Goal: Task Accomplishment & Management: Use online tool/utility

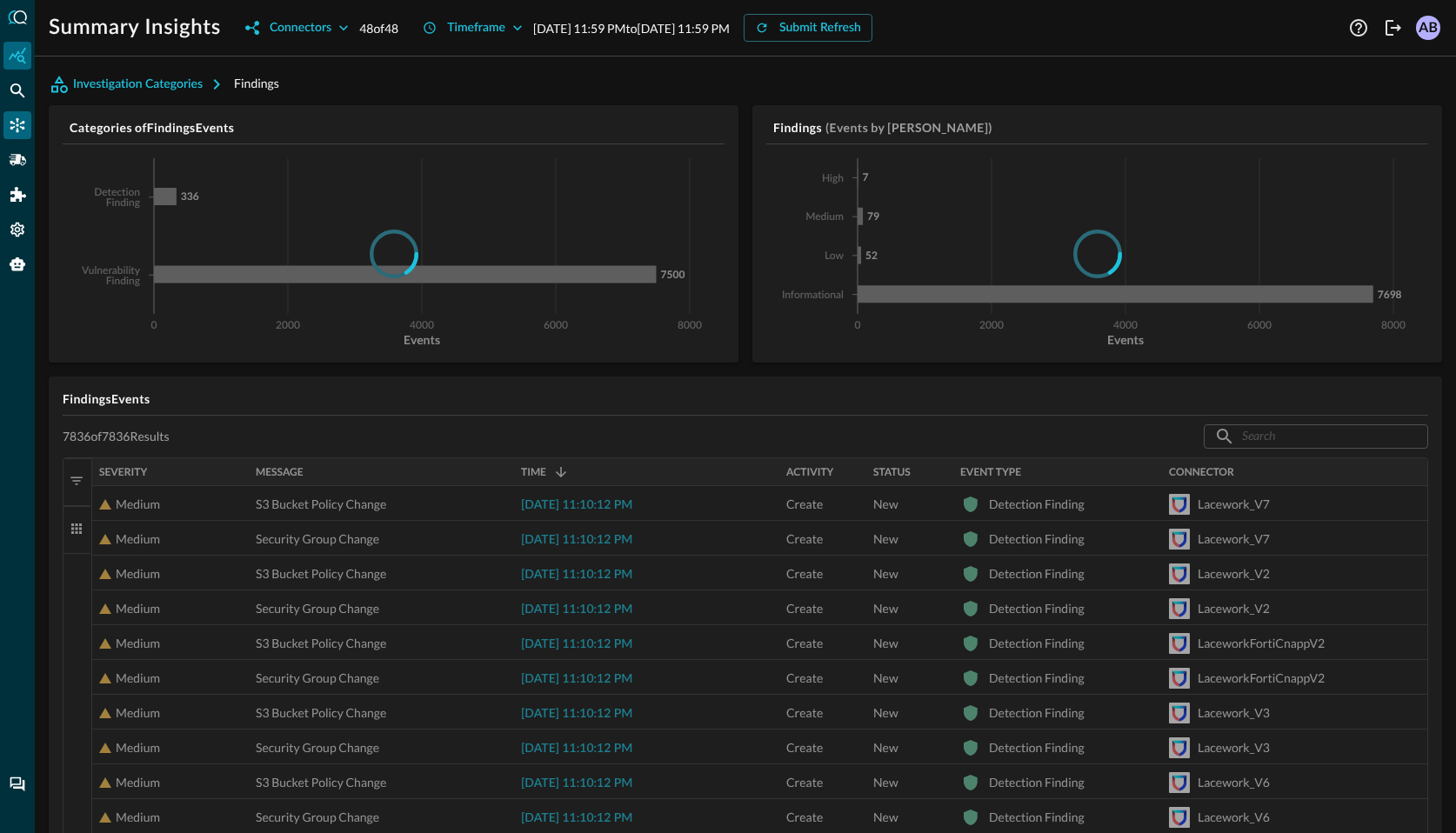
click at [16, 130] on icon "Connectors" at bounding box center [18, 125] width 15 height 15
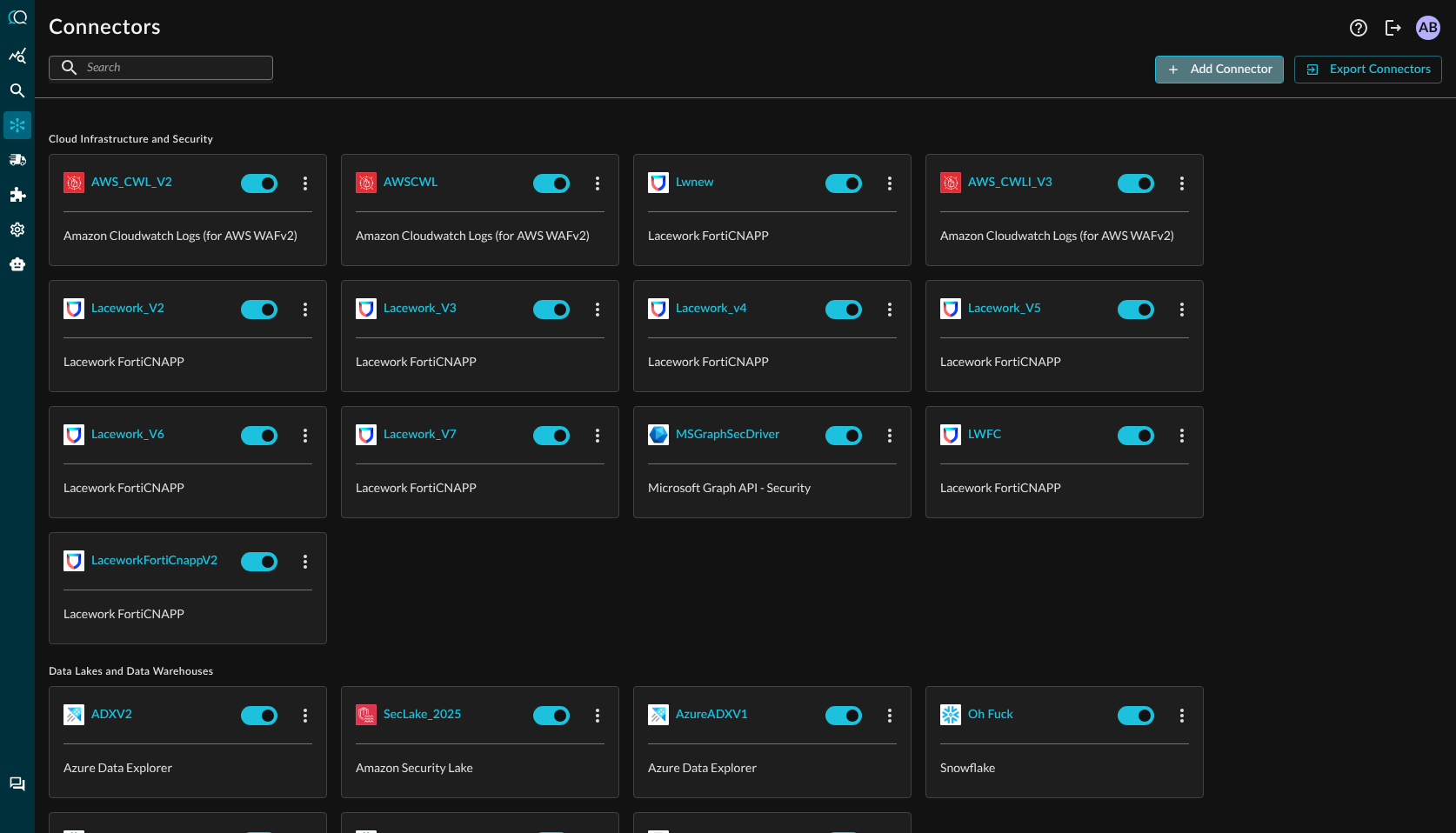
click at [1253, 64] on div "Add Connector" at bounding box center [1232, 70] width 81 height 21
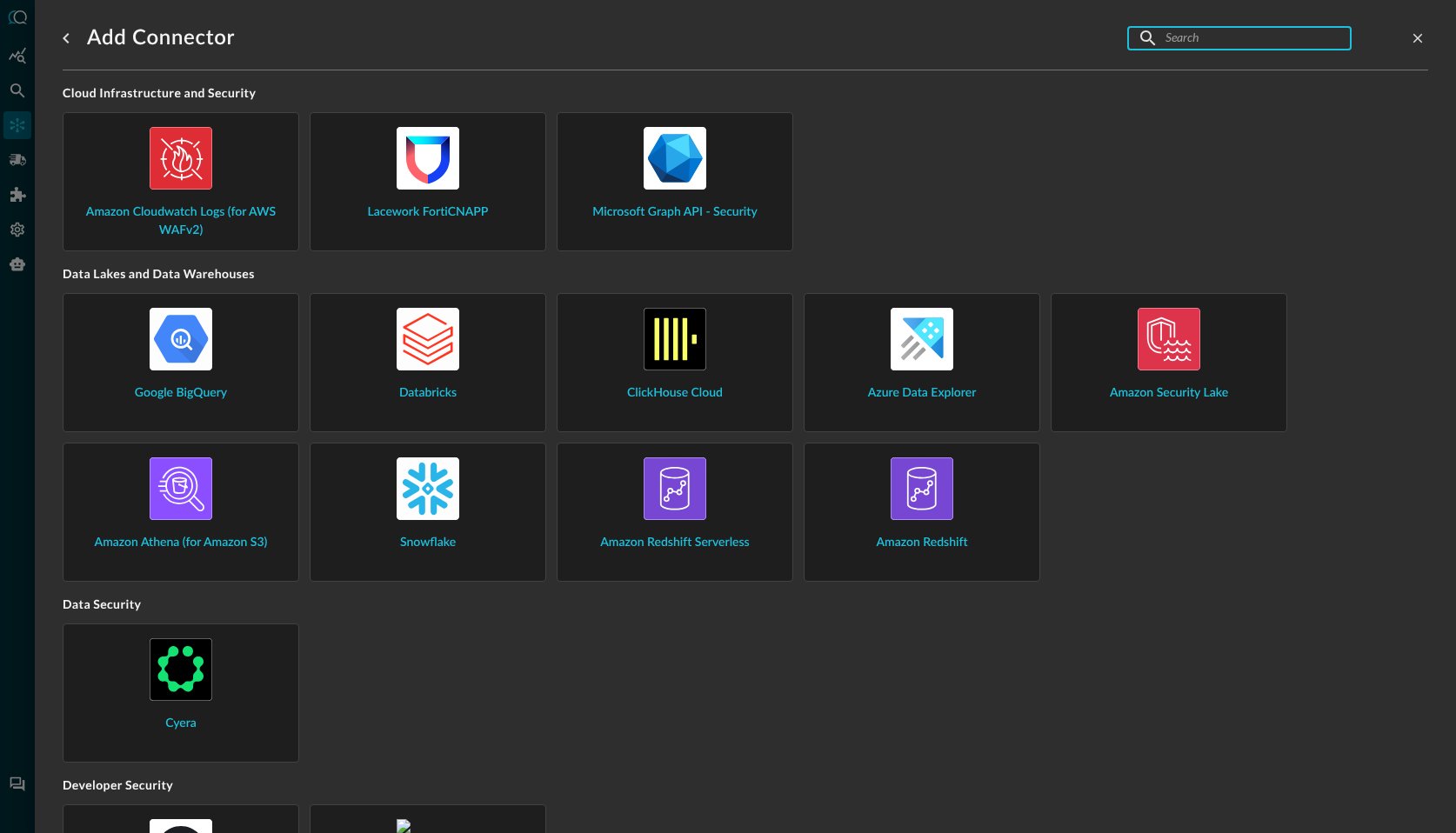
click at [1174, 46] on input "text" at bounding box center [1239, 38] width 147 height 32
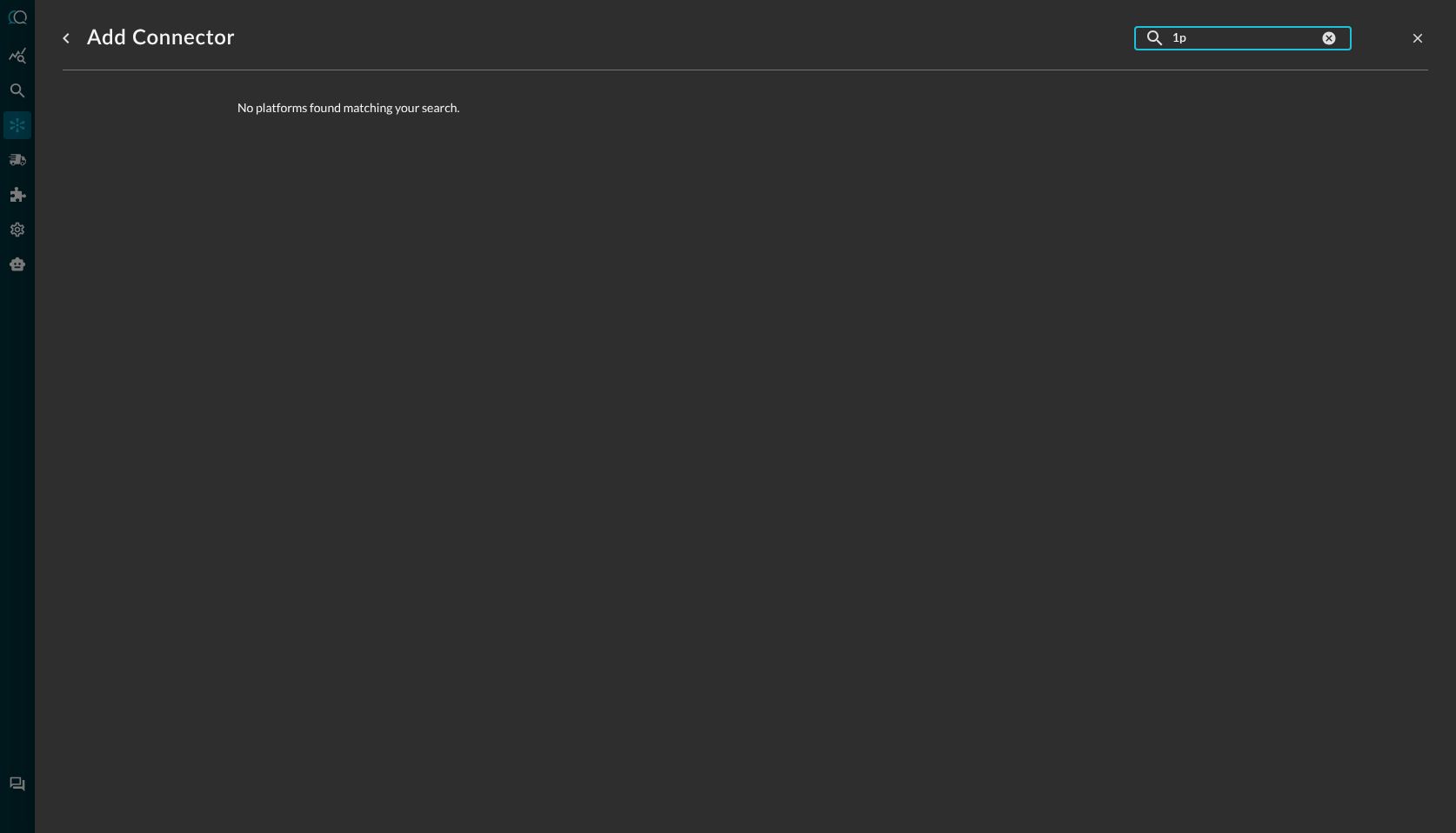
type input "1"
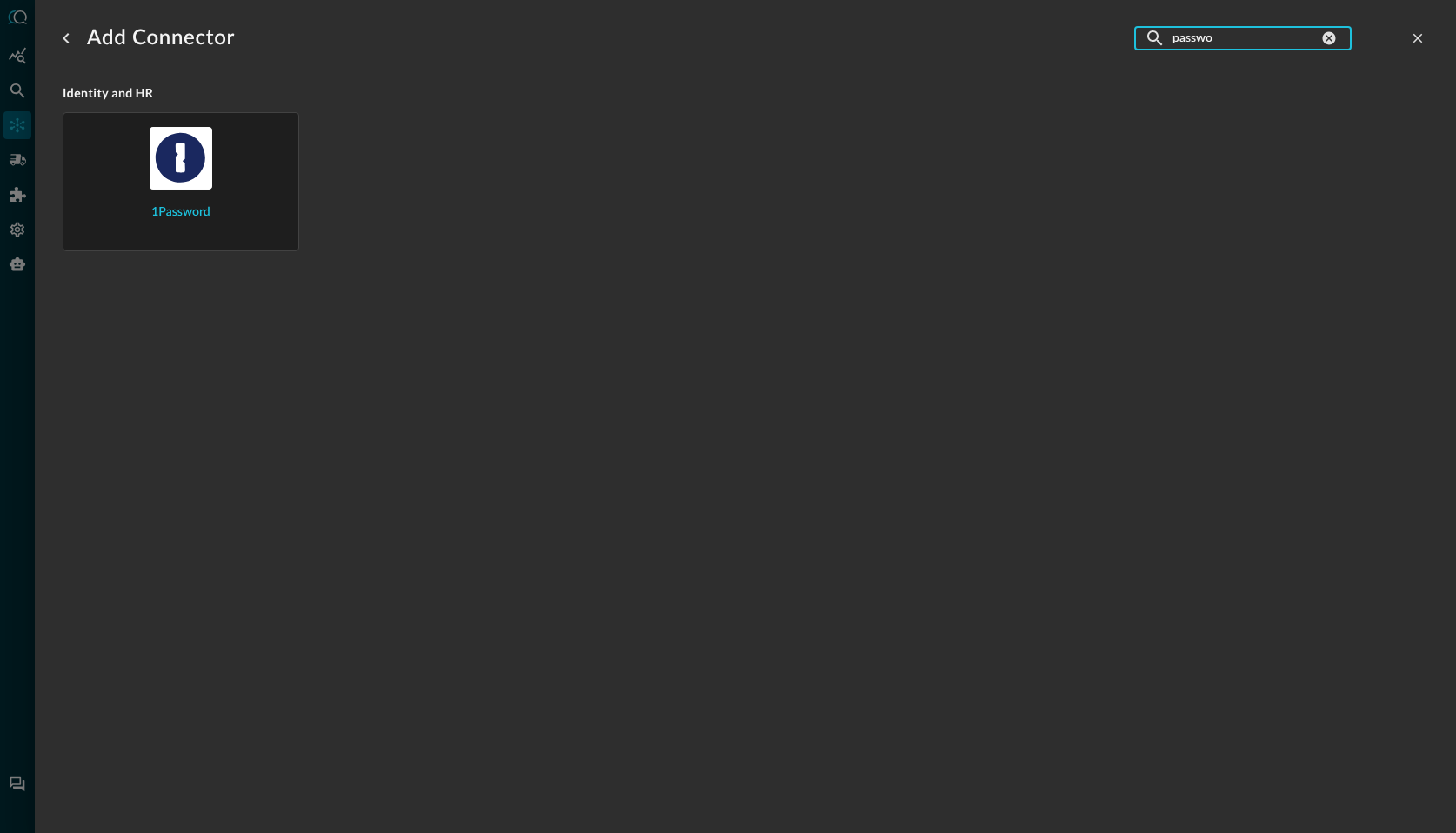
type input "passwo"
click at [208, 205] on div "1Password" at bounding box center [181, 174] width 207 height 95
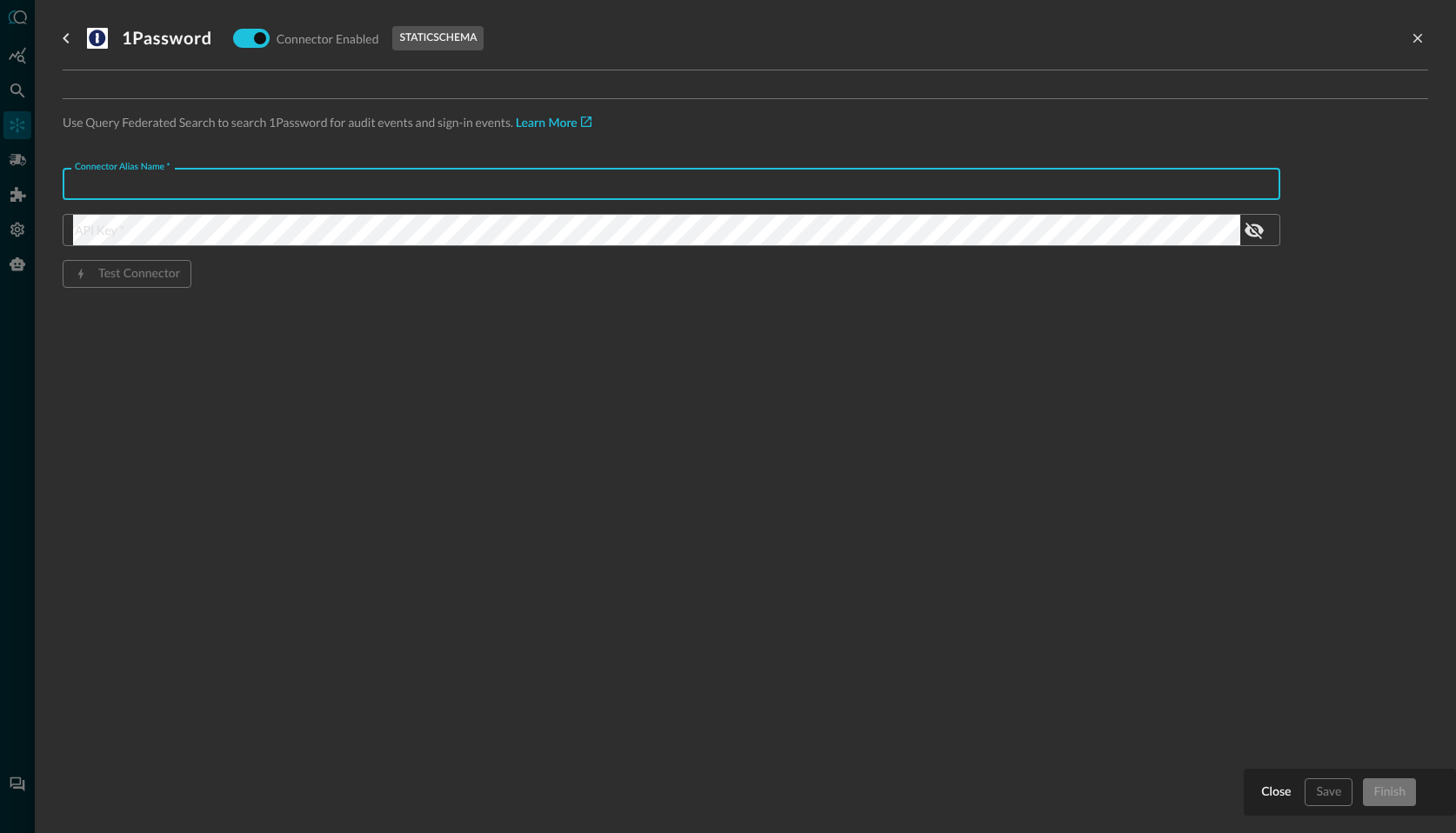
click at [215, 182] on input "Connector Alias Name   *" at bounding box center [677, 184] width 1208 height 32
type input "1_Pass_V0"
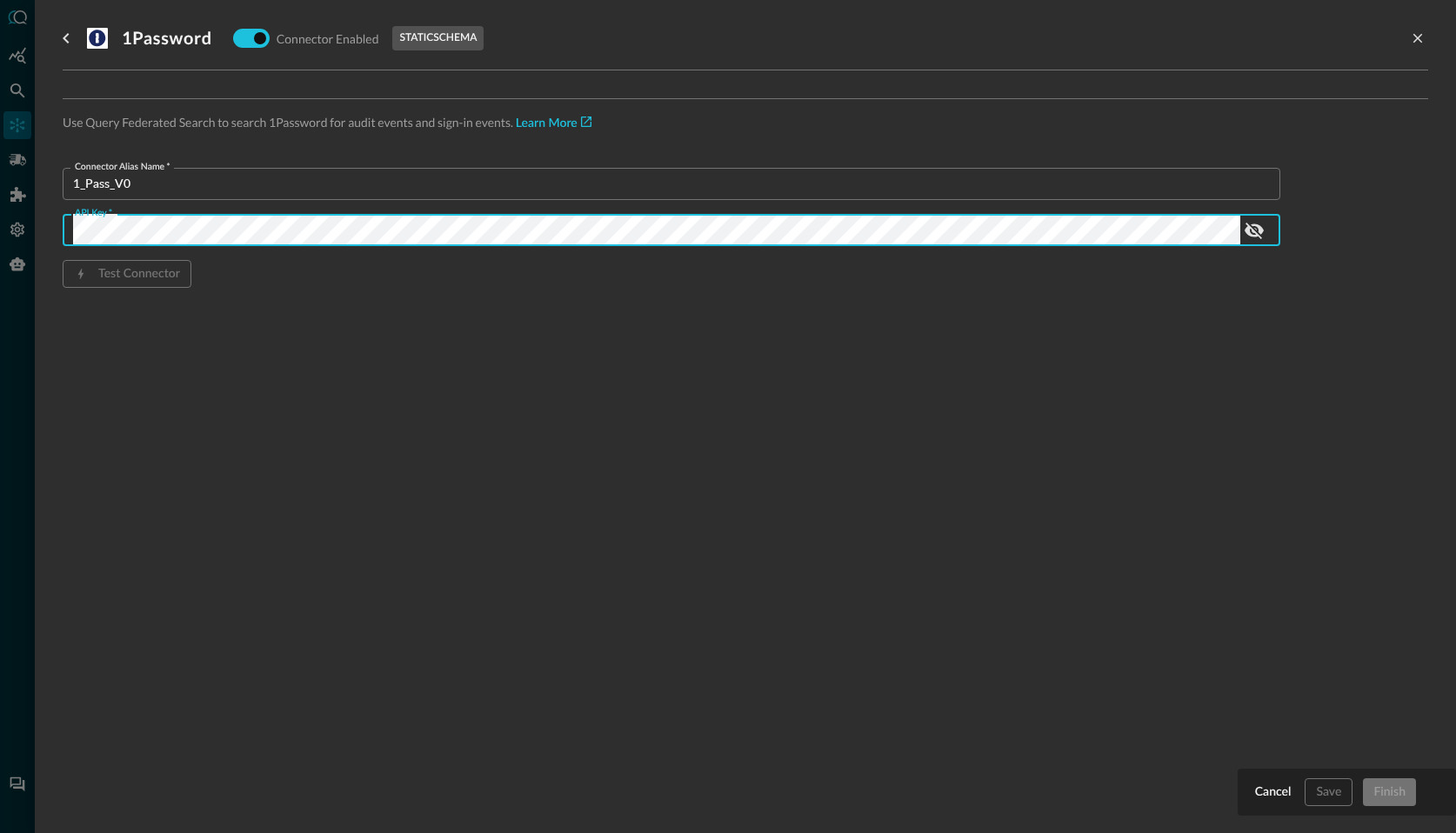
scroll to position [0, 2506]
click at [1257, 231] on icon "show password" at bounding box center [1254, 231] width 19 height 16
click at [876, 374] on div "1Password Connector Enabled static schema Use Query Federated Search to search …" at bounding box center [745, 406] width 1366 height 812
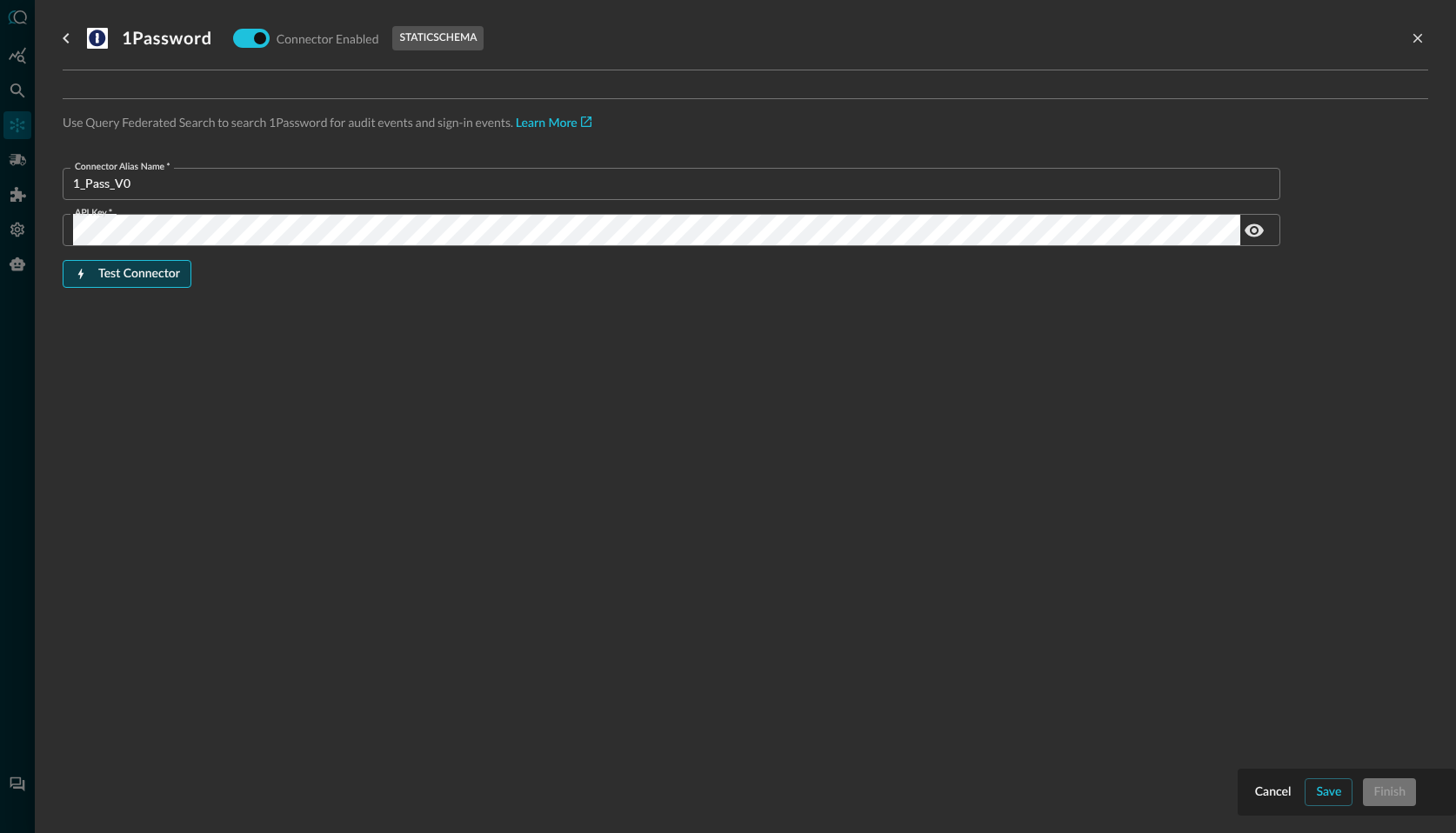
click at [147, 272] on div "Test Connector" at bounding box center [139, 274] width 81 height 21
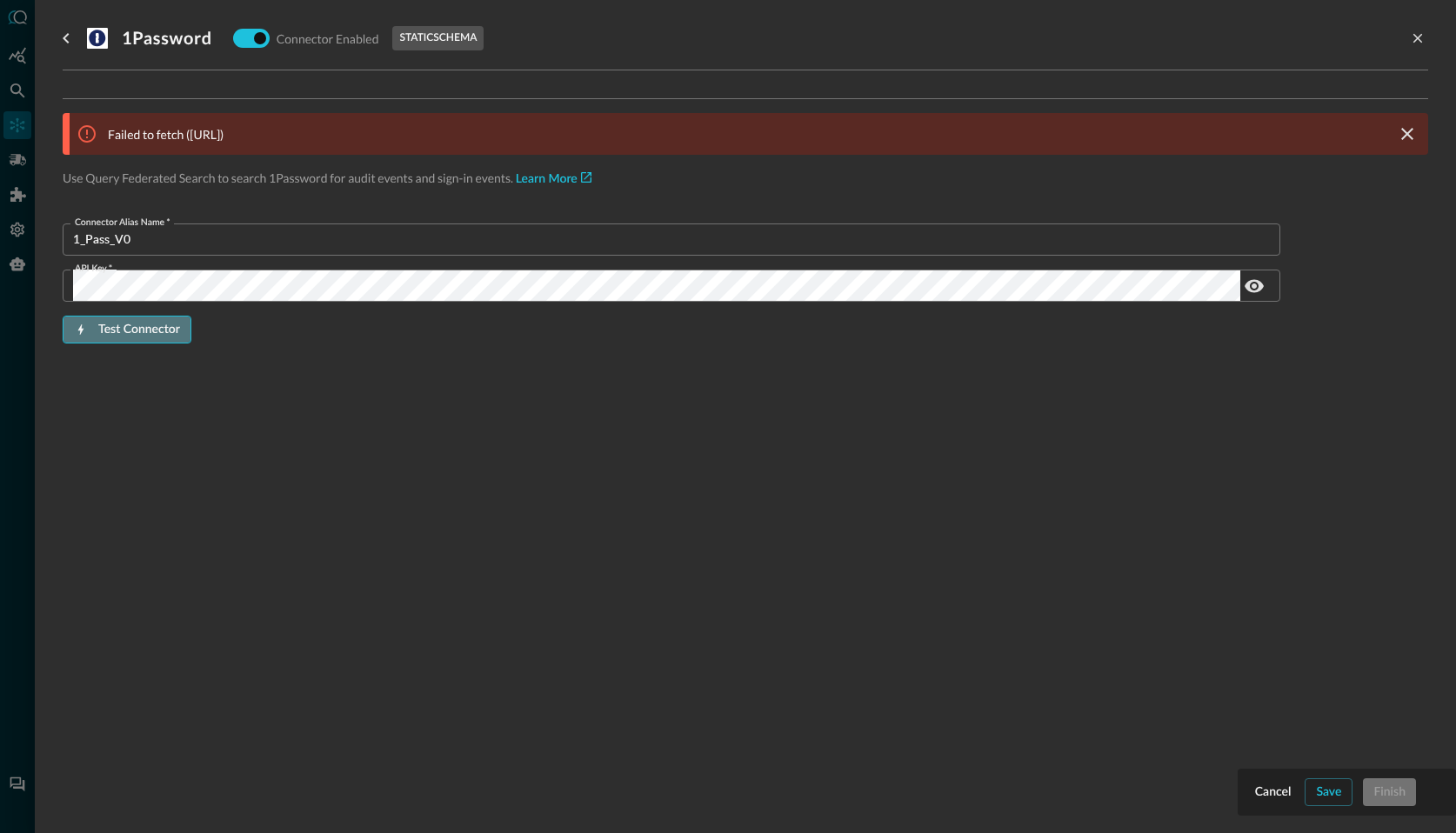
click at [164, 335] on div "Test Connector" at bounding box center [139, 330] width 81 height 21
click at [1265, 783] on div "Cancel" at bounding box center [1274, 793] width 37 height 21
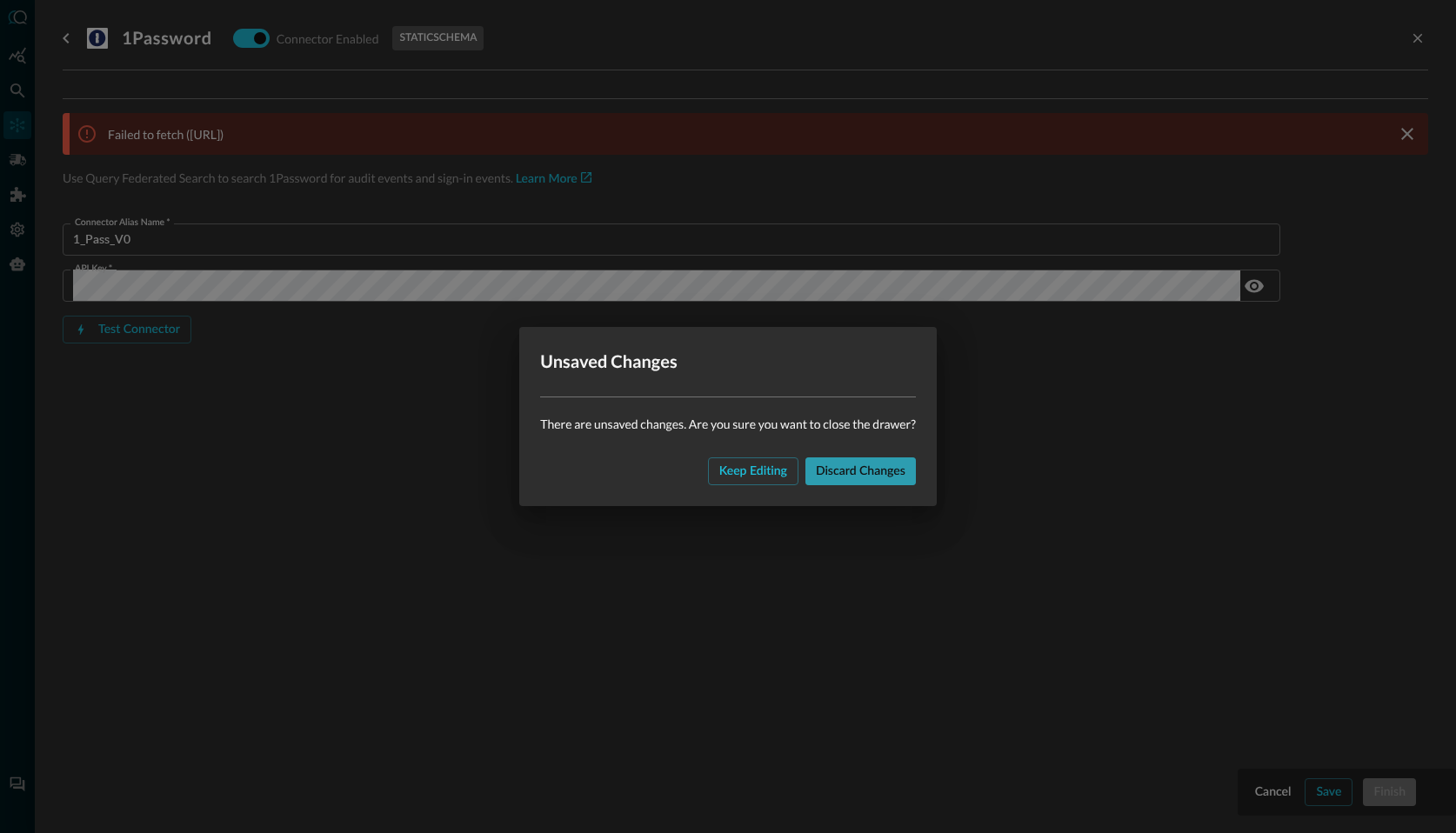
click at [849, 474] on div "Discard changes" at bounding box center [861, 472] width 89 height 21
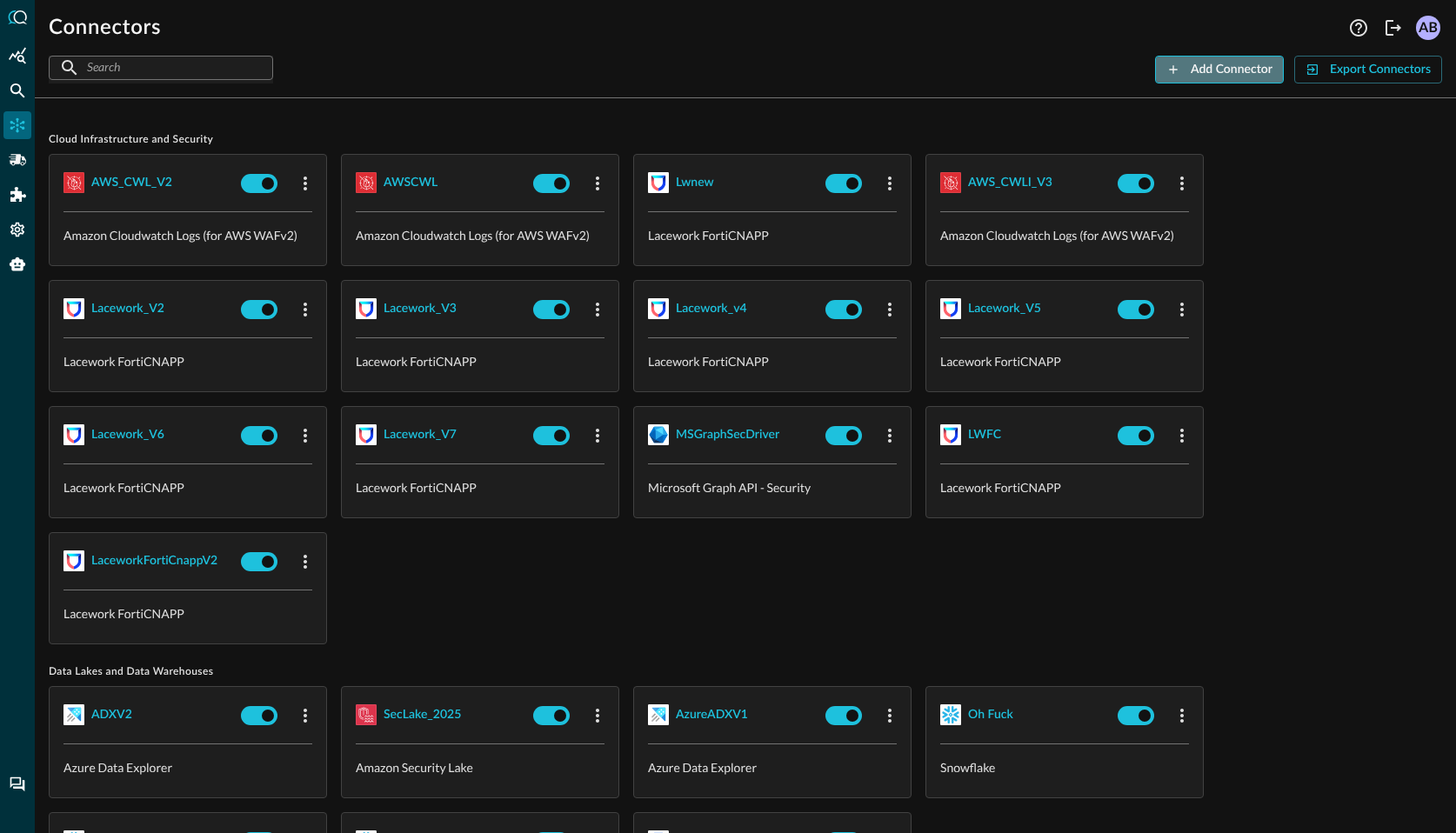
click at [1241, 71] on div "Add Connector" at bounding box center [1232, 70] width 81 height 21
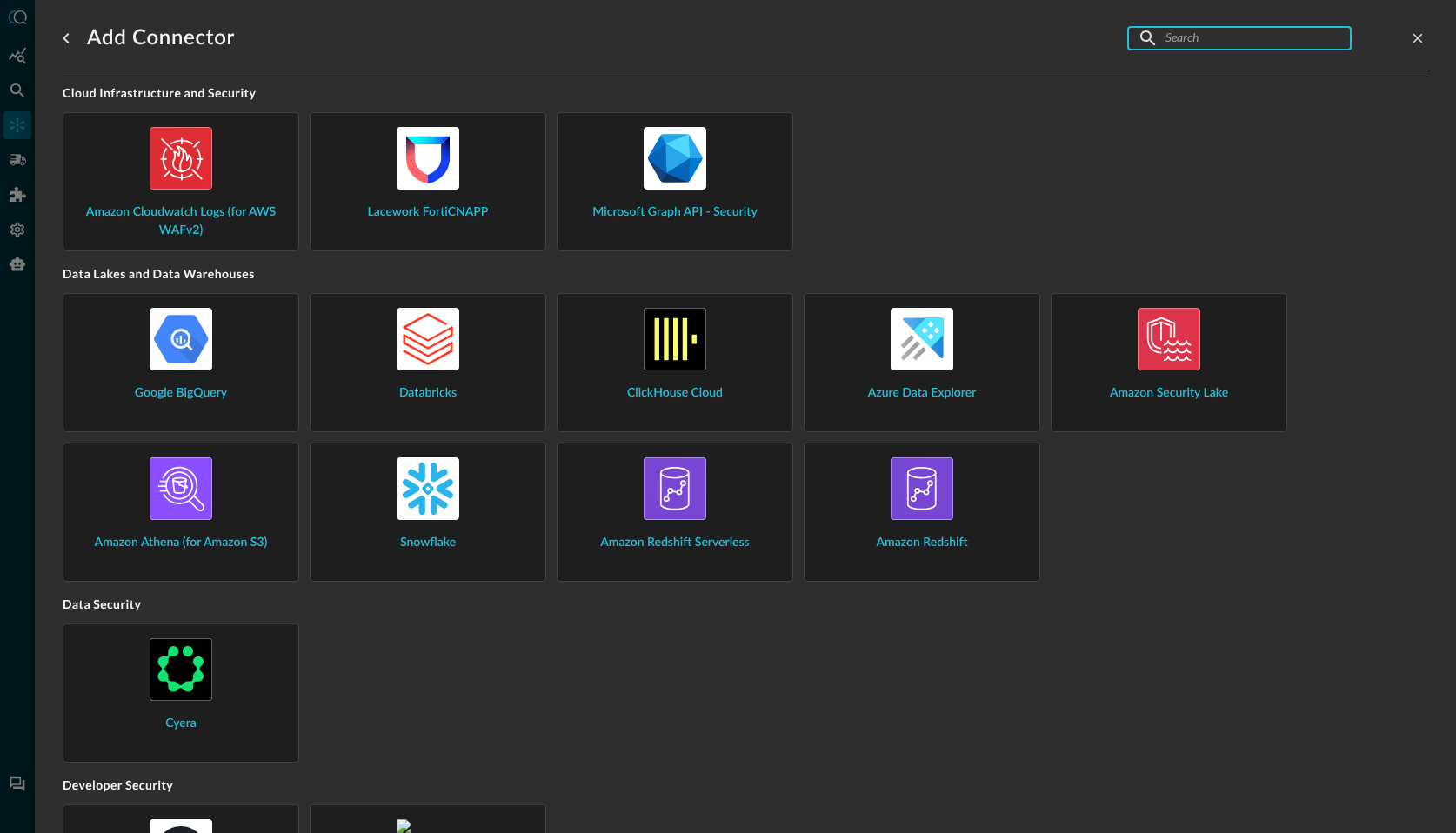
click at [1223, 39] on input "text" at bounding box center [1239, 38] width 147 height 32
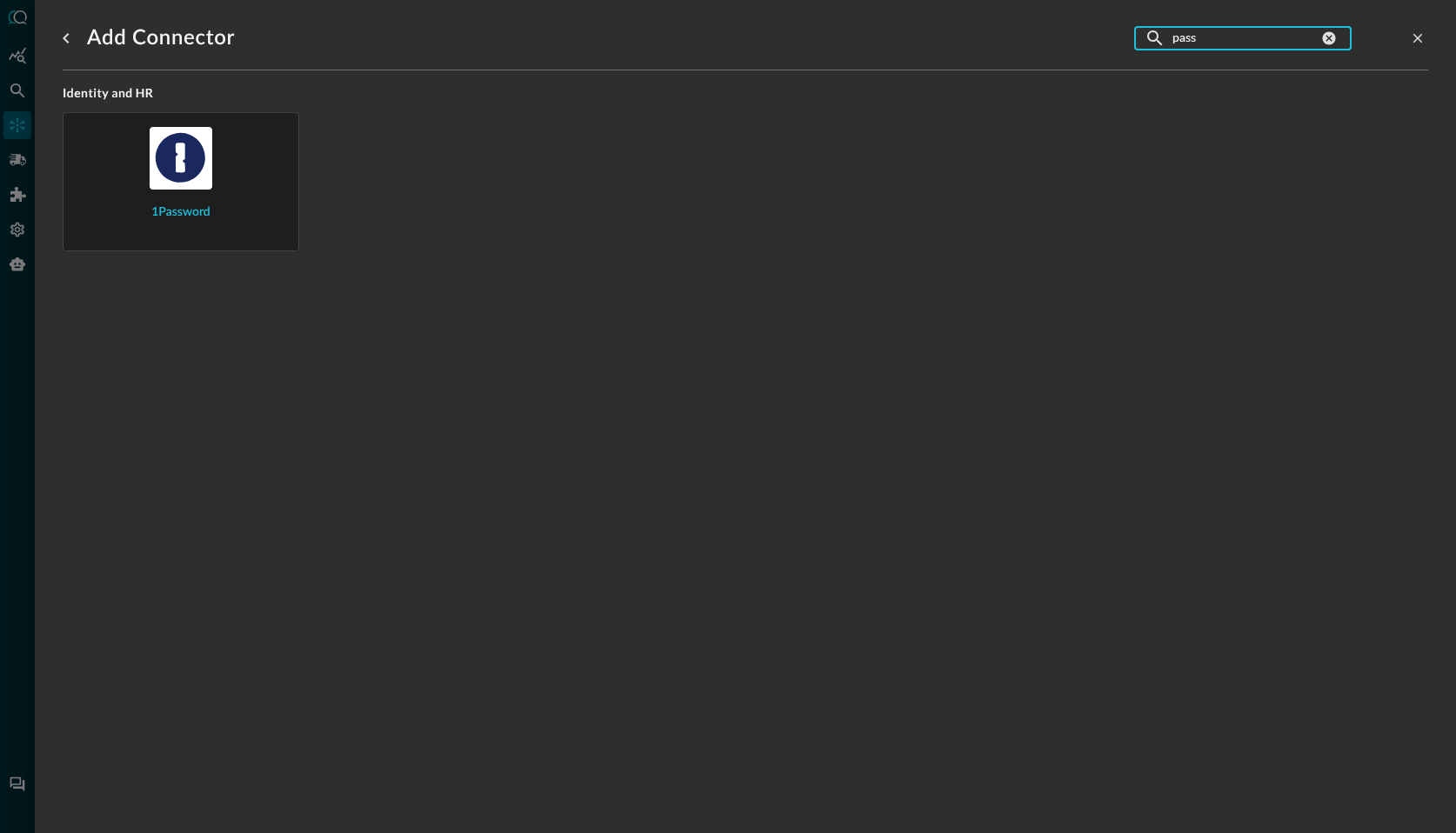
type input "pass"
click at [283, 181] on div "1Password" at bounding box center [181, 174] width 207 height 95
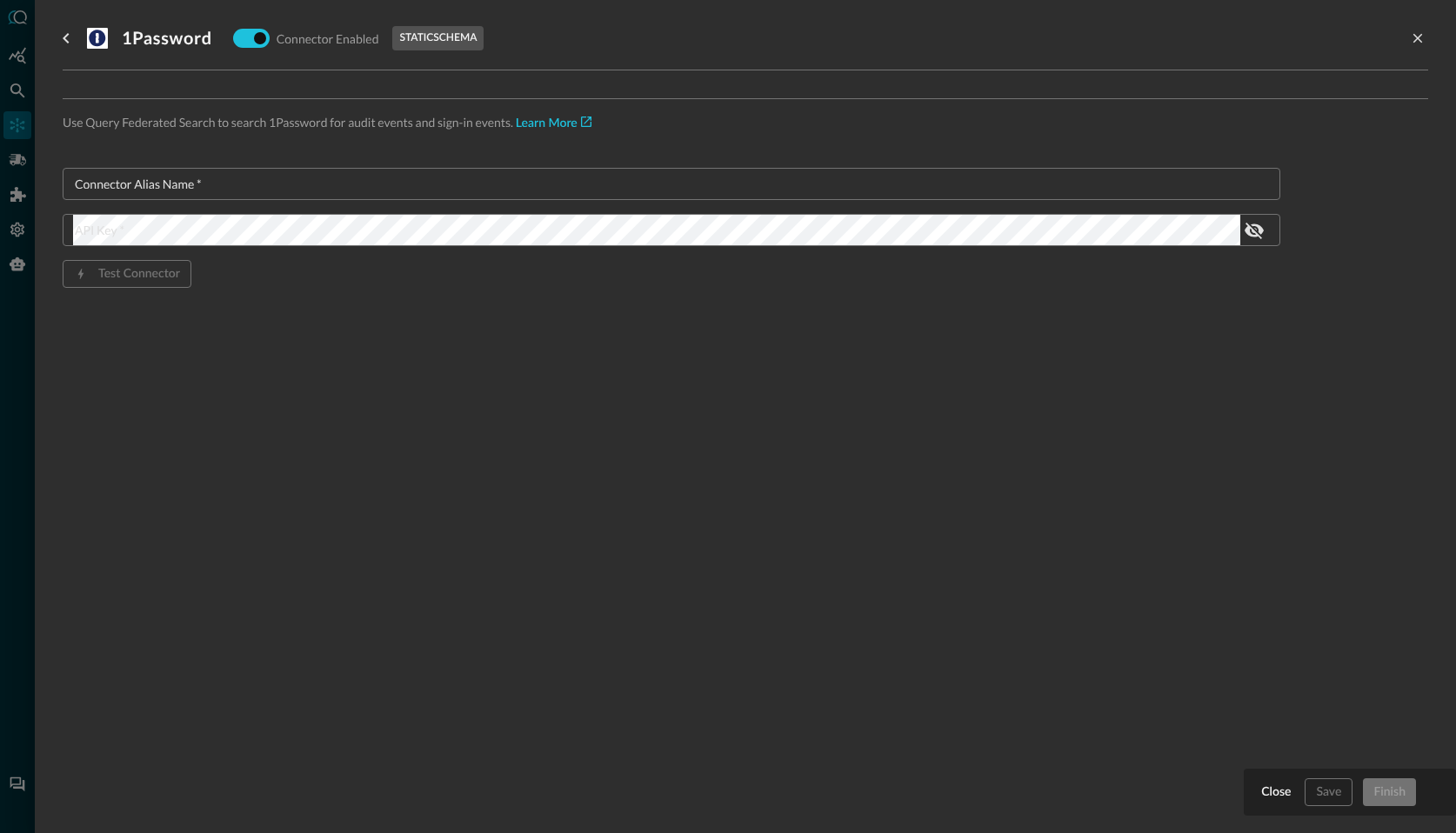
click at [158, 191] on input "Connector Alias Name   *" at bounding box center [677, 184] width 1208 height 32
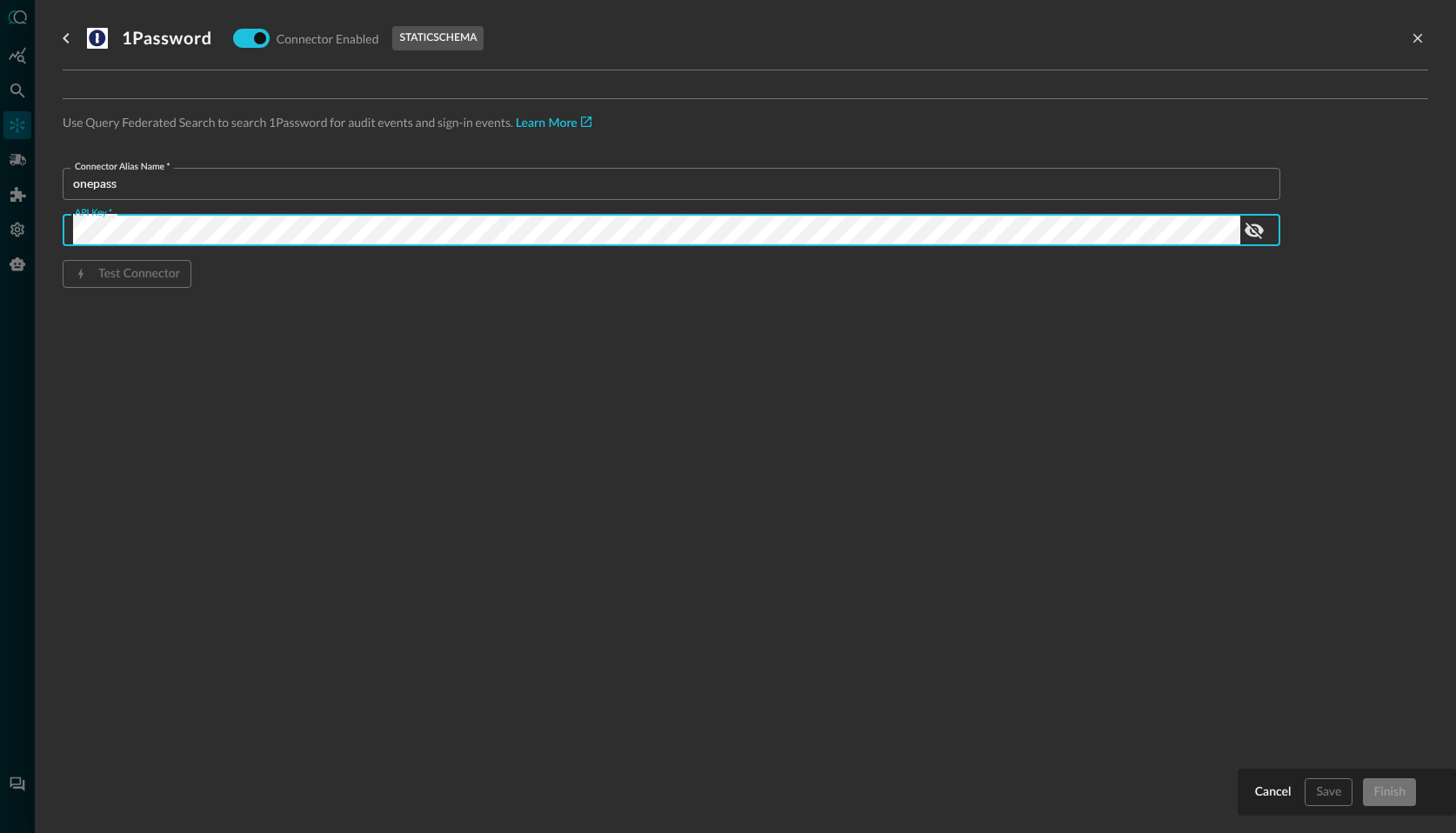
scroll to position [0, 2506]
click at [115, 387] on div "1Password Connector Enabled static schema Use Query Federated Search to search …" at bounding box center [745, 406] width 1366 height 812
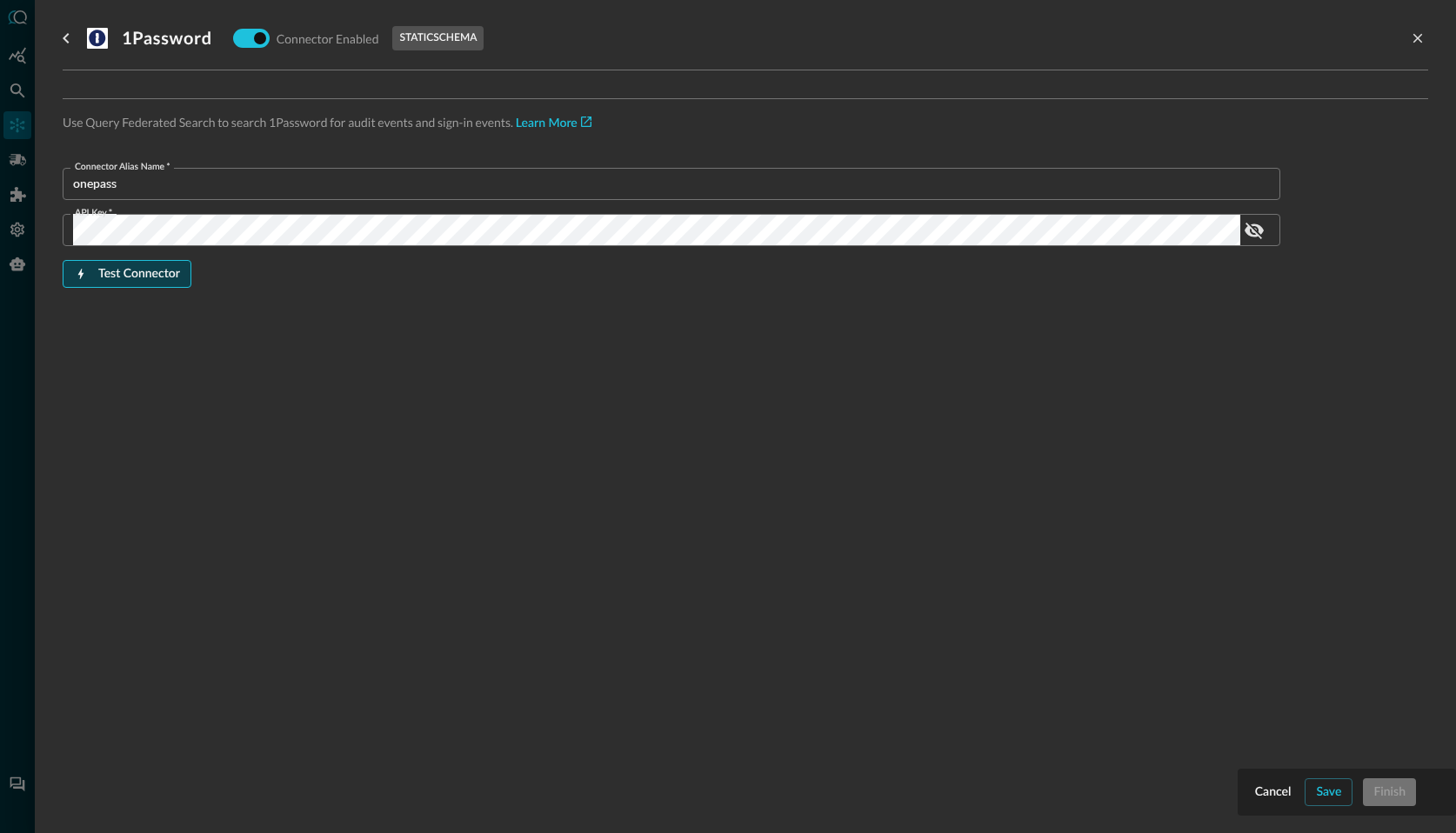
click at [131, 274] on div "Test Connector" at bounding box center [139, 274] width 81 height 21
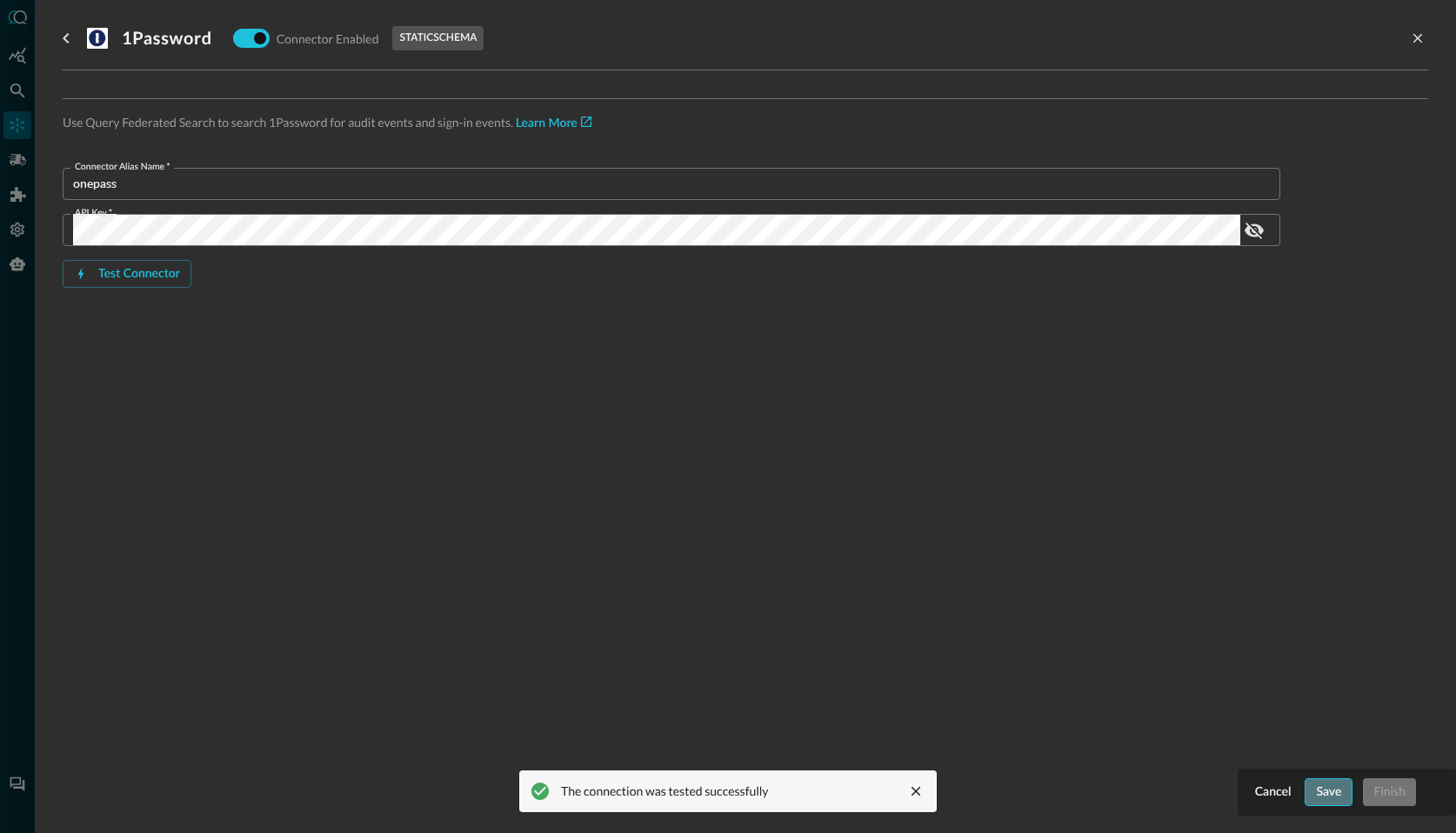
click at [1323, 791] on div "Save" at bounding box center [1329, 793] width 25 height 21
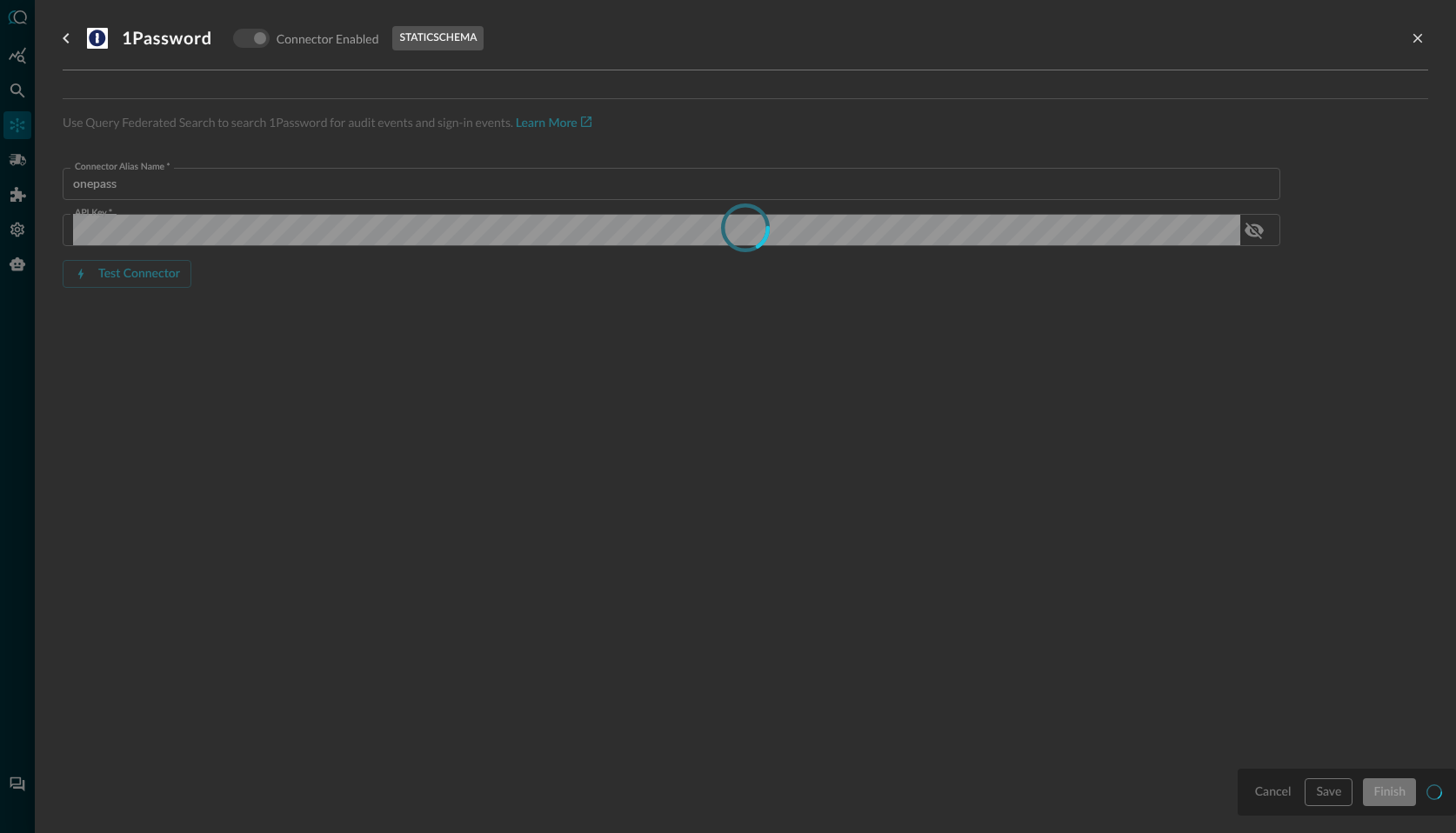
type input "OnePassword"
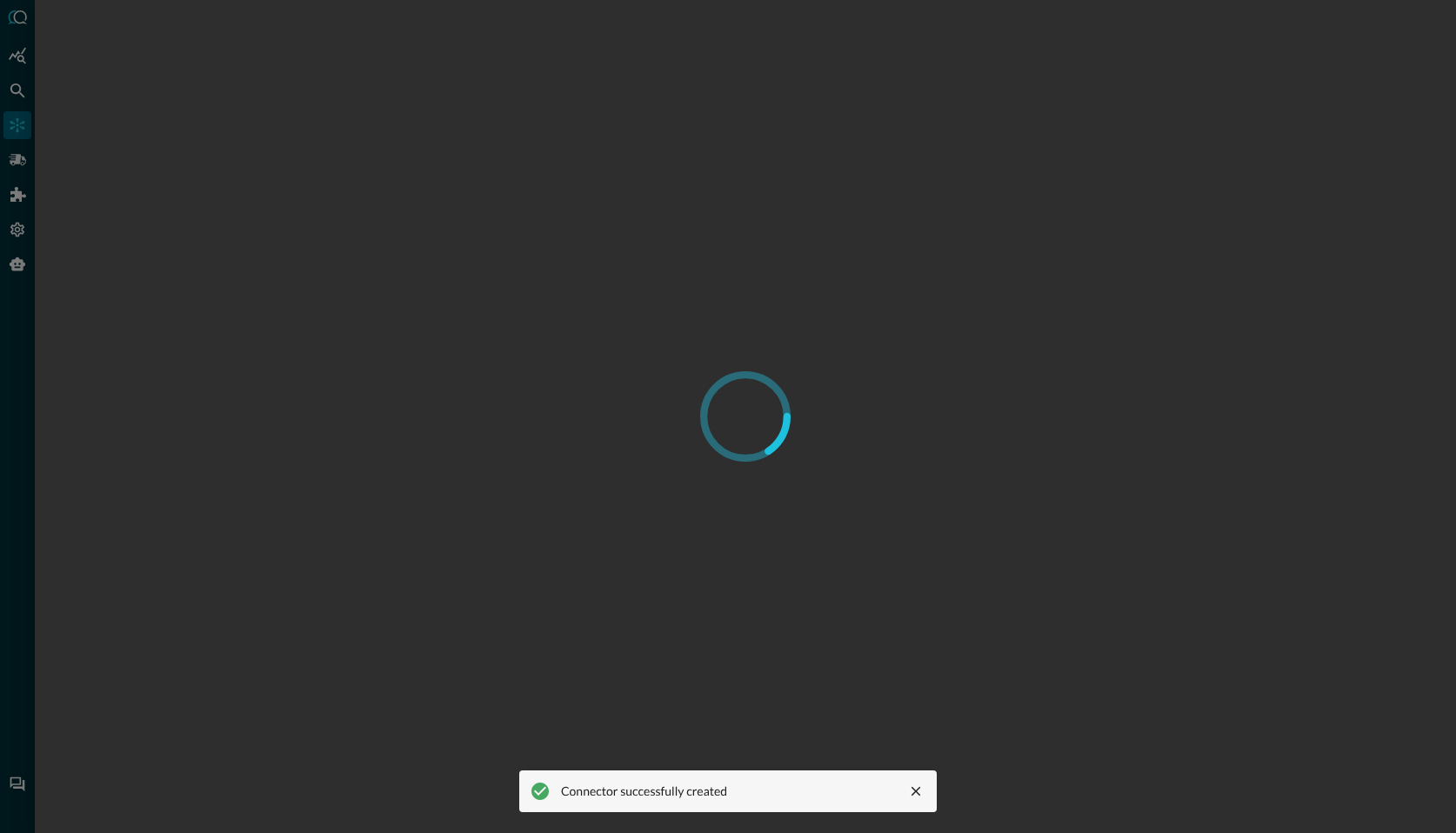
click at [16, 91] on div at bounding box center [728, 416] width 1456 height 833
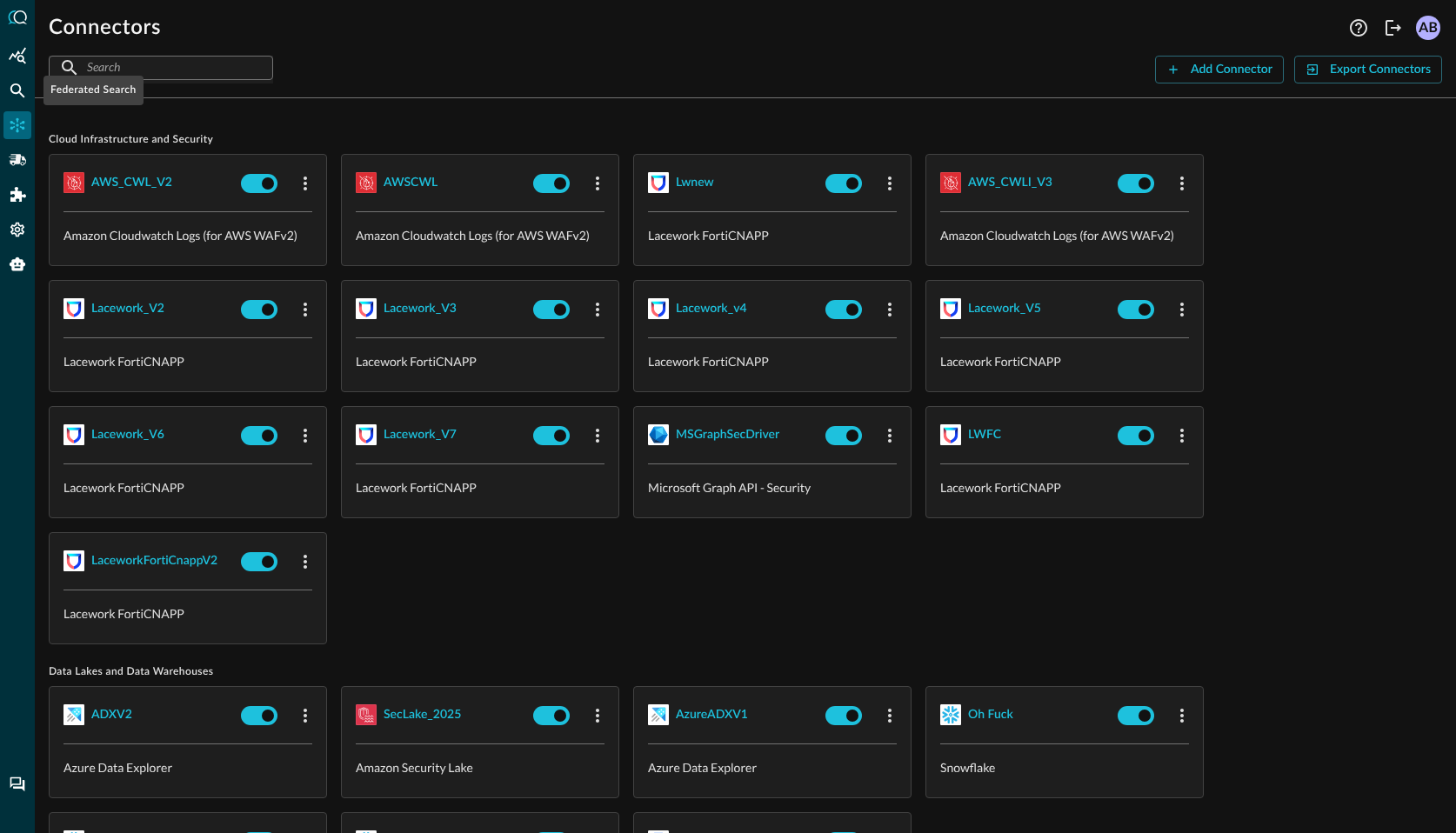
click at [16, 91] on icon "Federated Search" at bounding box center [17, 89] width 17 height 17
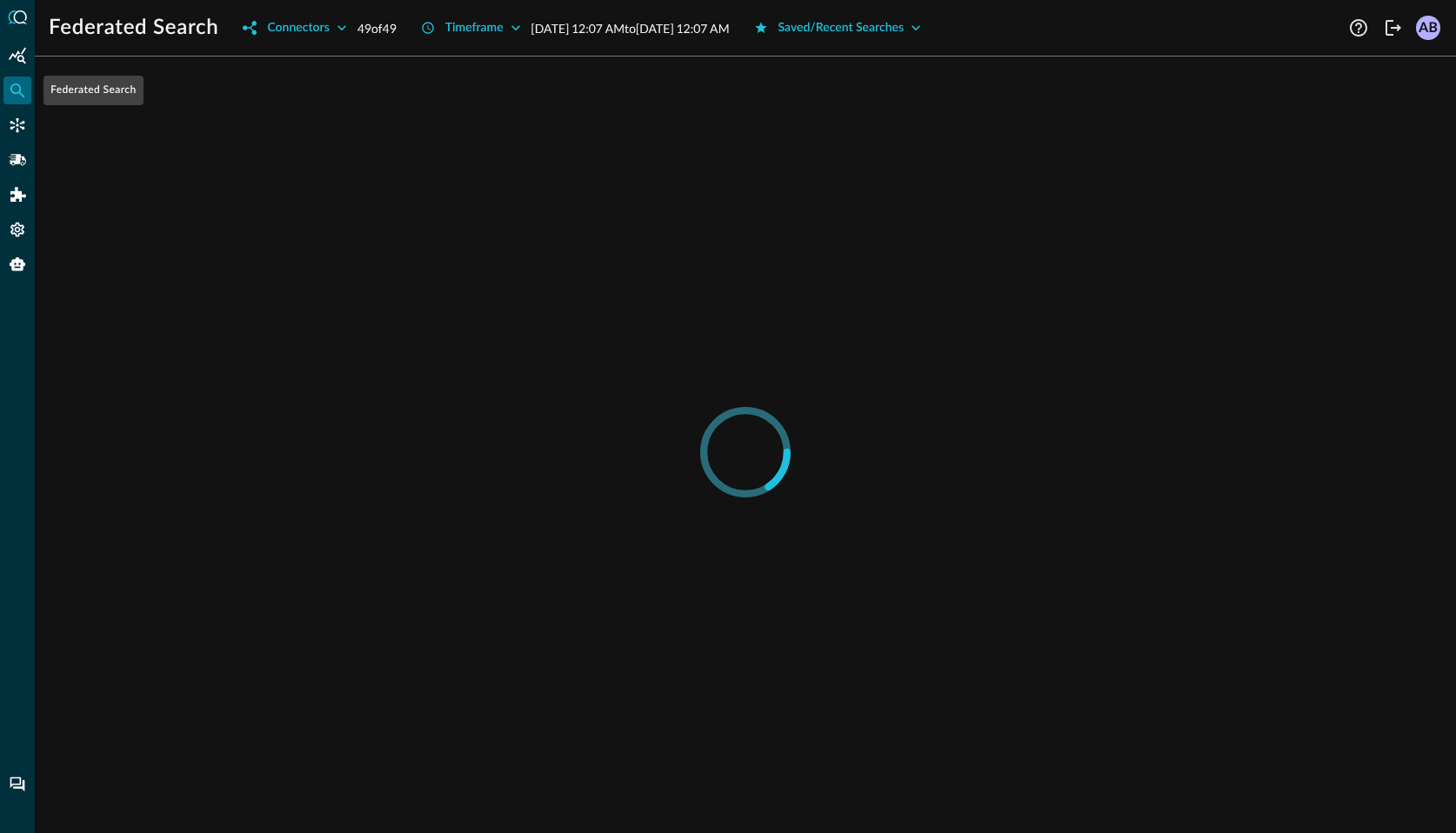
click at [16, 91] on icon "Federated Search" at bounding box center [17, 89] width 17 height 17
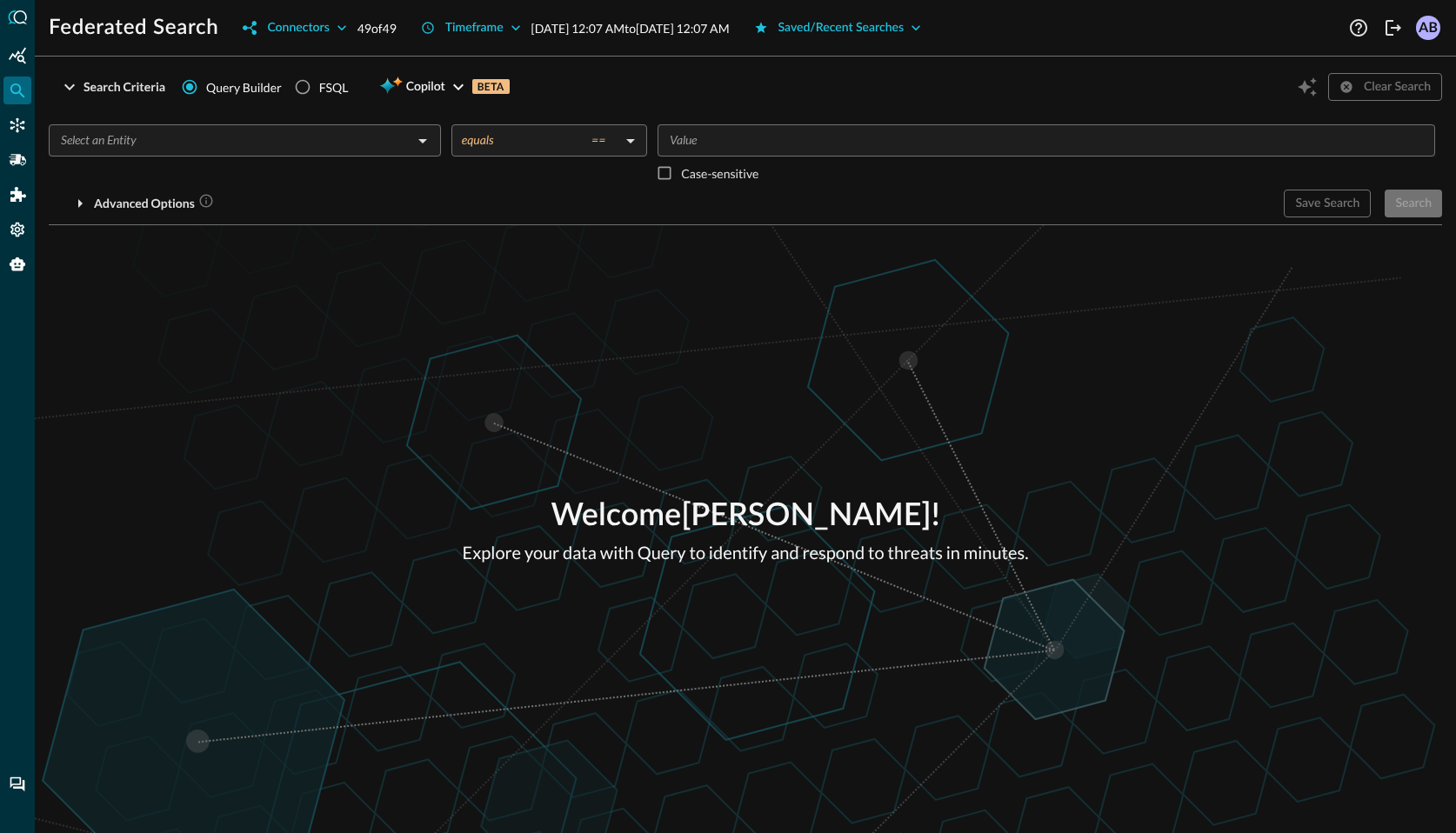
click at [258, 140] on input "text" at bounding box center [230, 140] width 353 height 21
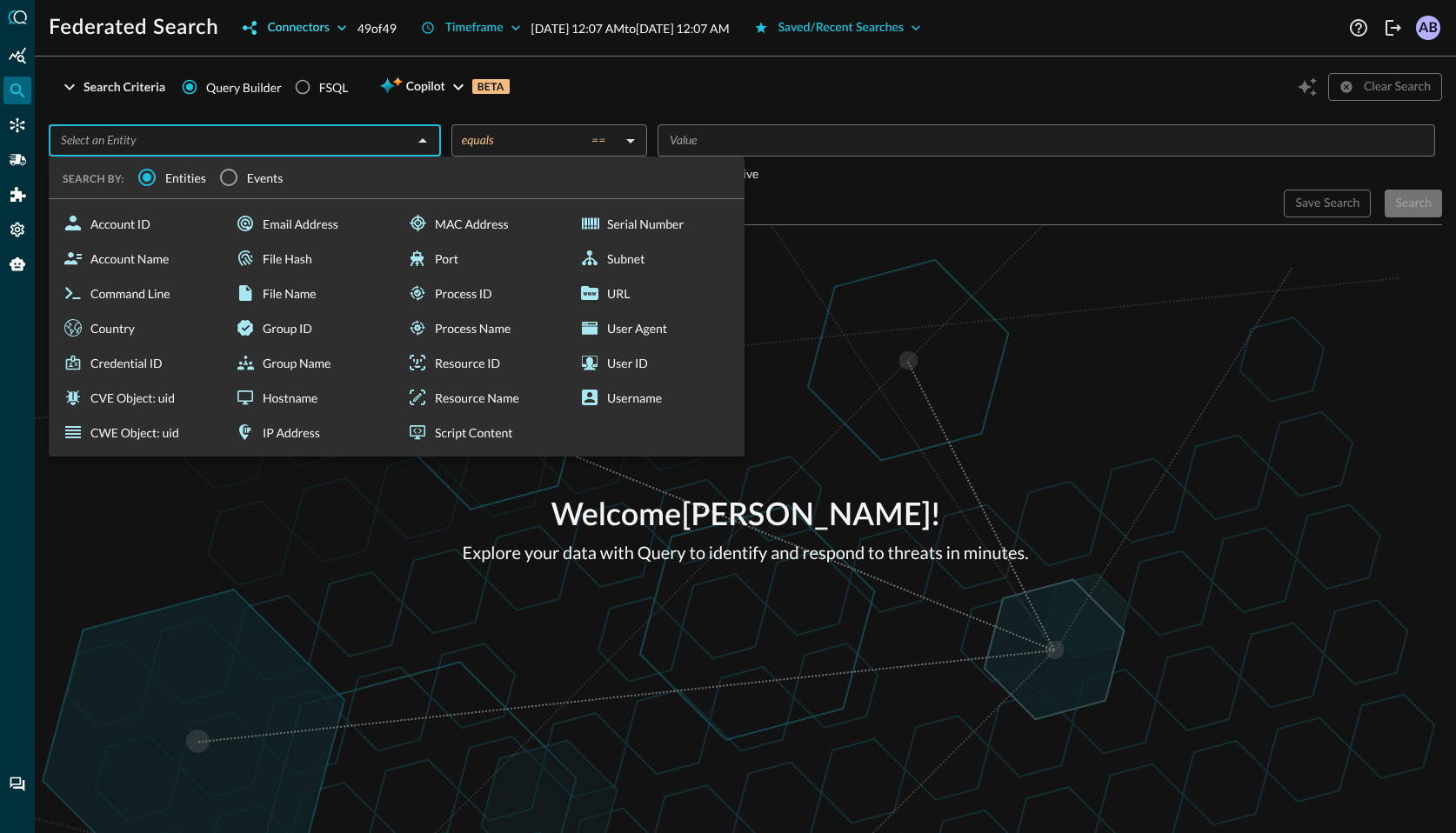
click at [325, 30] on div "Connectors" at bounding box center [298, 28] width 62 height 21
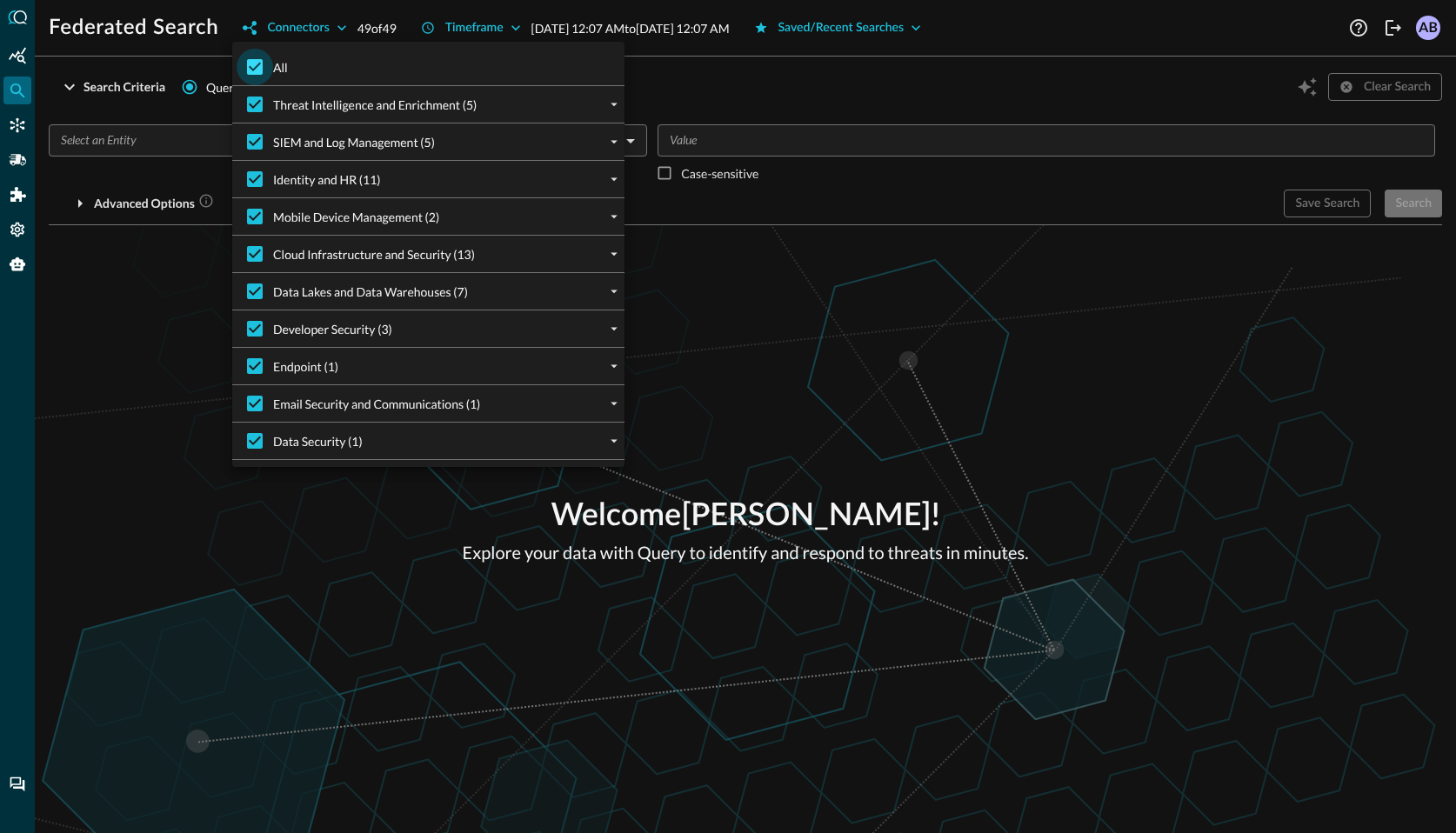
click at [258, 58] on input "All" at bounding box center [255, 67] width 37 height 37
checkbox input "false"
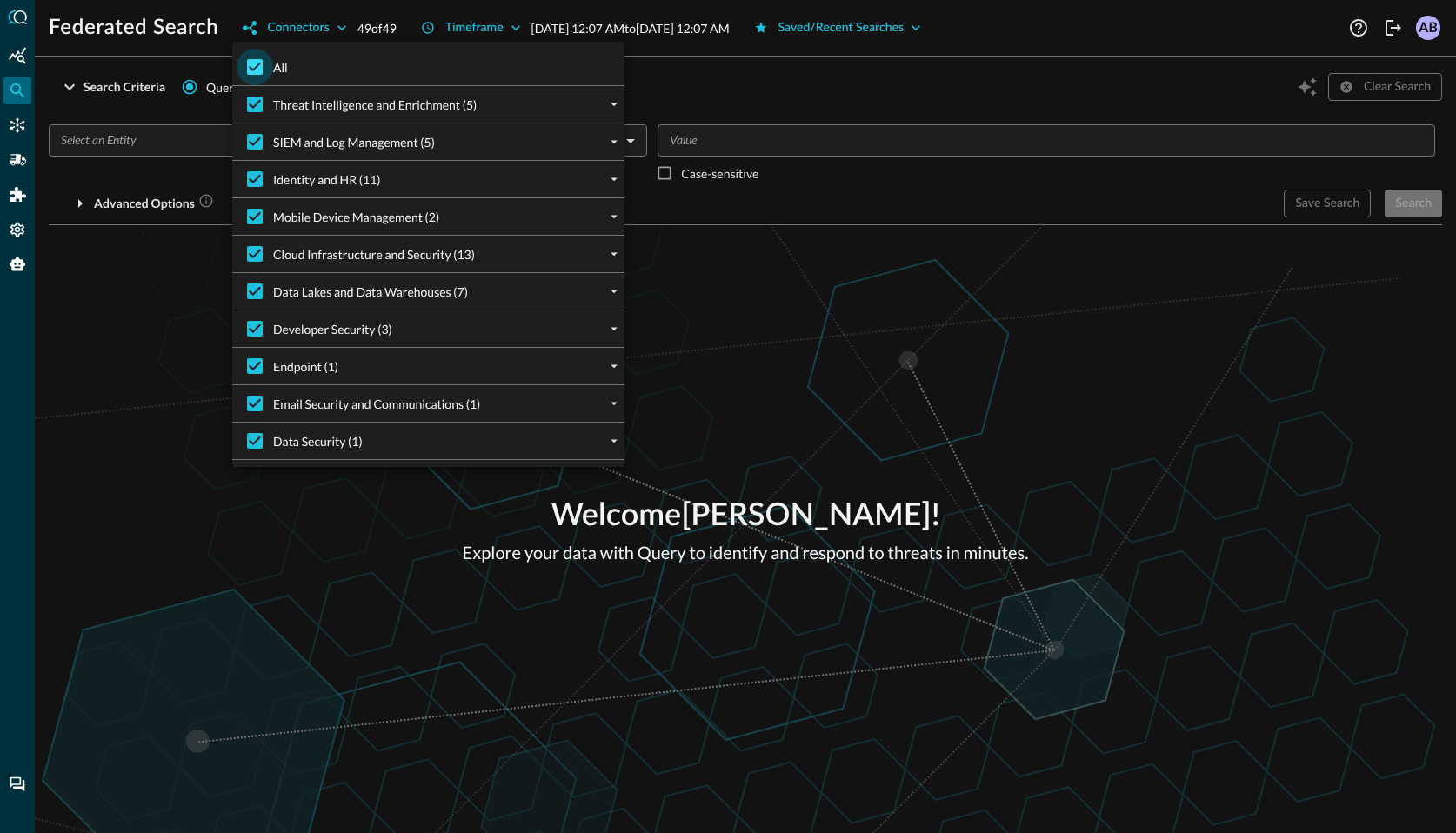
checkbox input "false"
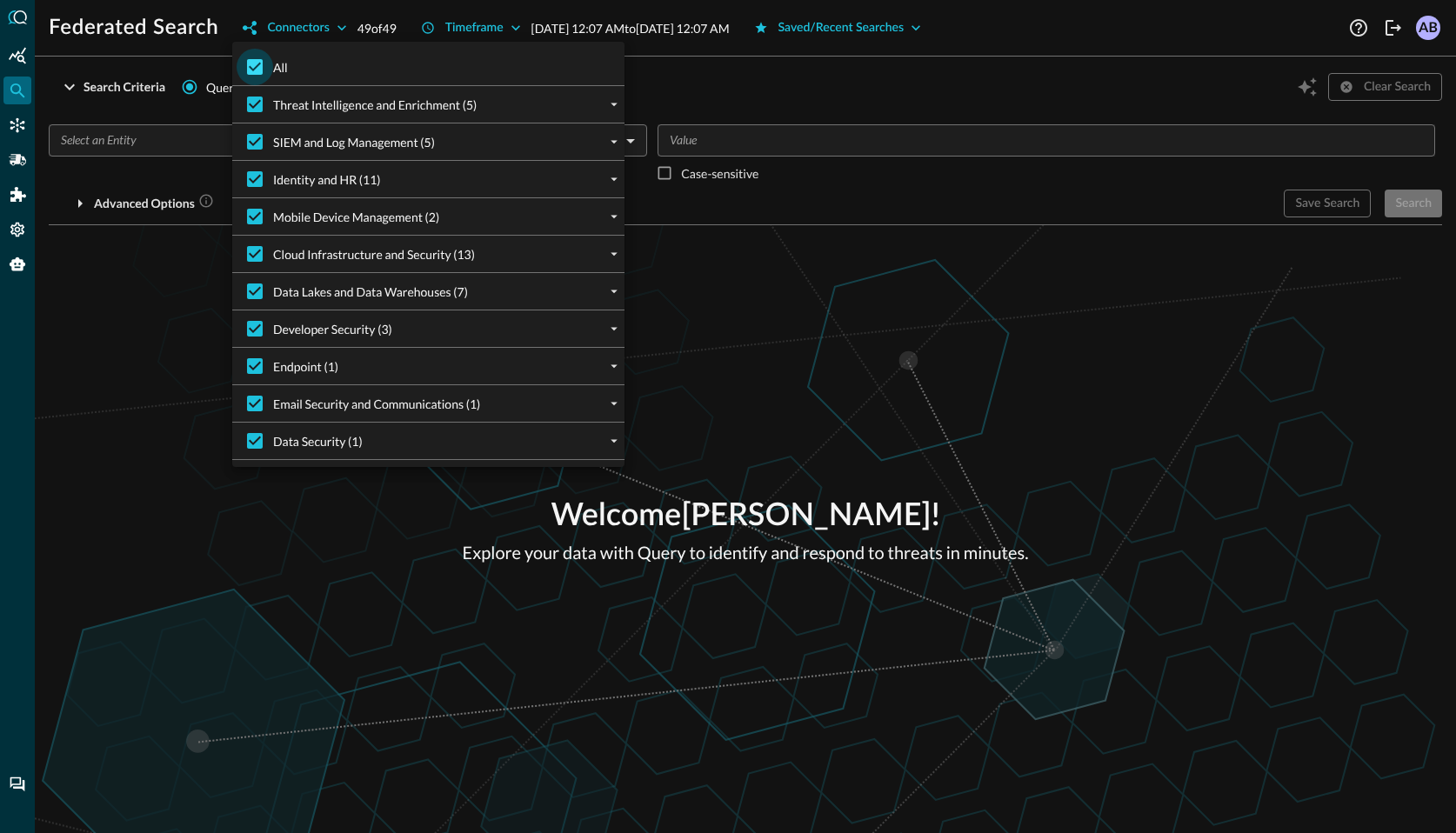
checkbox input "false"
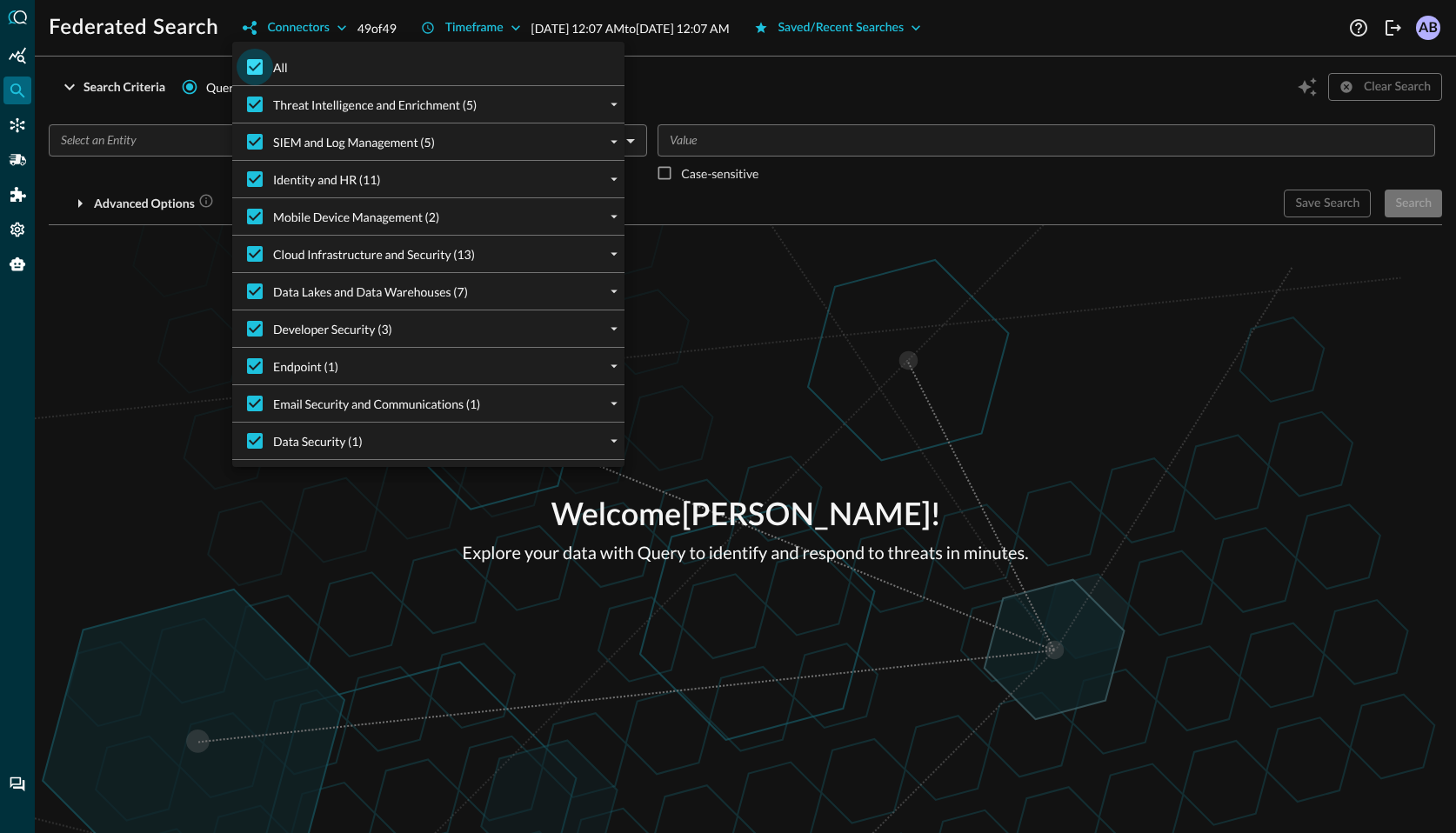
checkbox input "false"
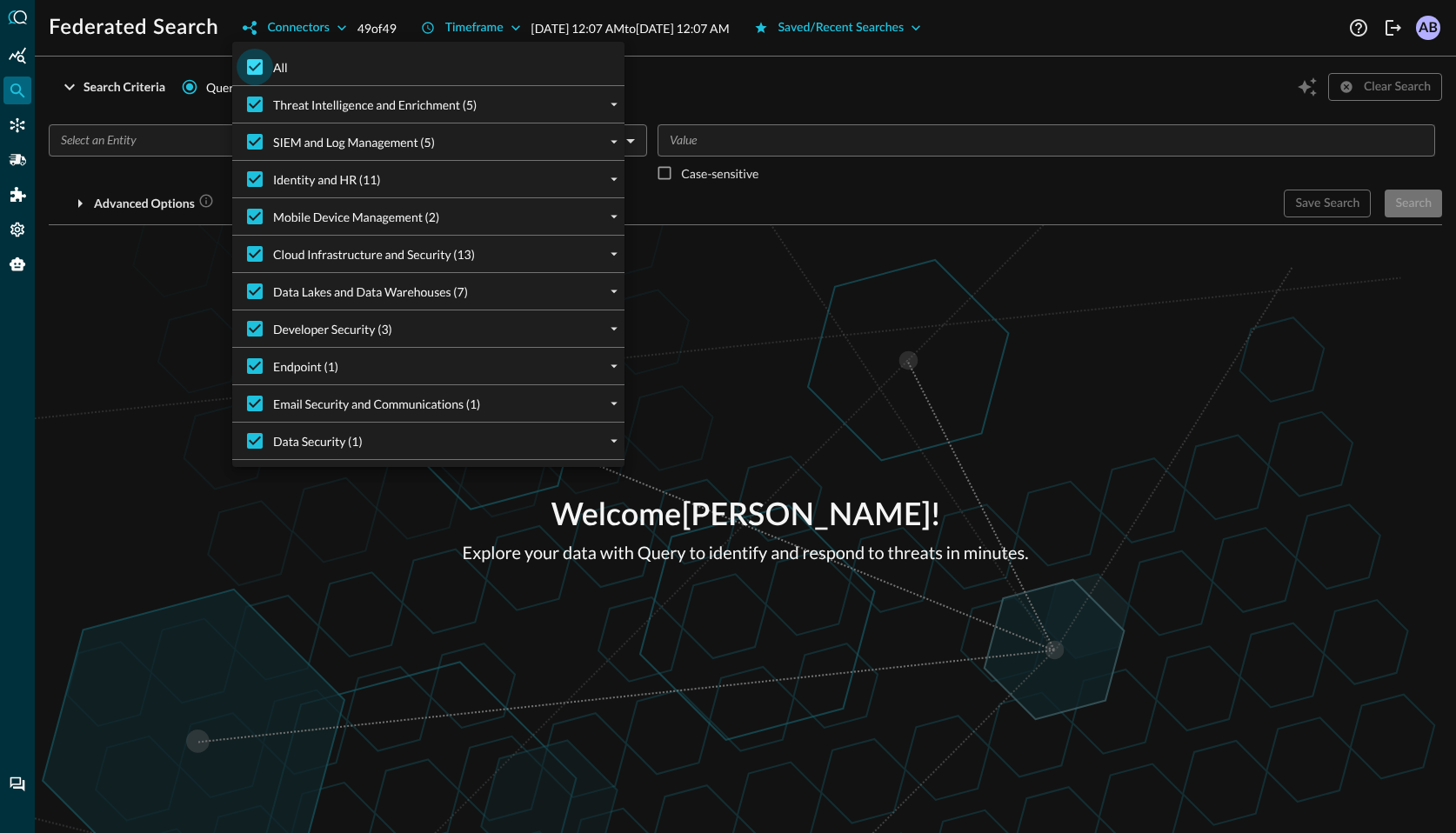
checkbox input "false"
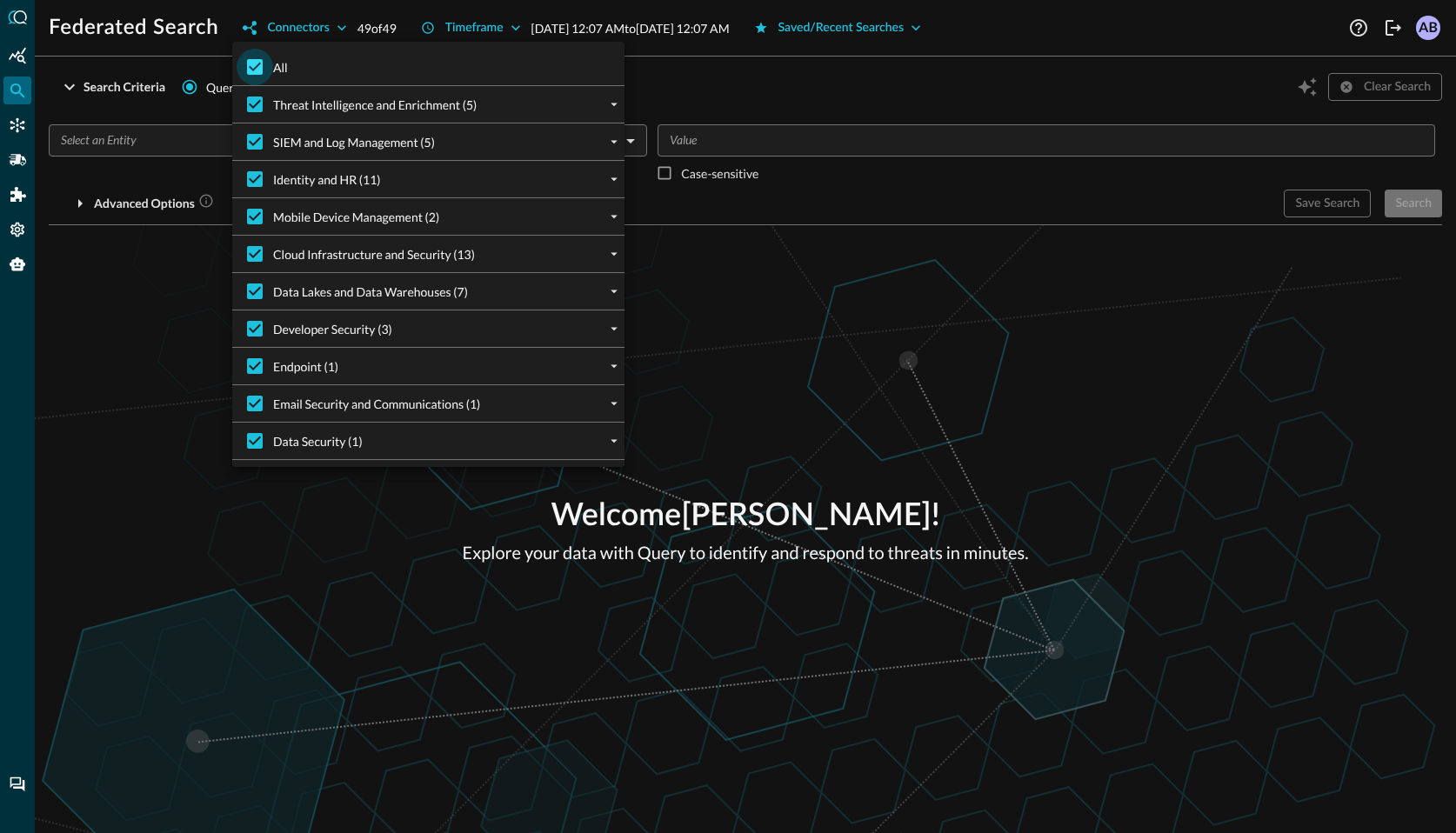
checkbox input "false"
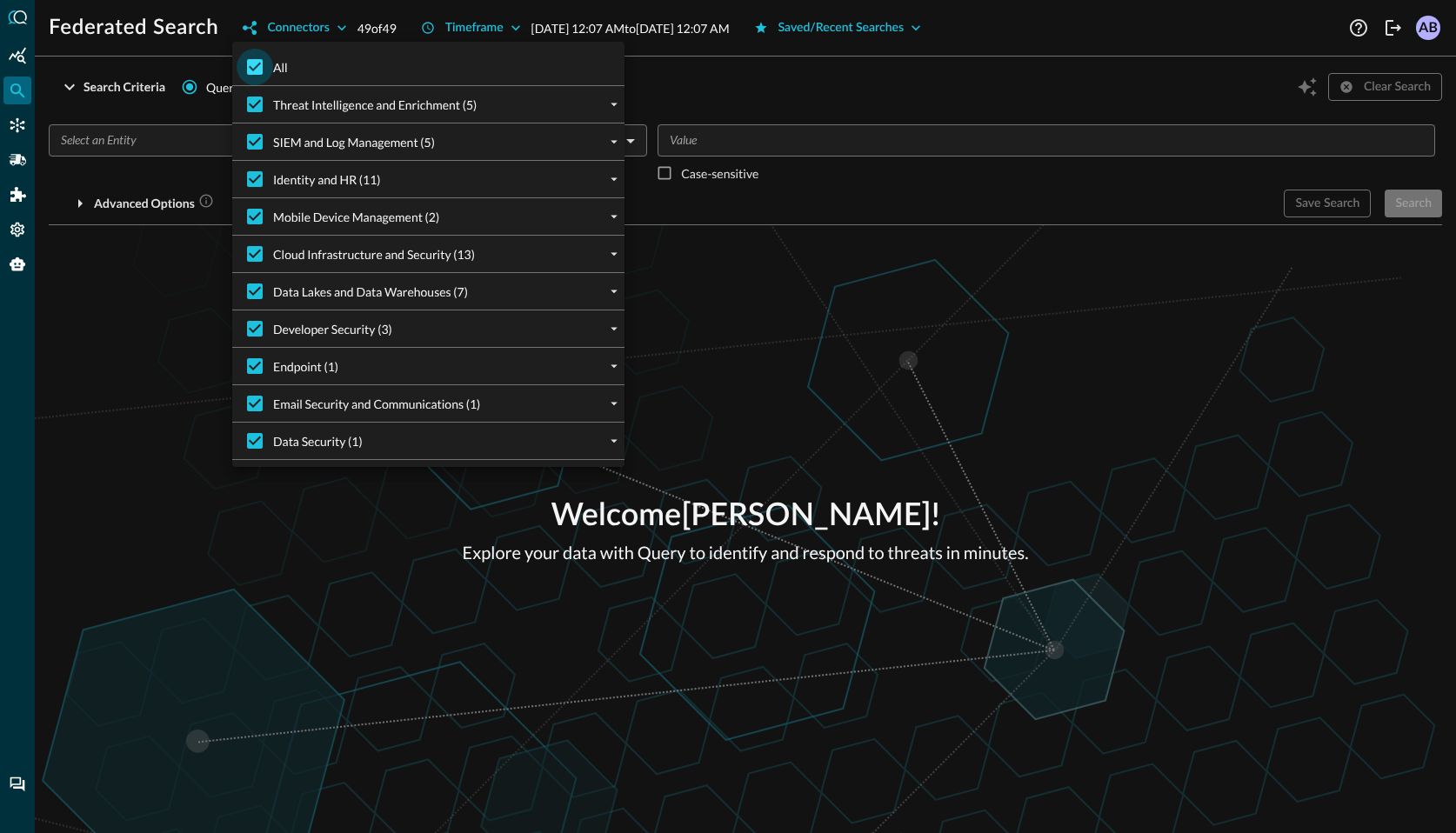
checkbox input "false"
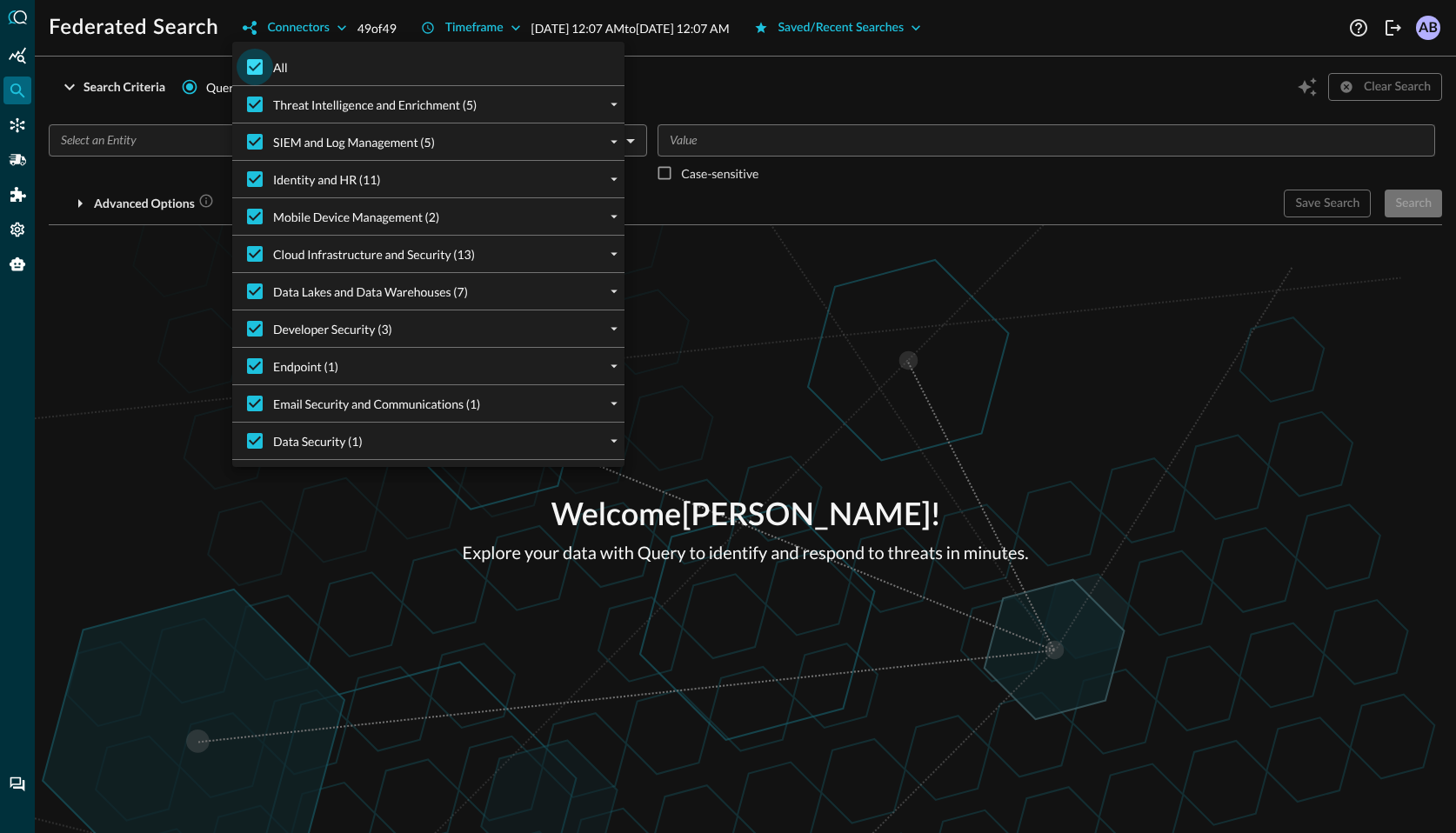
checkbox input "false"
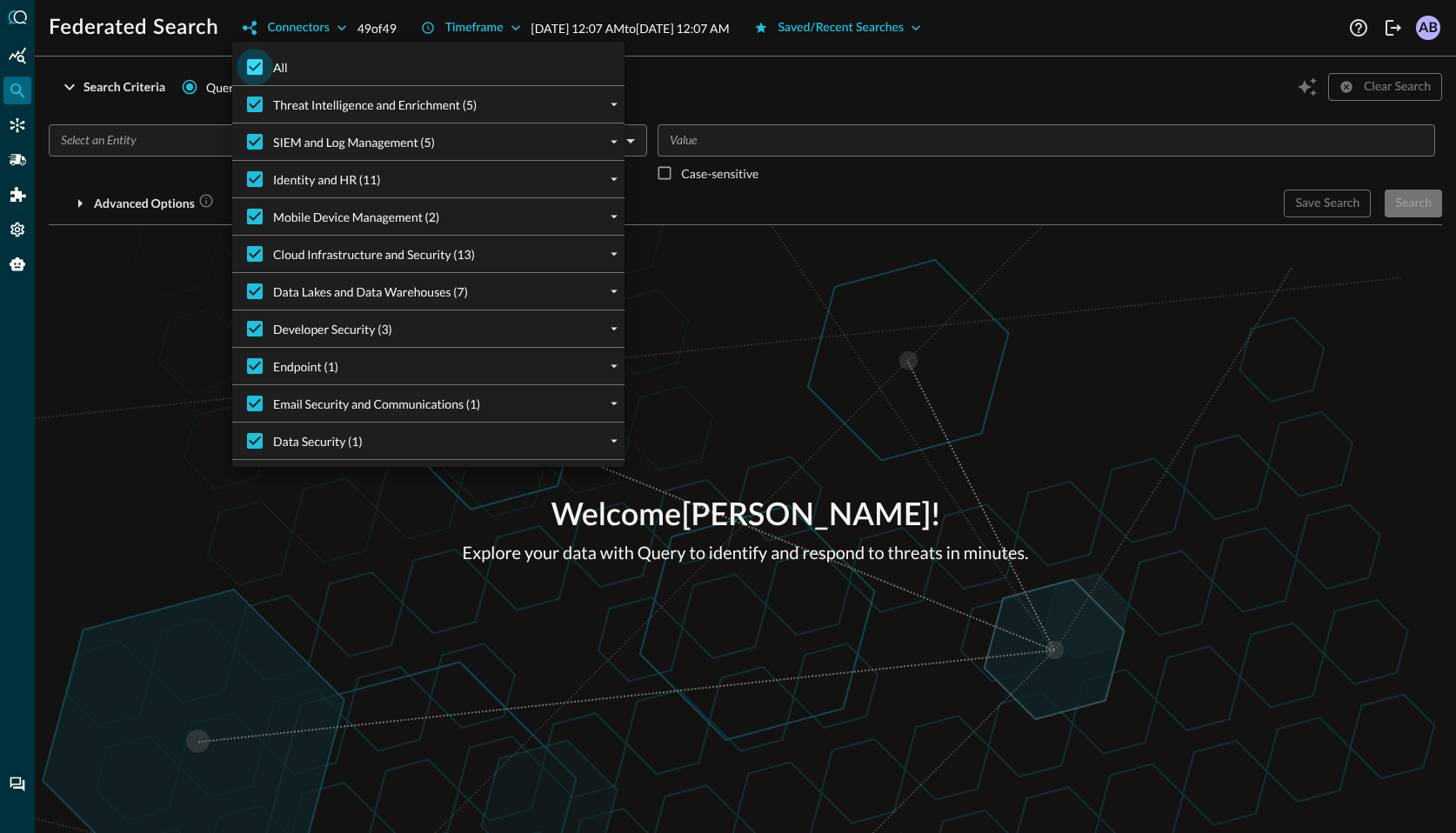
checkbox input "false"
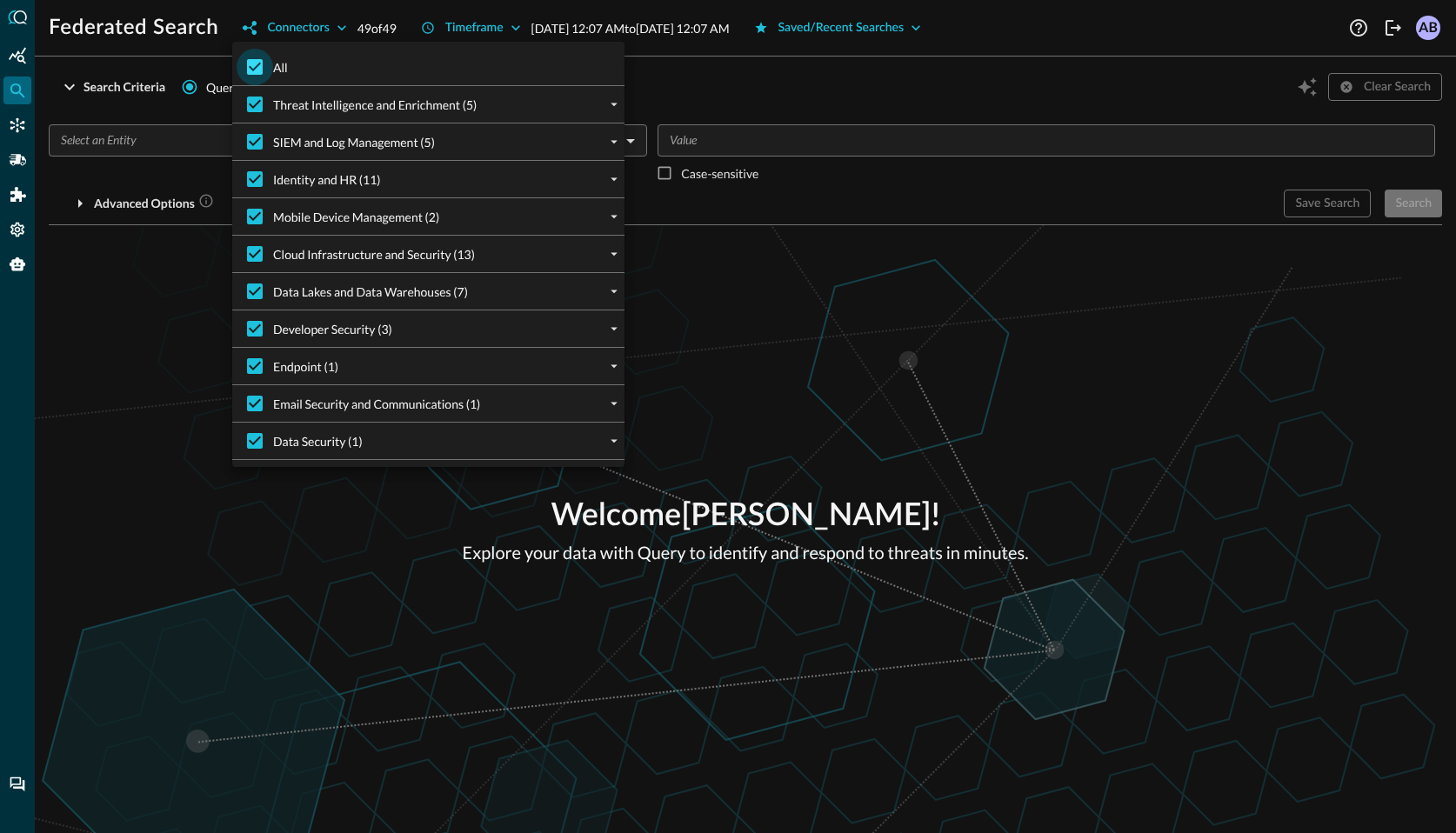
checkbox input "false"
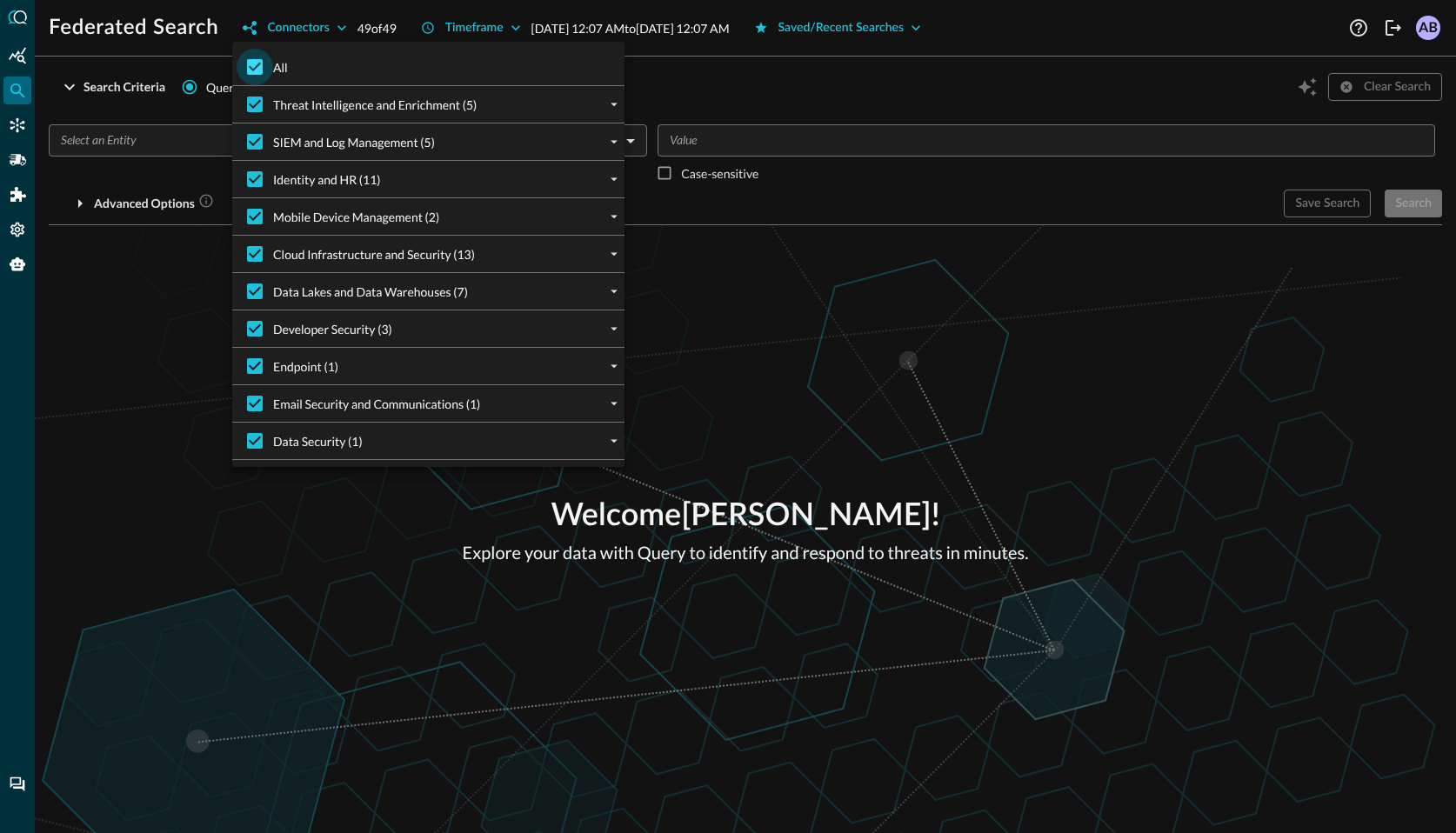
checkbox input "false"
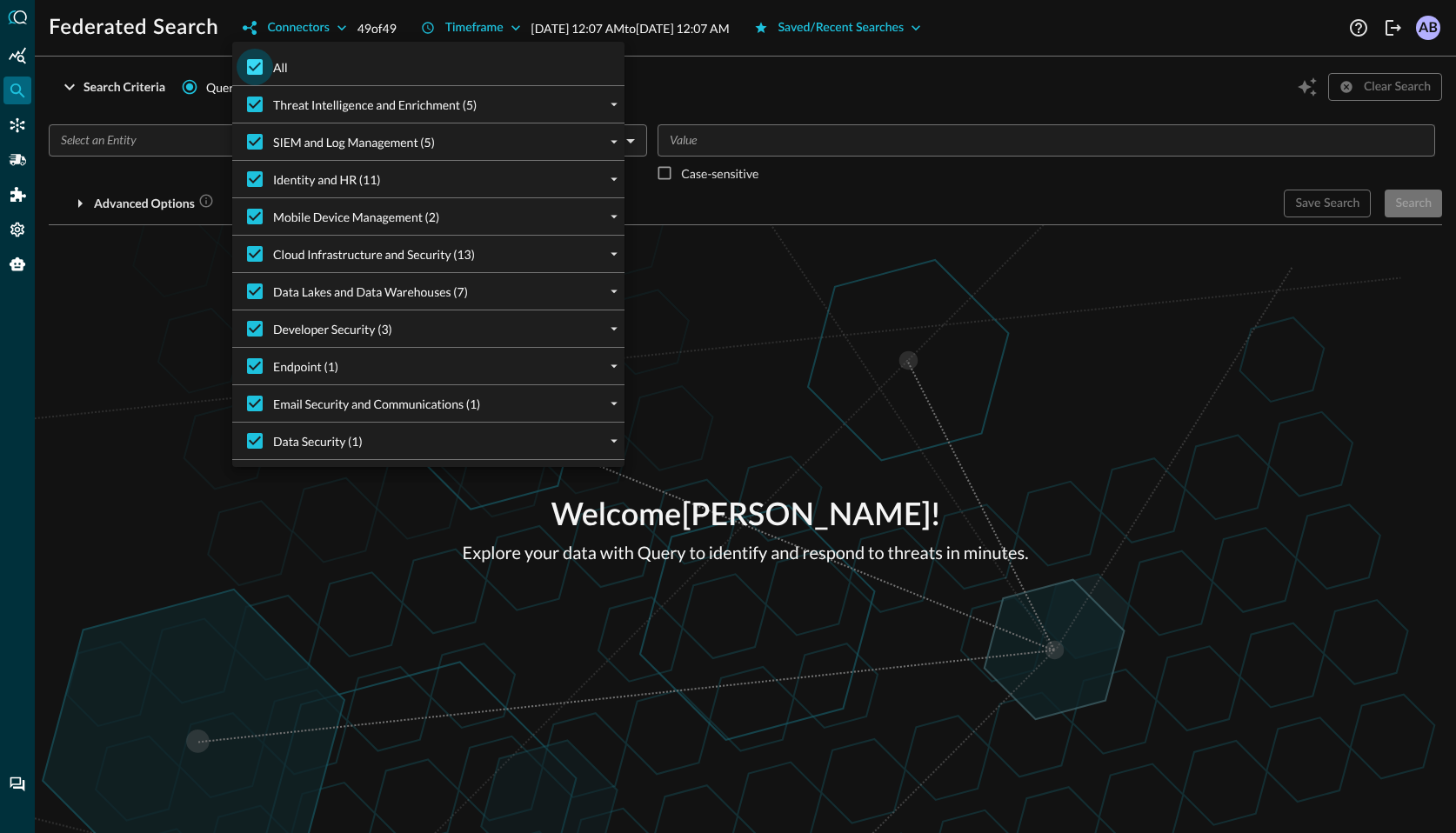
checkbox input "false"
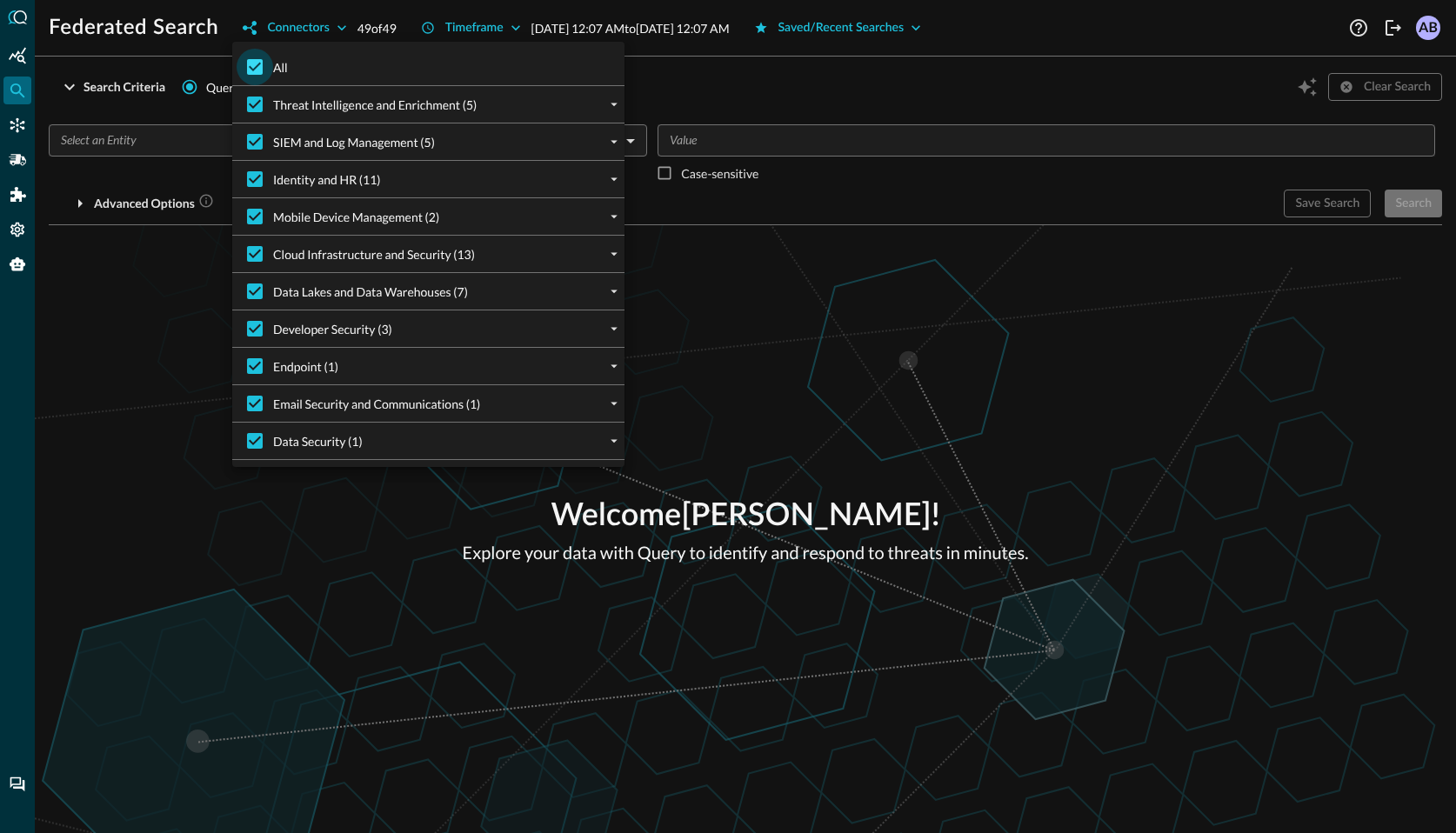
checkbox input "false"
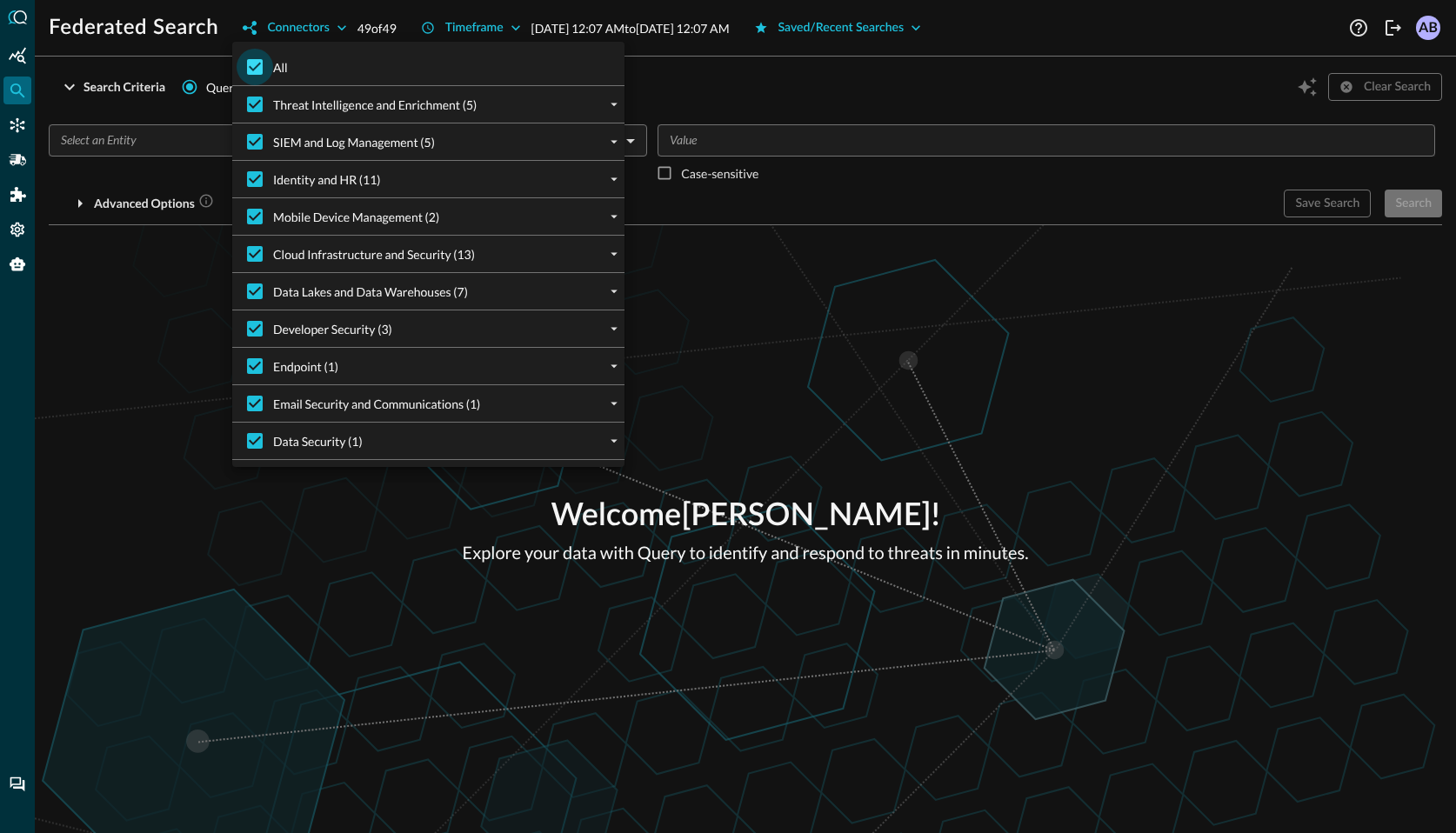
checkbox input "false"
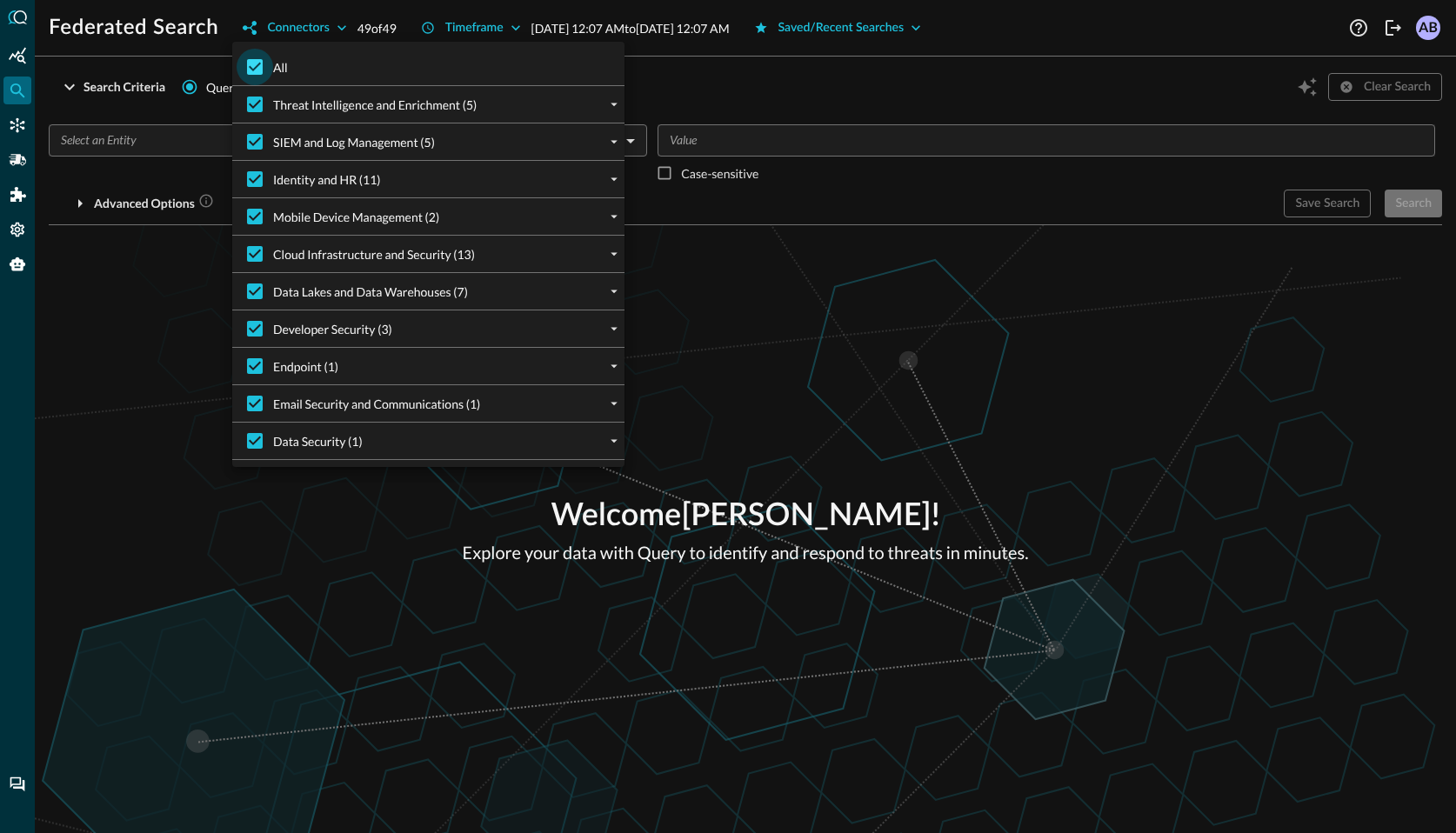
checkbox input "false"
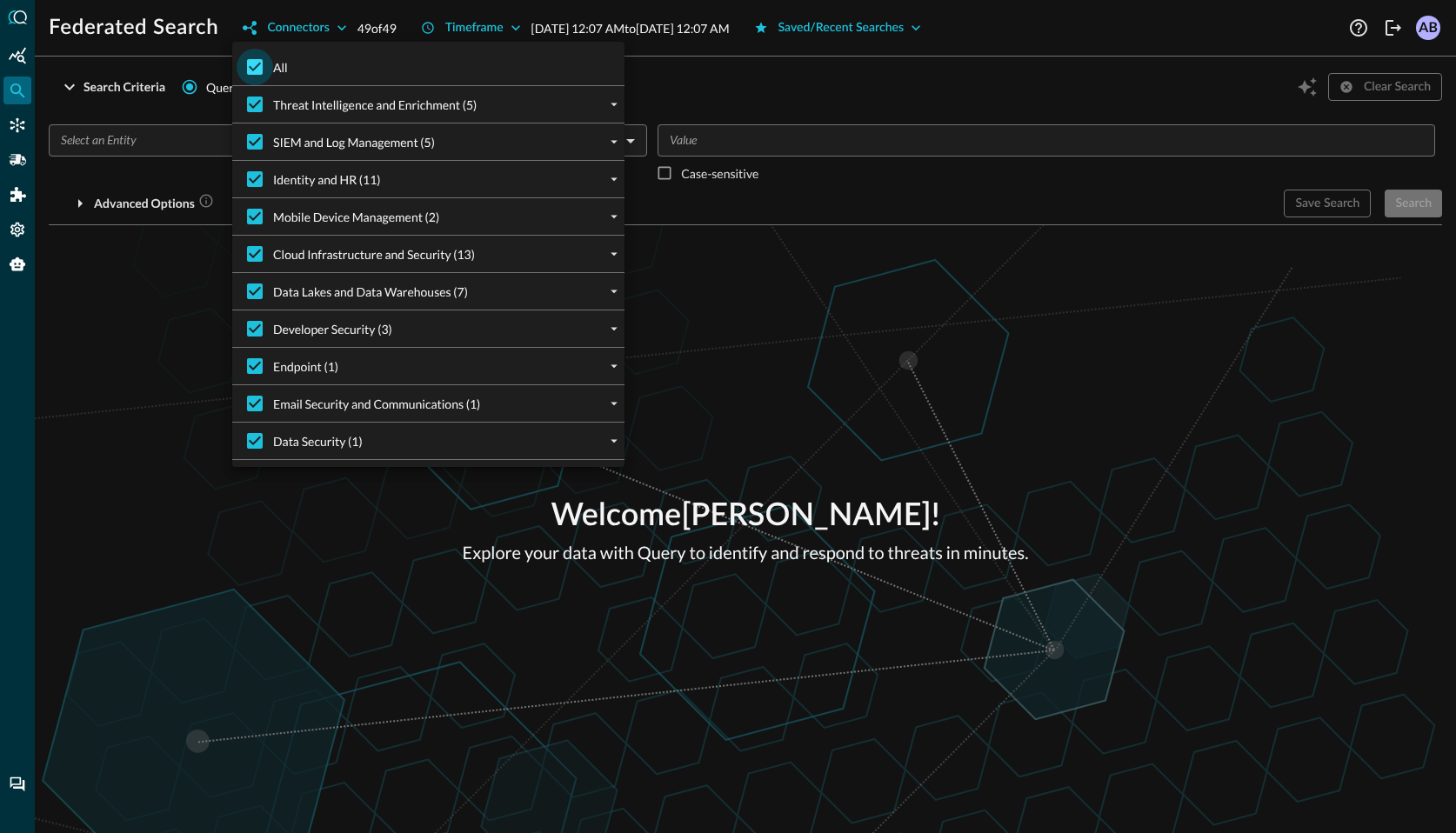
checkbox input "false"
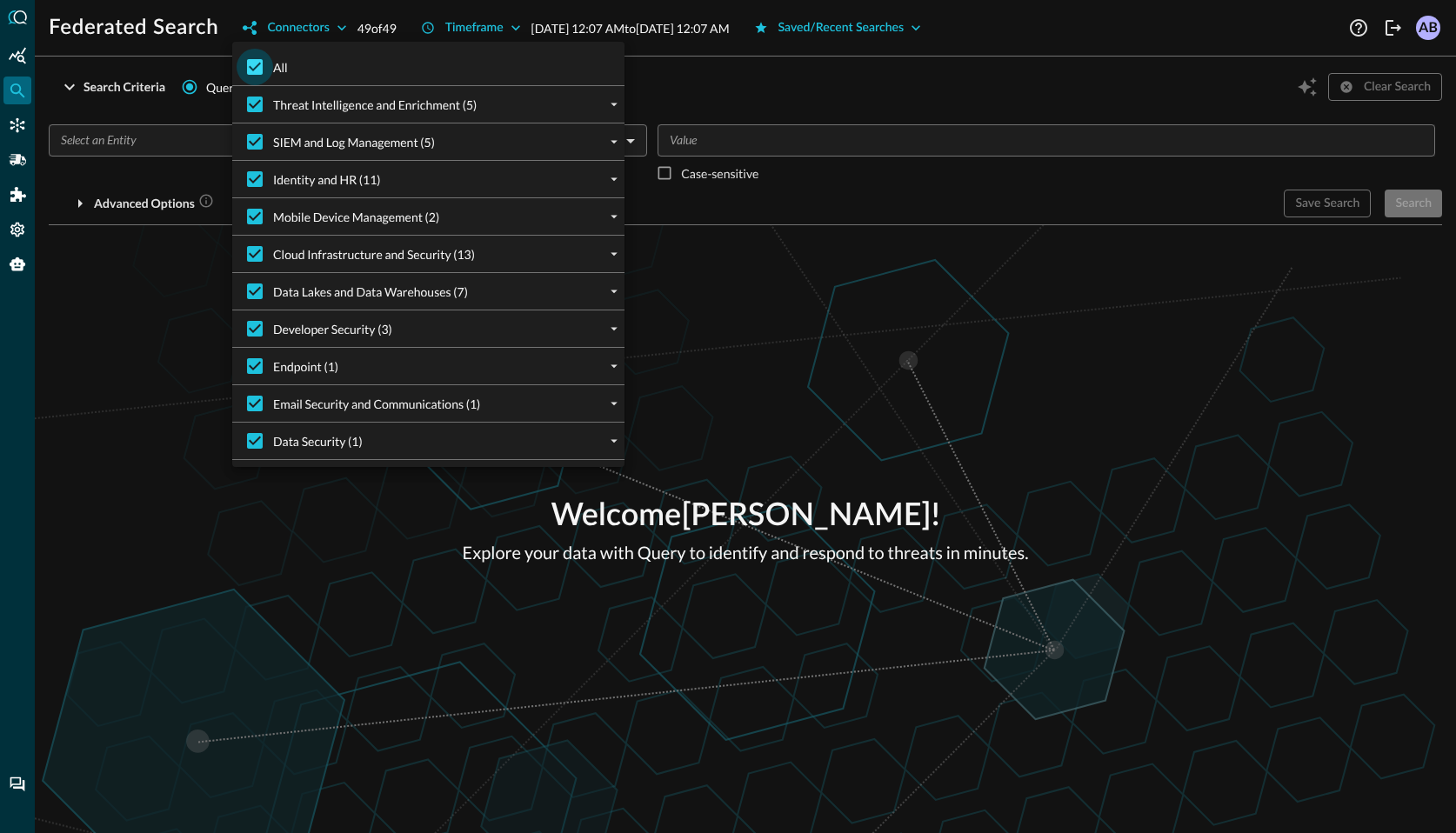
checkbox input "false"
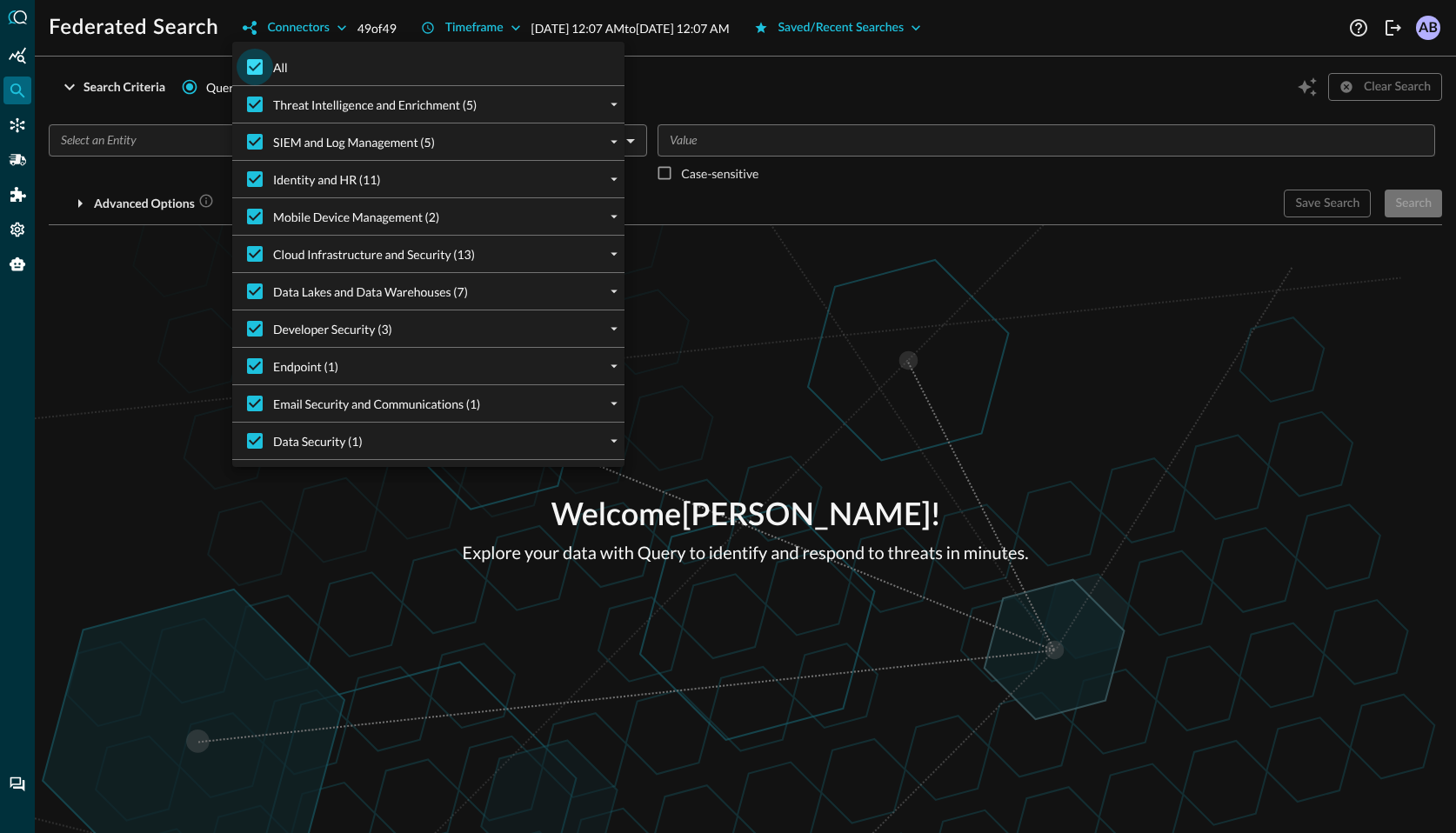
checkbox input "false"
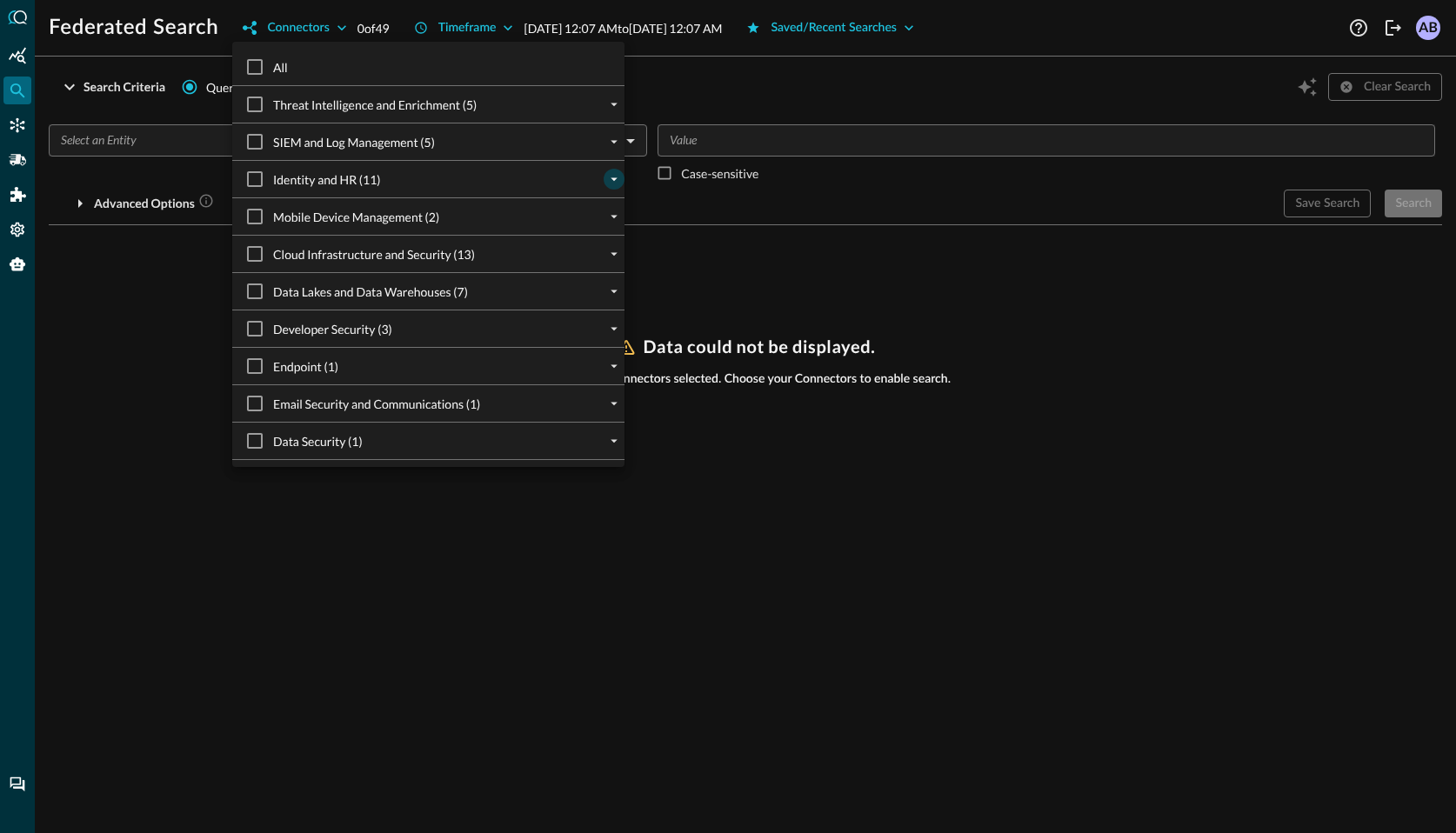
click at [610, 181] on icon "expand" at bounding box center [614, 180] width 16 height 16
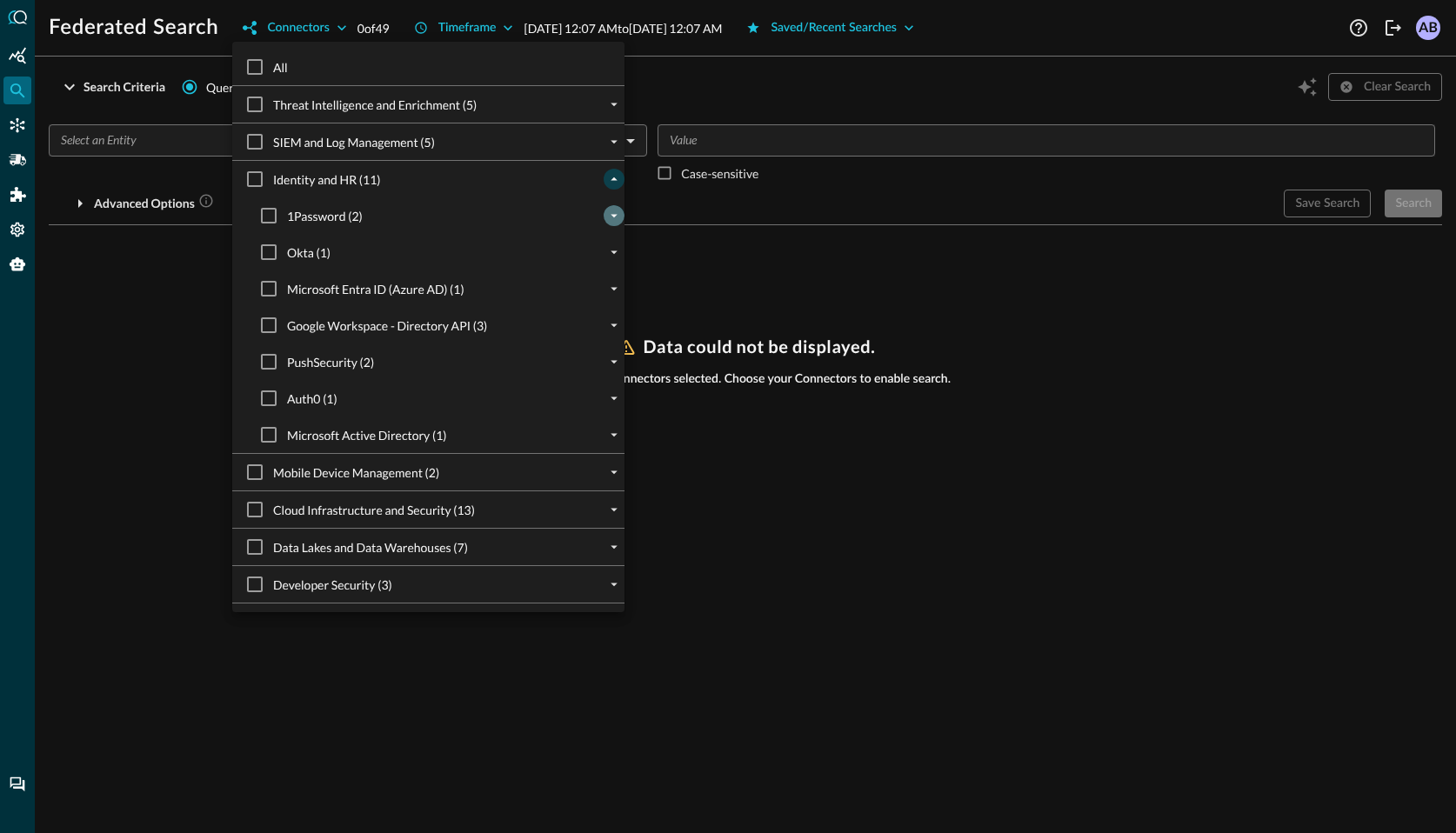
click at [610, 215] on icon "expand" at bounding box center [614, 216] width 16 height 16
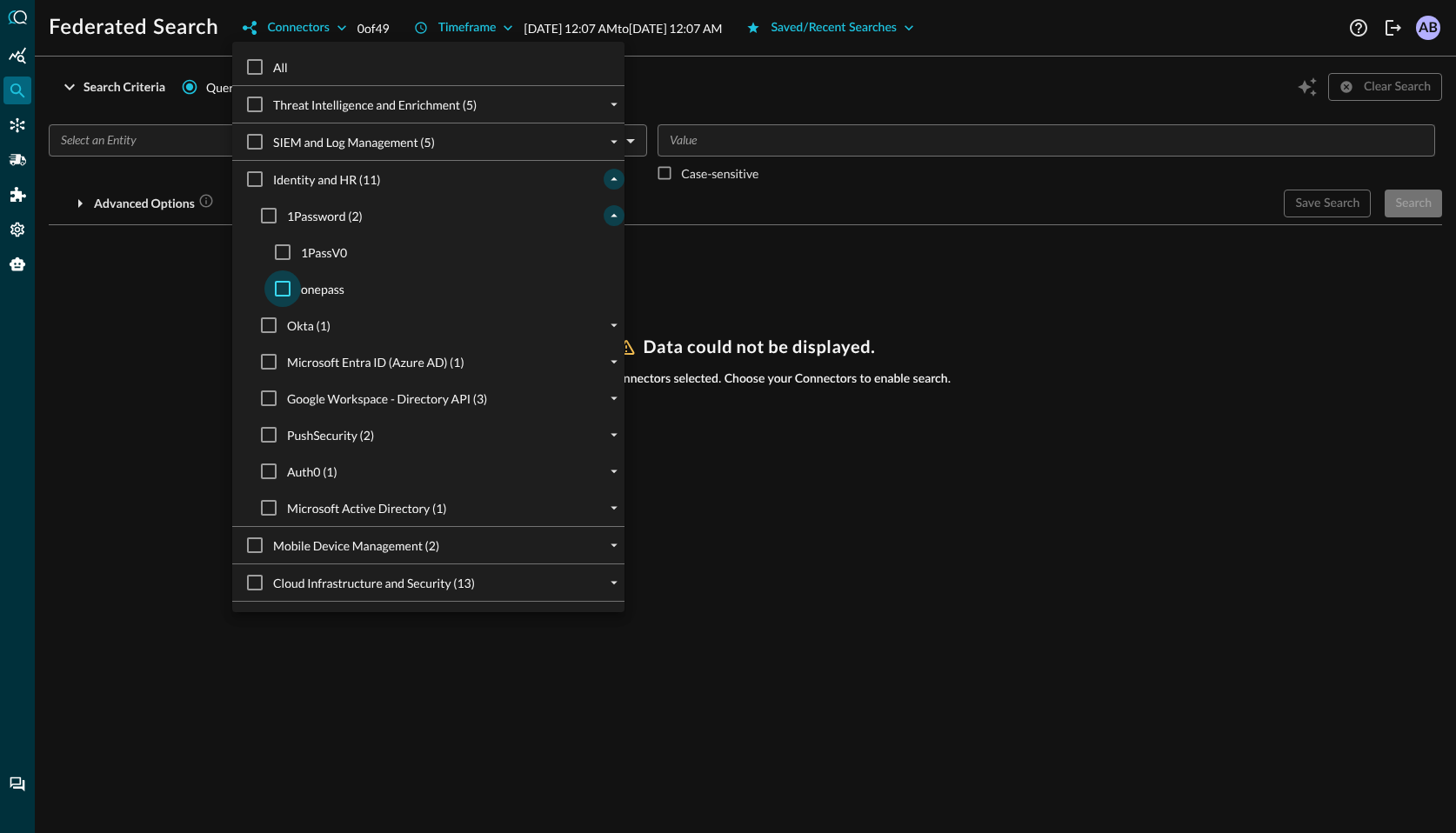
click at [282, 288] on input "onepass" at bounding box center [282, 289] width 37 height 37
checkbox input "true"
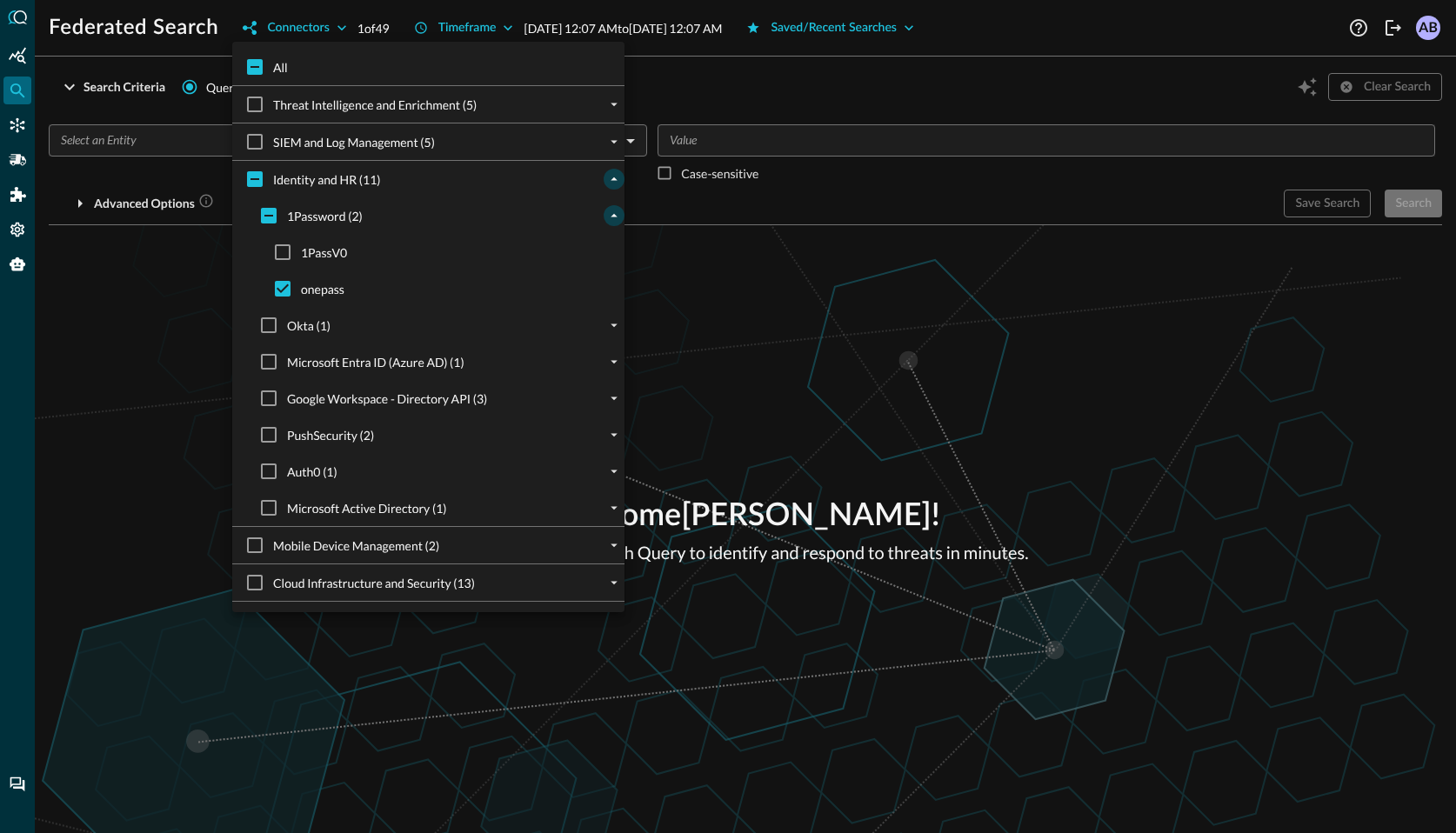
click at [735, 265] on div at bounding box center [728, 416] width 1456 height 833
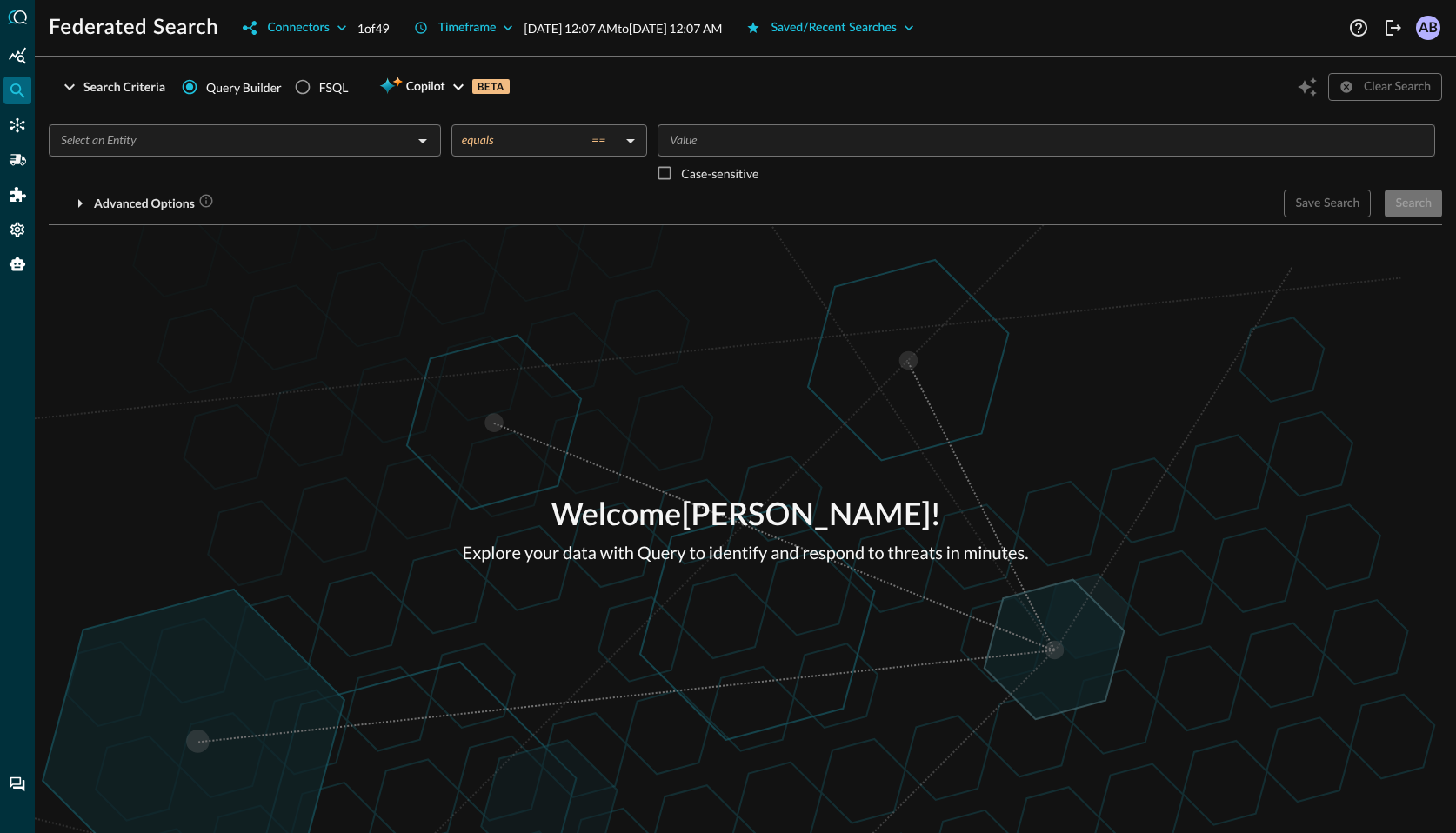
click at [343, 139] on input "text" at bounding box center [230, 140] width 353 height 21
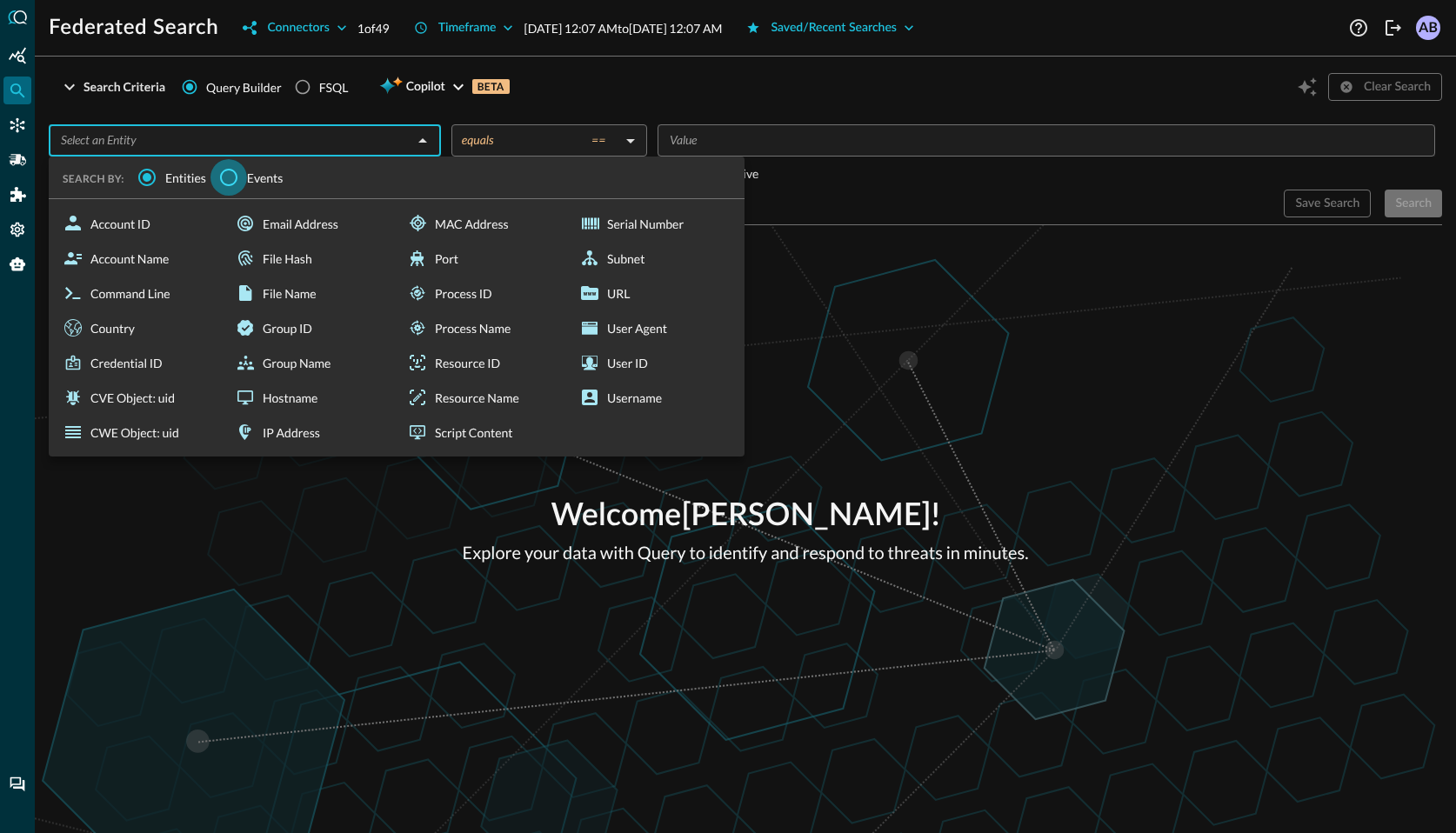
click at [230, 180] on input "Events" at bounding box center [229, 177] width 37 height 37
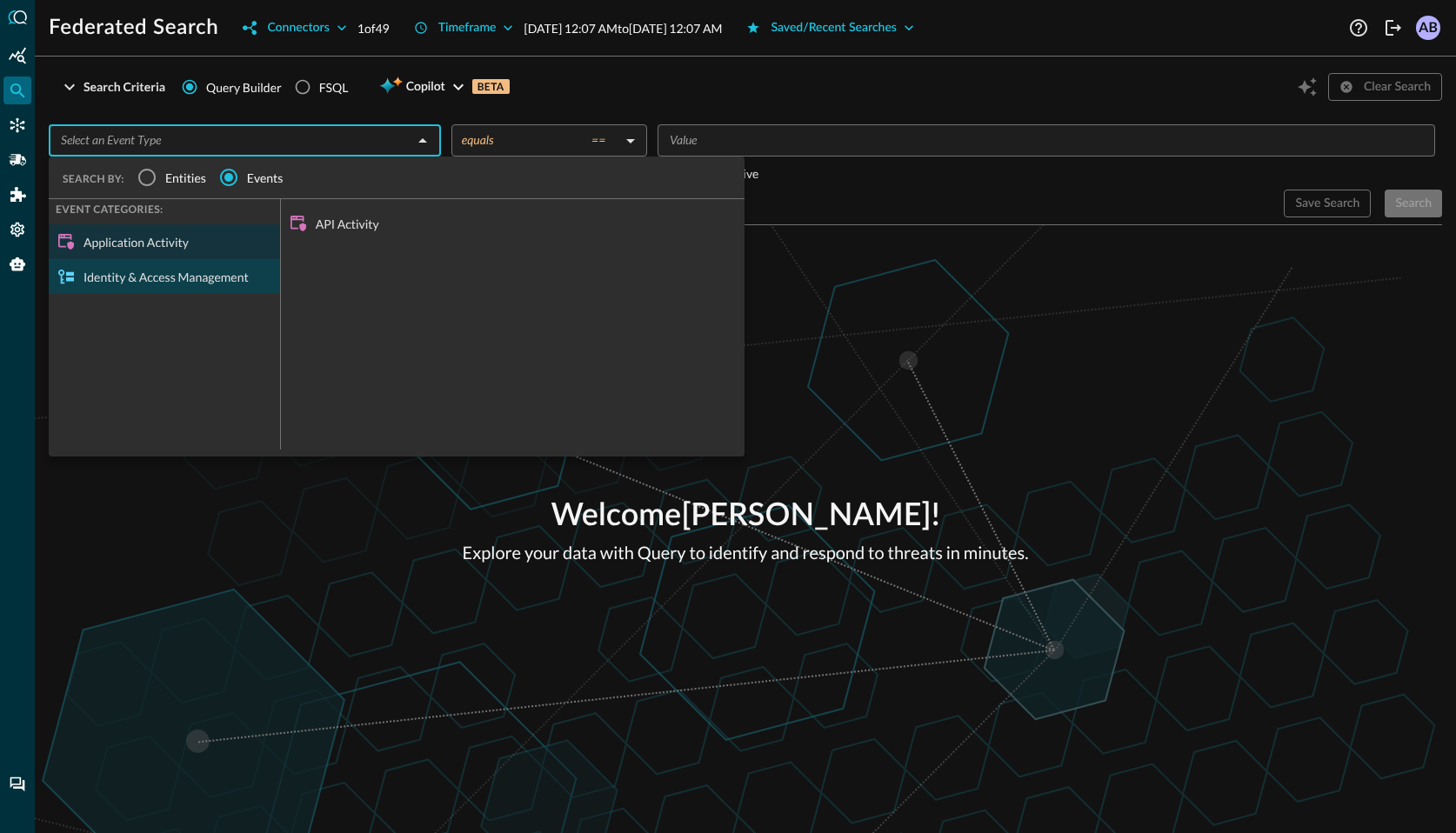
click at [234, 282] on div "Identity & Access Management" at bounding box center [164, 276] width 231 height 35
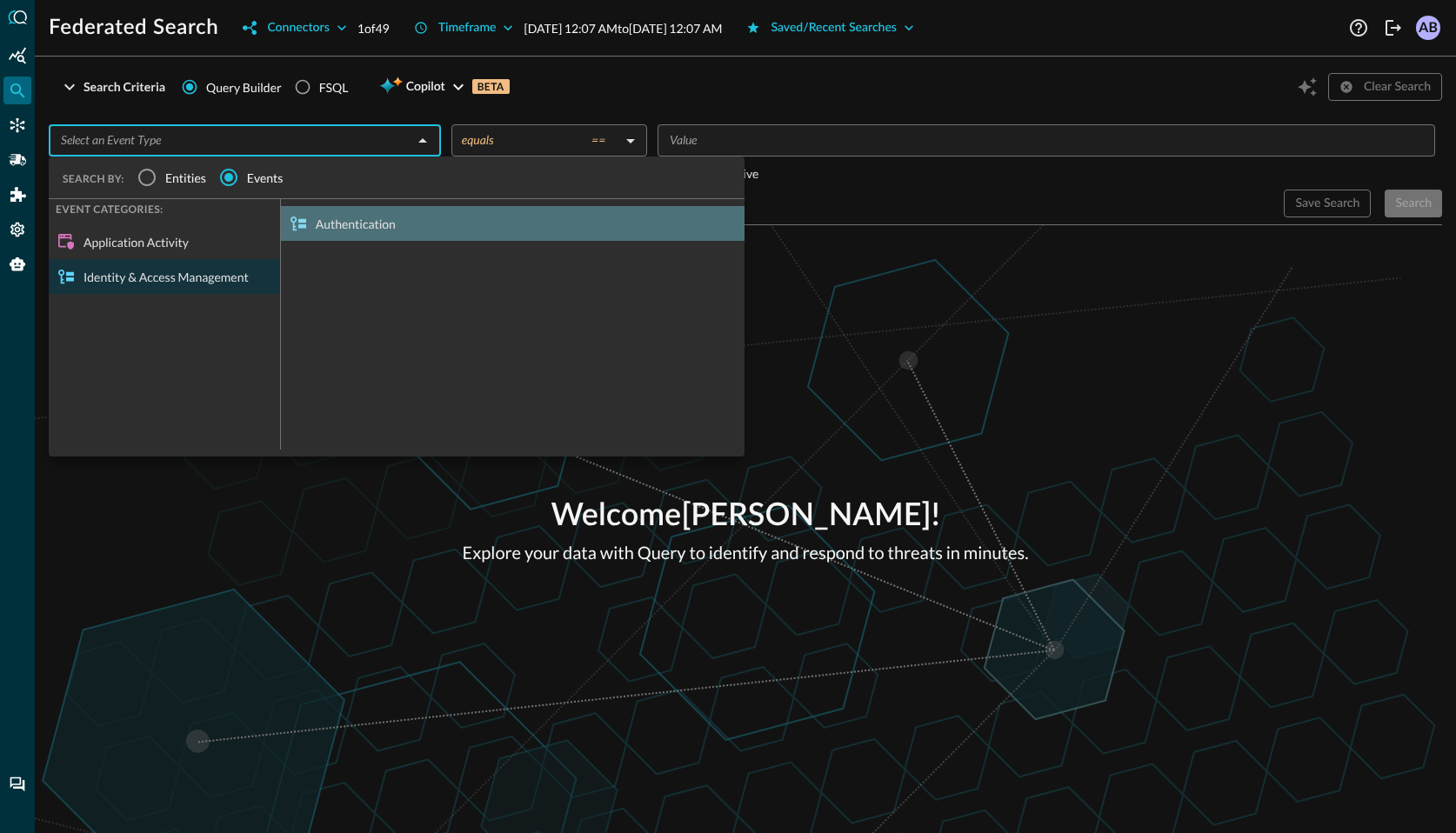
click at [365, 218] on div "Authentication" at bounding box center [512, 223] width 464 height 35
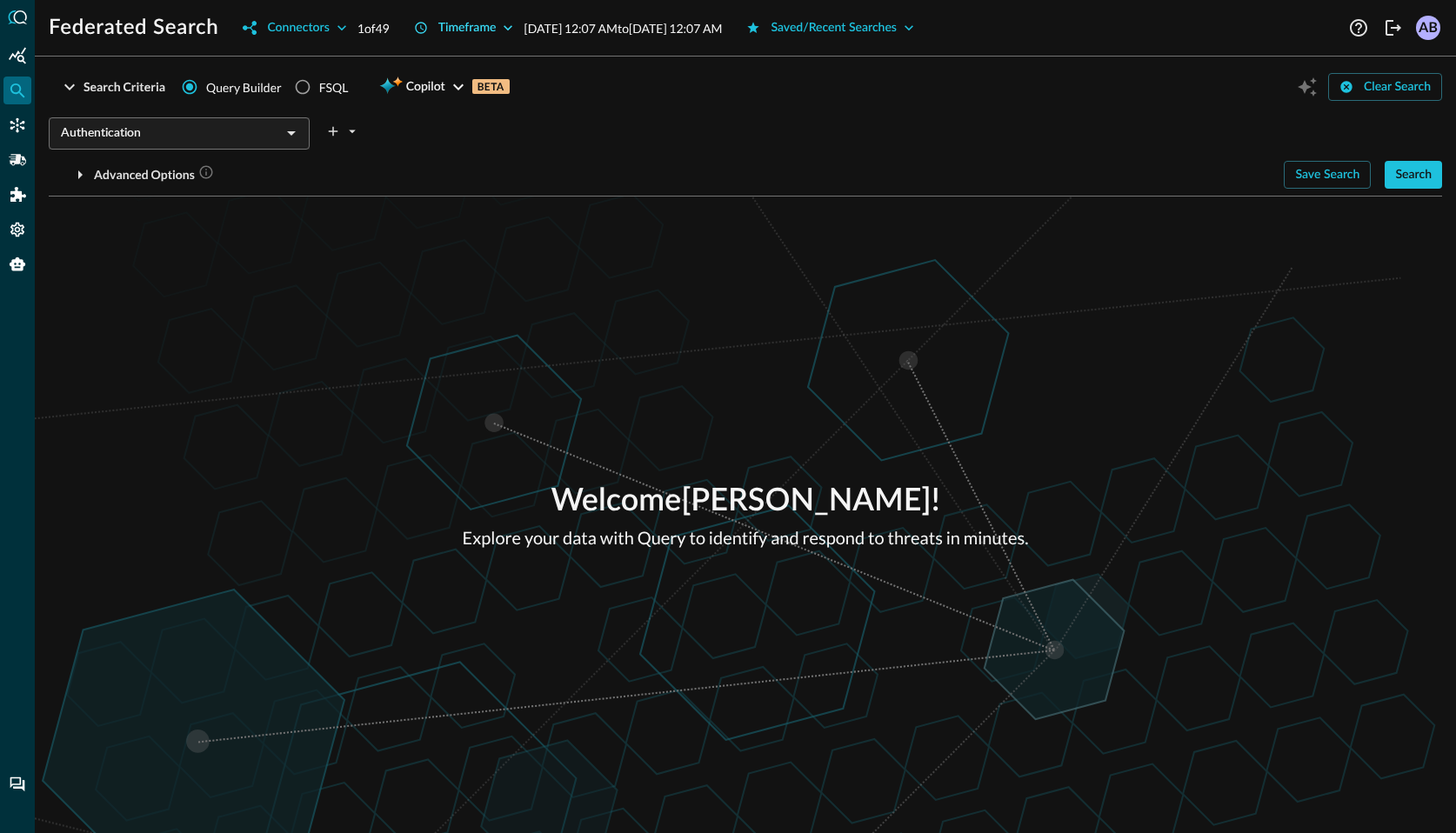
click at [476, 23] on div "Timeframe" at bounding box center [467, 28] width 58 height 21
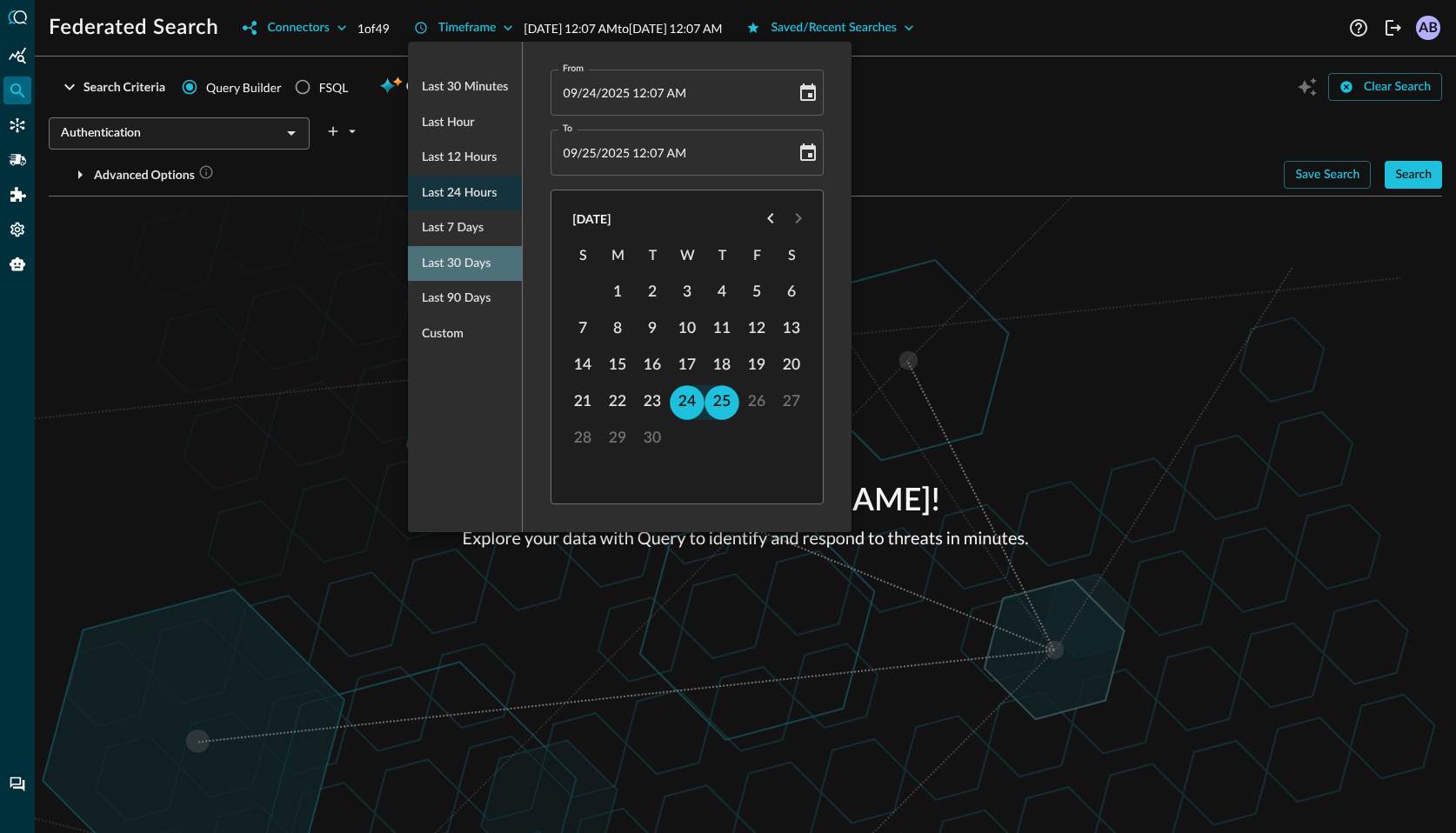
click at [469, 261] on span "Last 30 days" at bounding box center [456, 264] width 69 height 21
type input "[DATE] 12:08 AM"
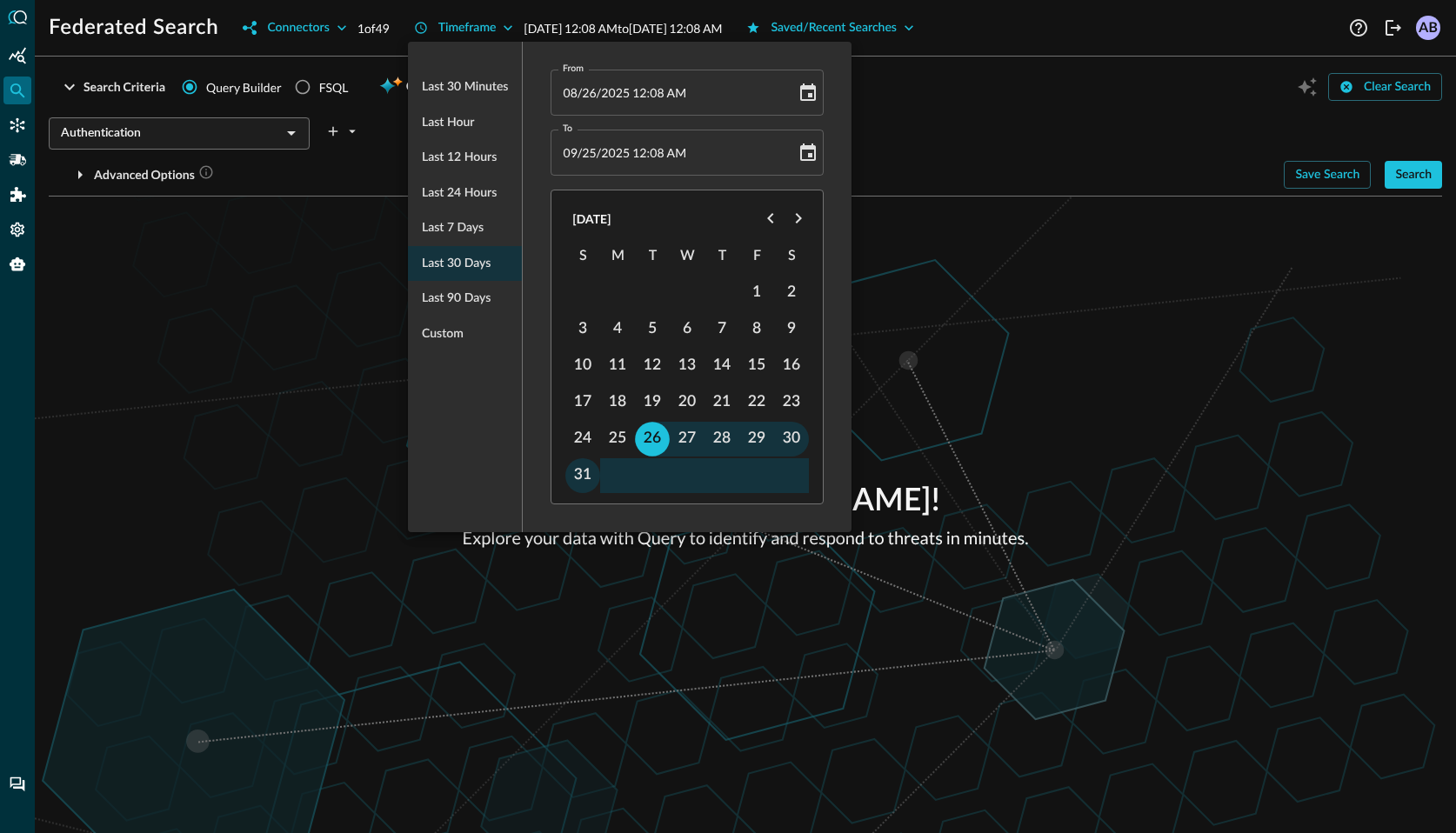
click at [1148, 223] on div at bounding box center [728, 416] width 1456 height 833
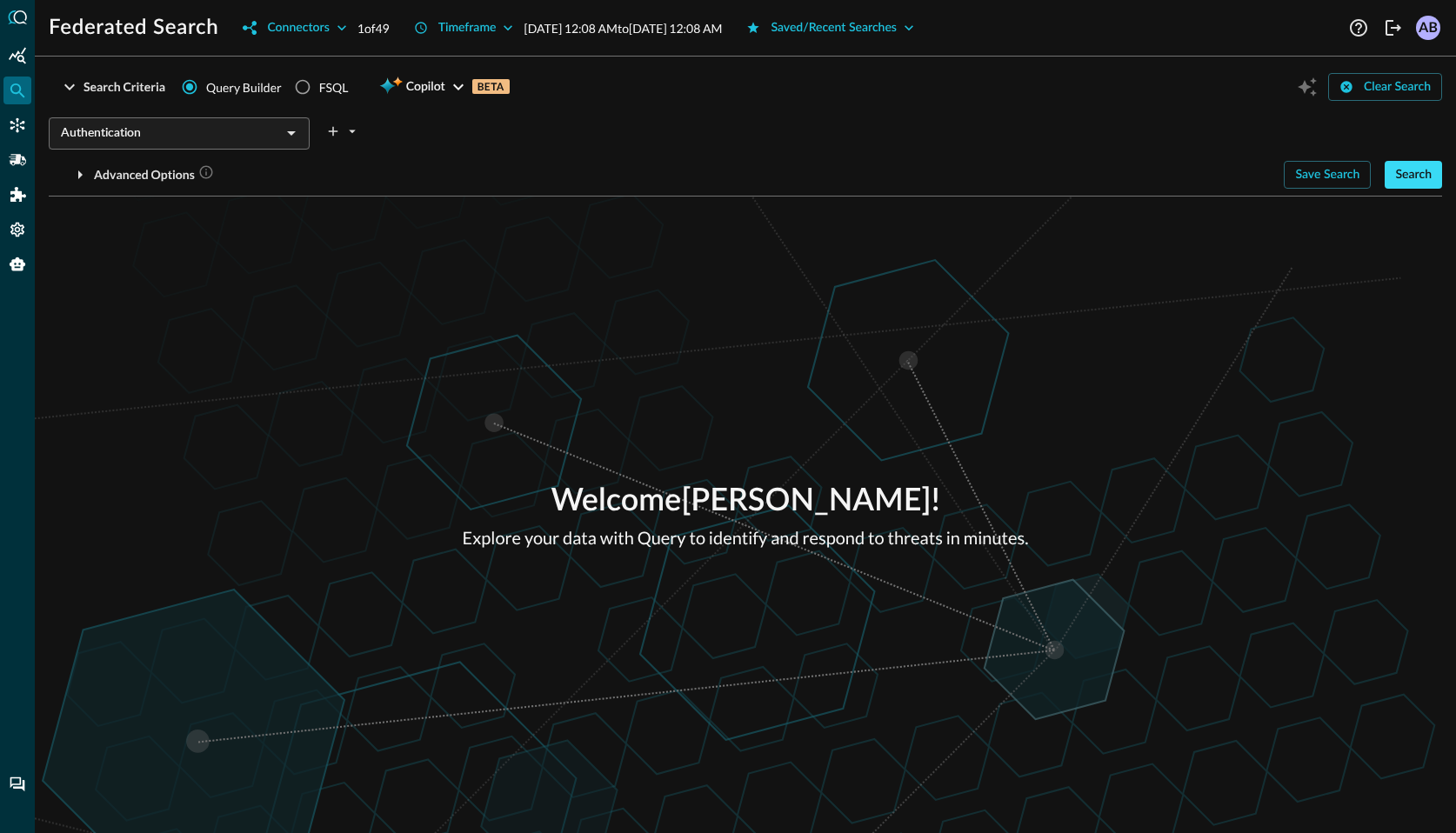
click at [1386, 169] on button "Search" at bounding box center [1414, 174] width 57 height 28
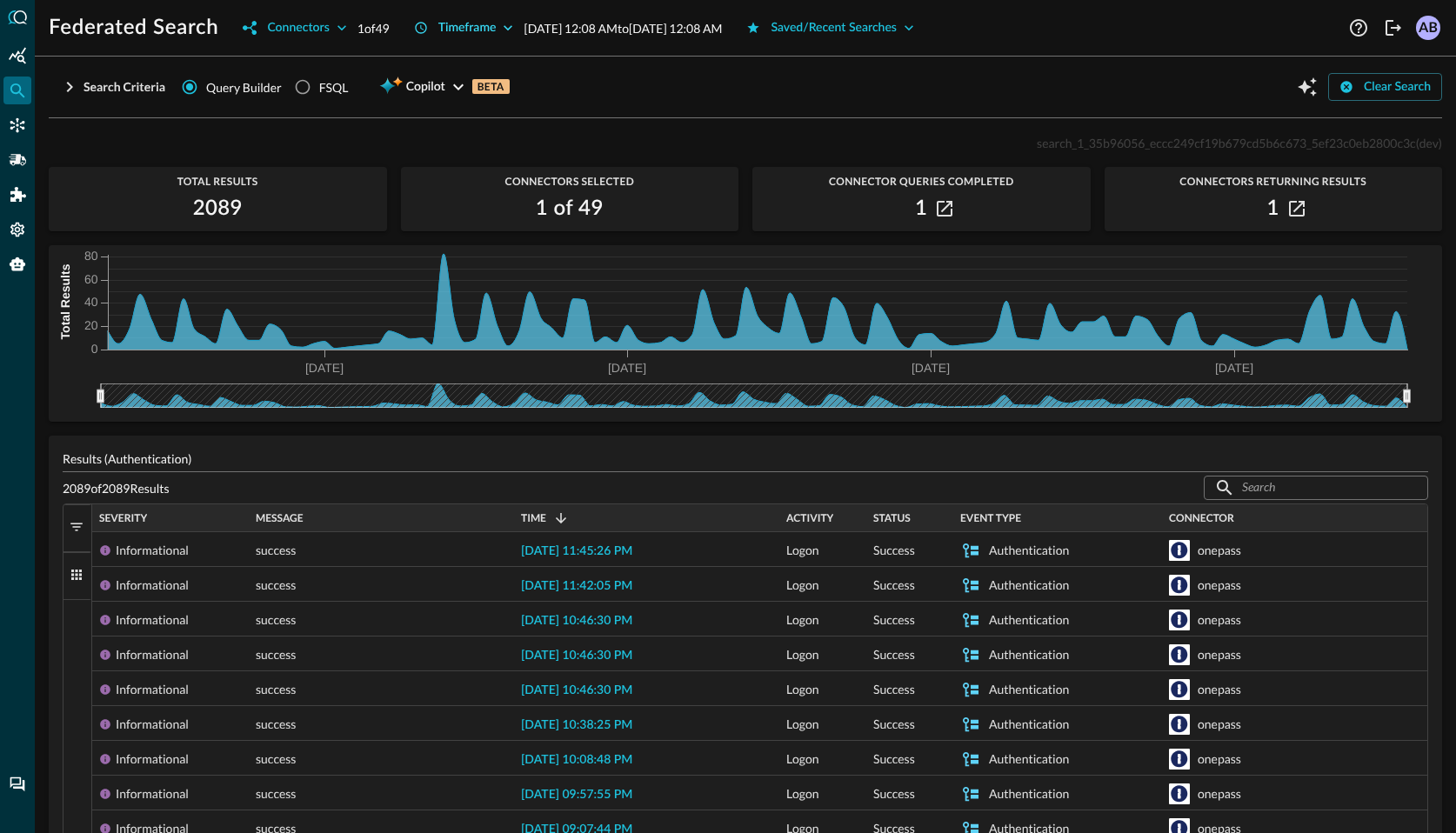
click at [503, 26] on button "Timeframe" at bounding box center [464, 28] width 121 height 28
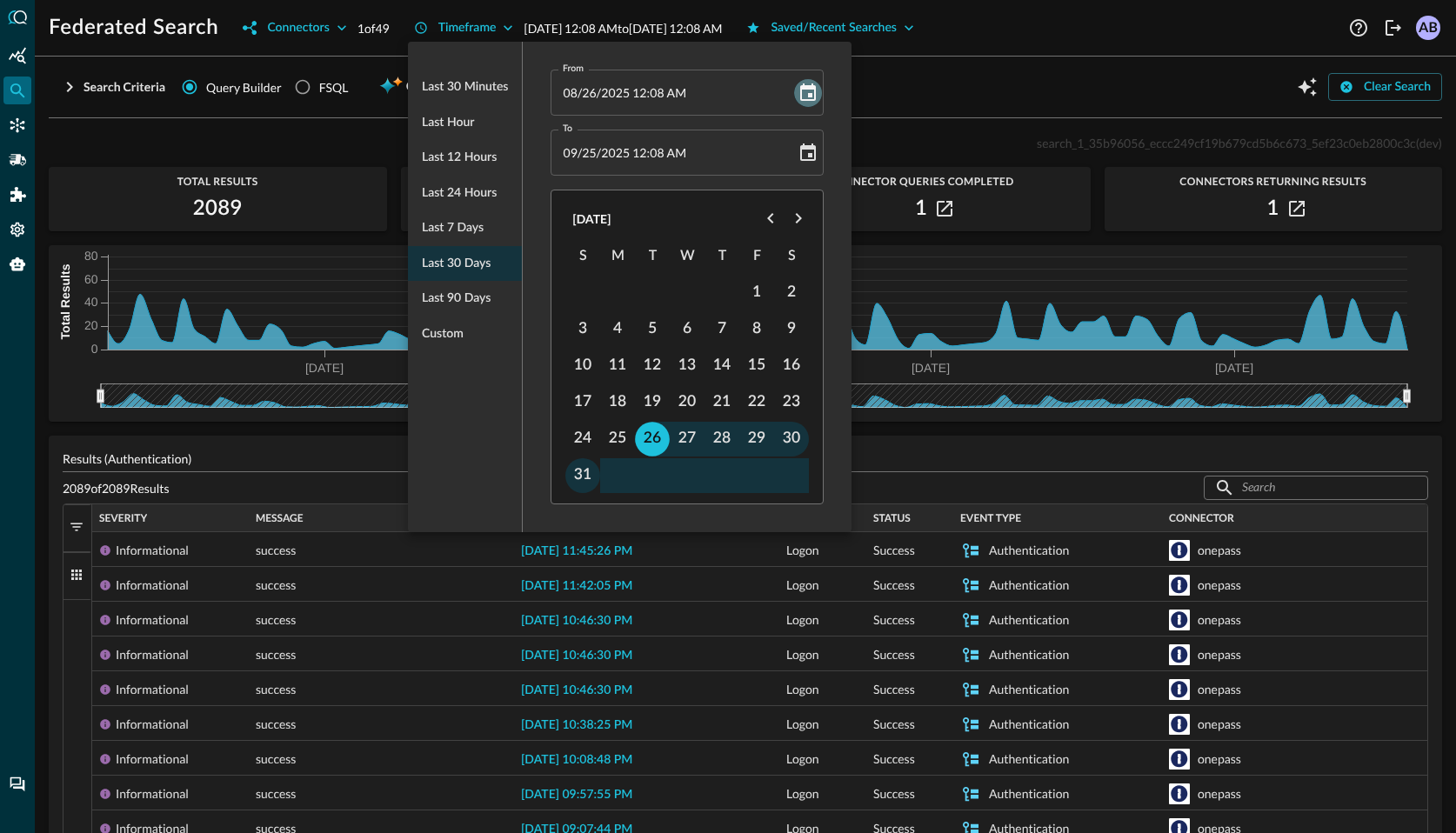
click at [808, 101] on icon "Choose date, selected date is Aug 26, 2025" at bounding box center [808, 92] width 21 height 21
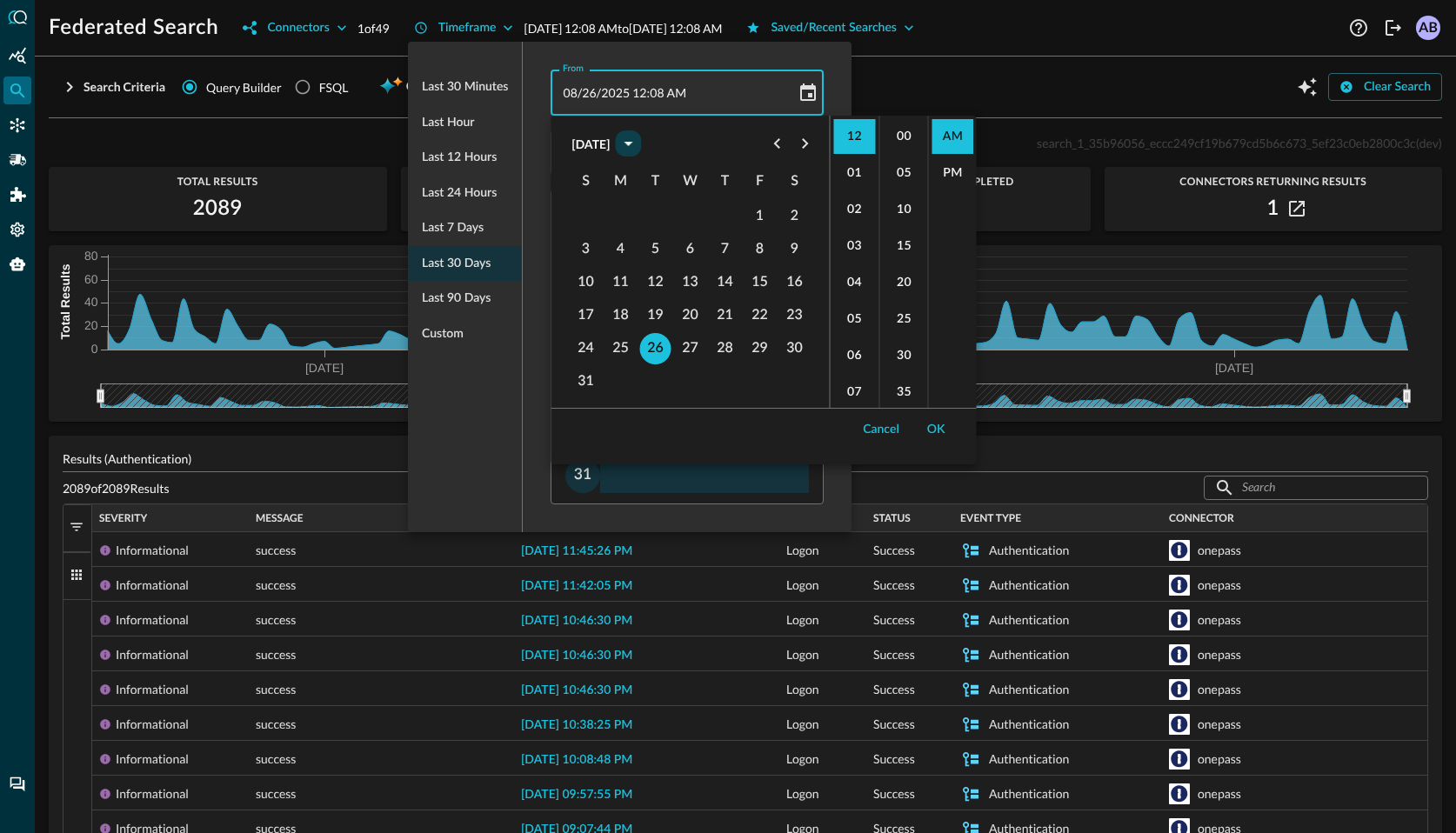
click at [638, 145] on icon "calendar view is open, switch to year view" at bounding box center [627, 143] width 21 height 21
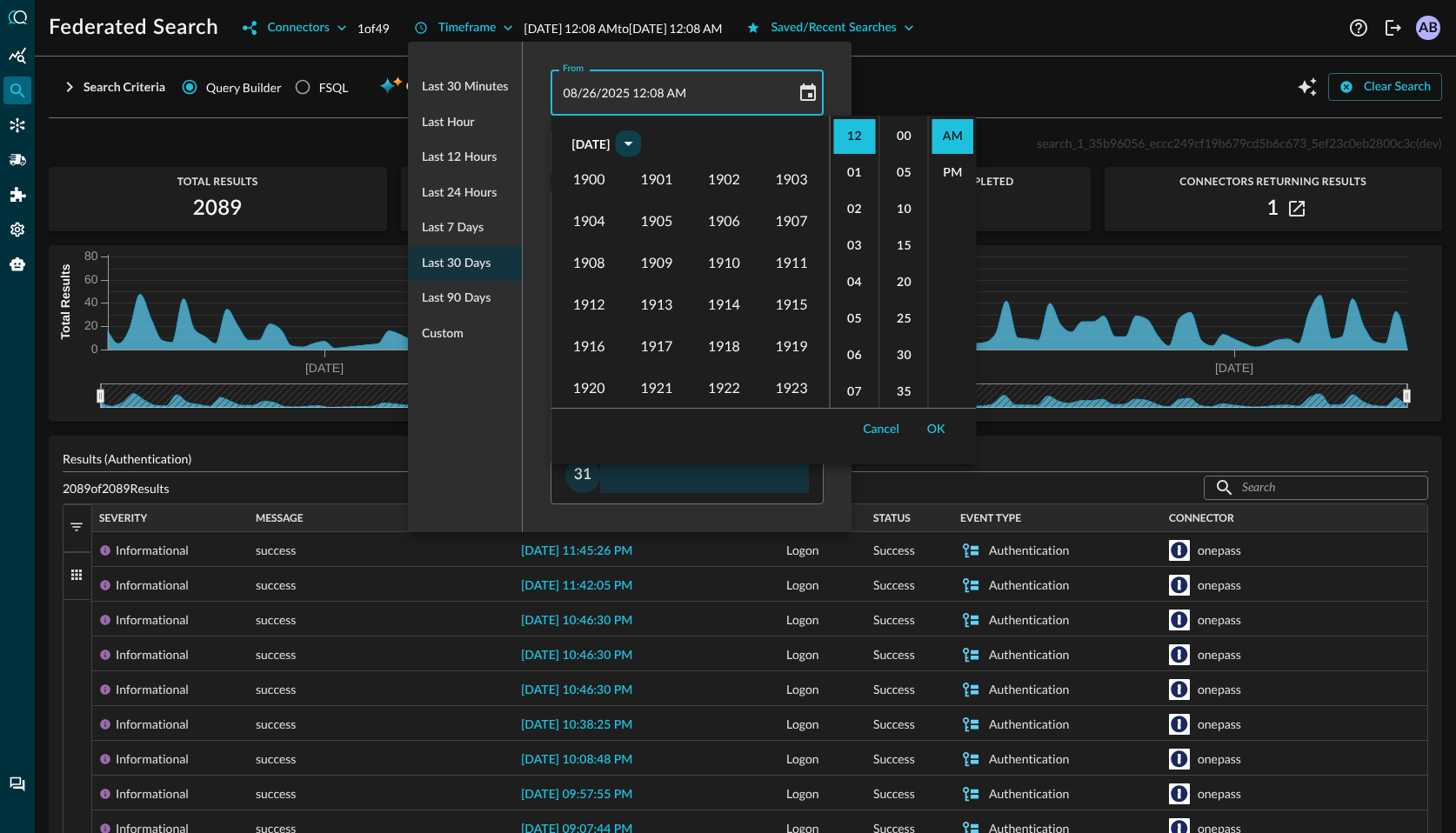
scroll to position [1189, 0]
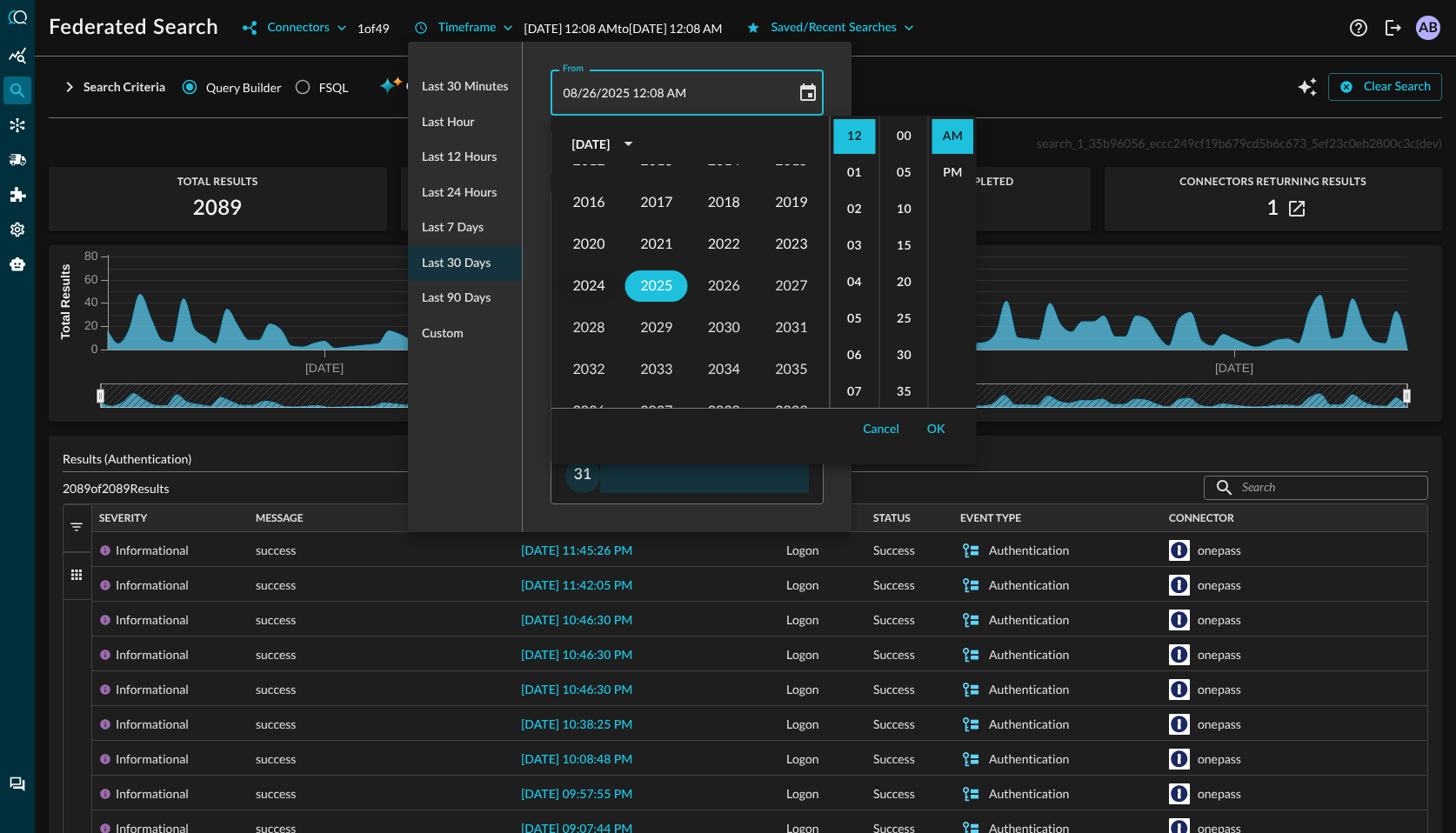
click at [599, 279] on button "2024" at bounding box center [589, 286] width 63 height 31
type input "[DATE] 12:08 AM"
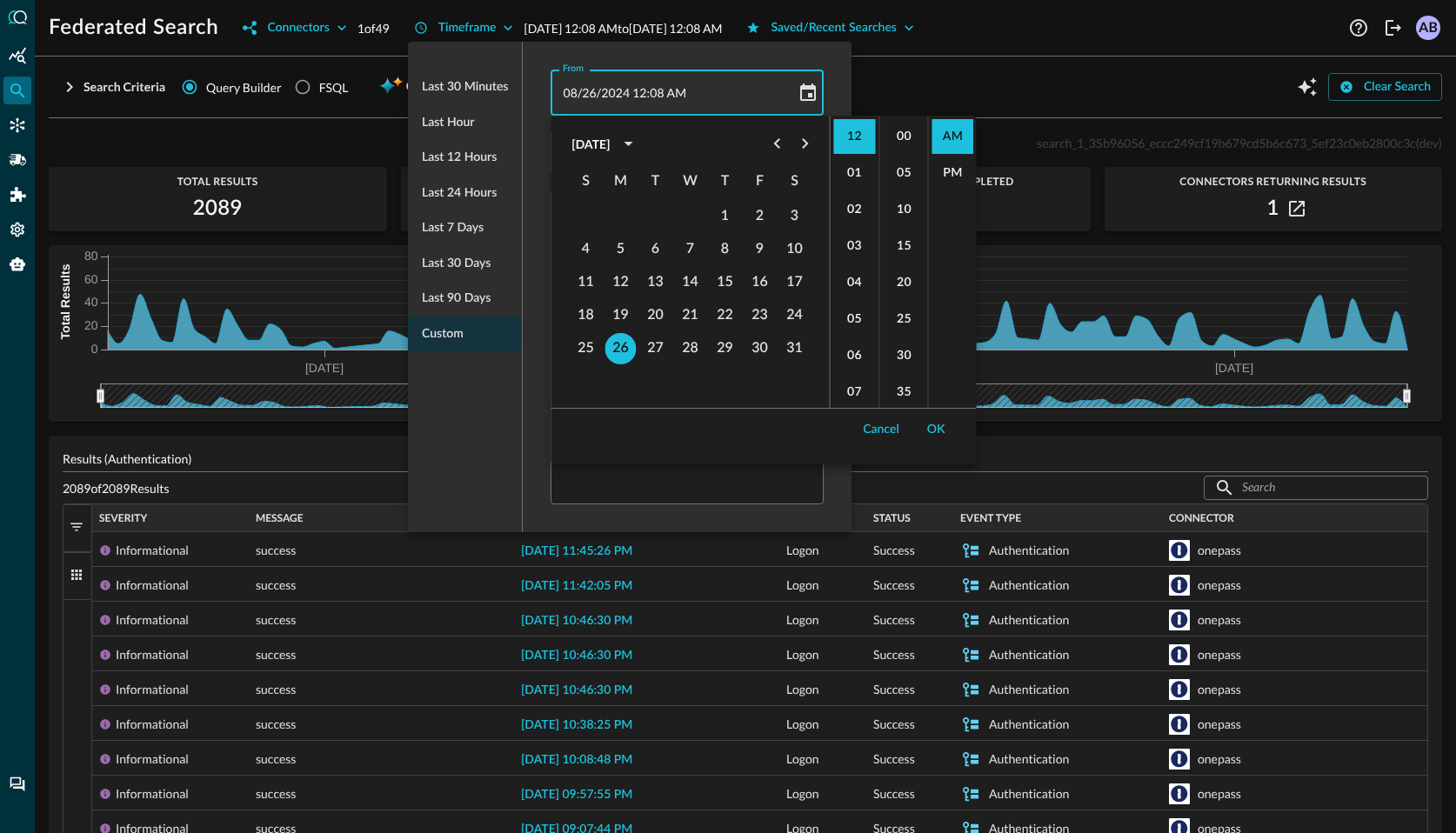
click at [838, 63] on div "From [DATE] 12 : 08 AM From [DATE] 12:08 AM To [DATE] 12 : 08 AM To [DATE] 12:0…" at bounding box center [687, 287] width 329 height 491
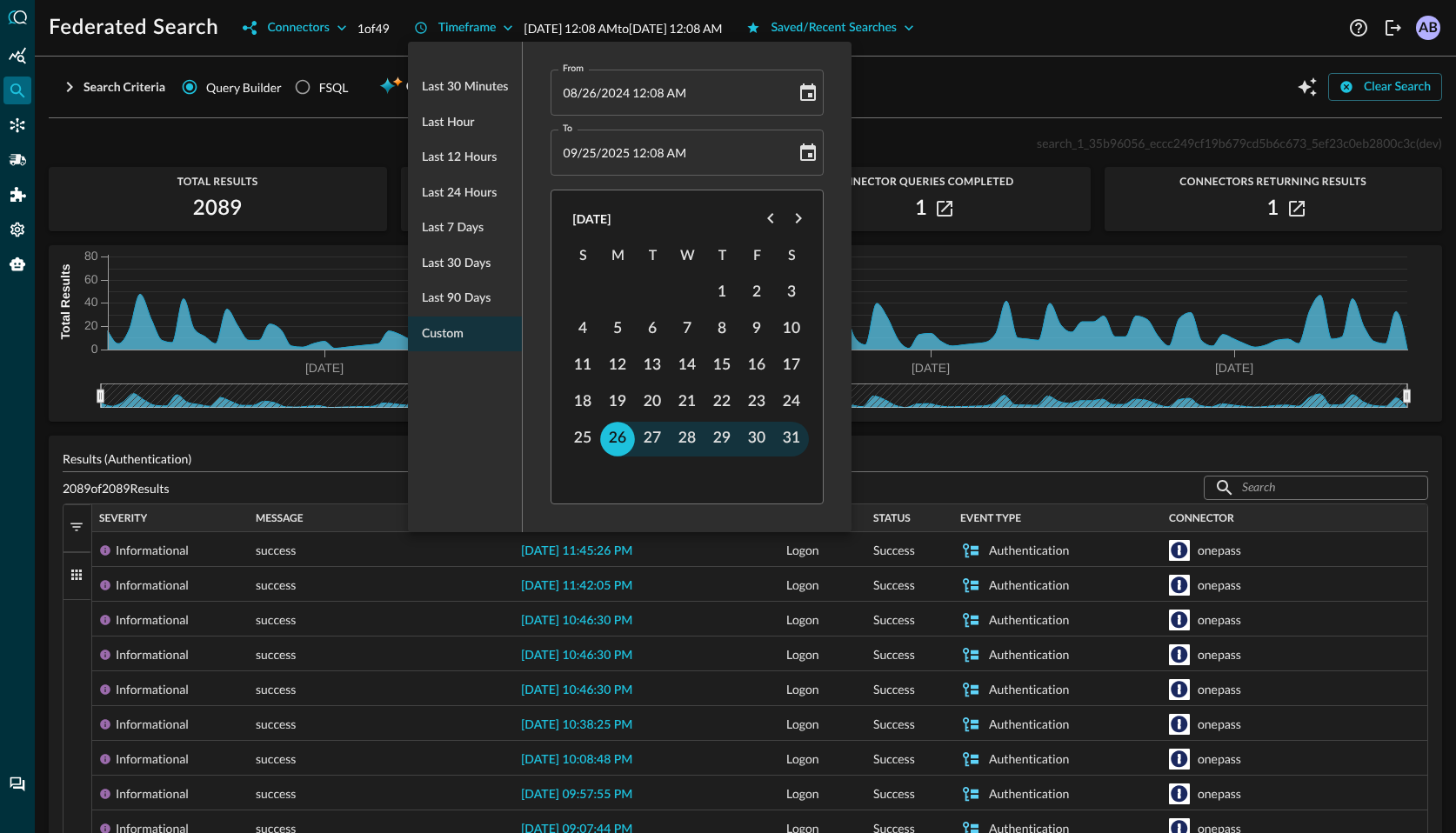
click at [971, 94] on div at bounding box center [728, 416] width 1456 height 833
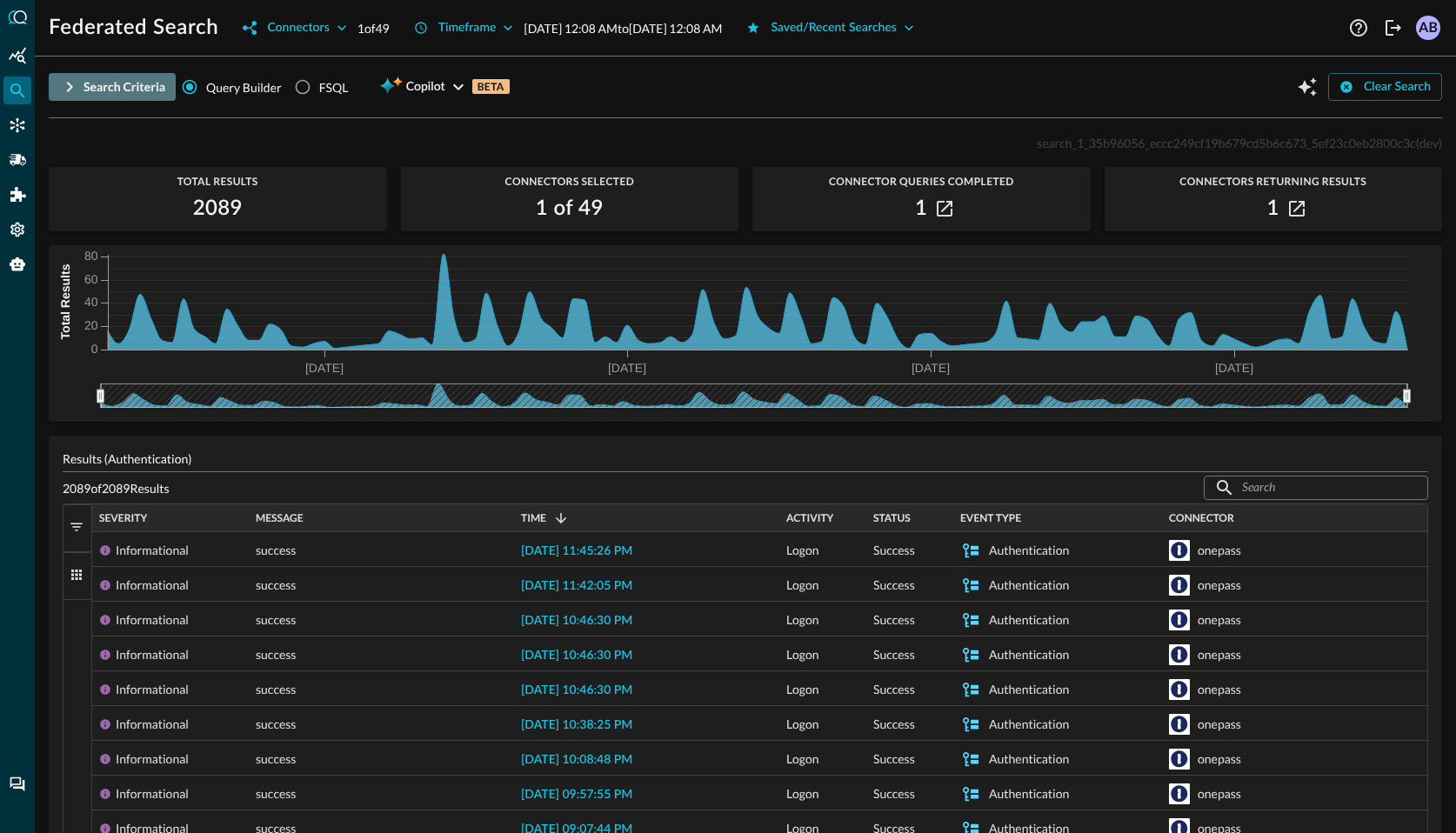
click at [114, 82] on div "Search Criteria" at bounding box center [123, 88] width 81 height 21
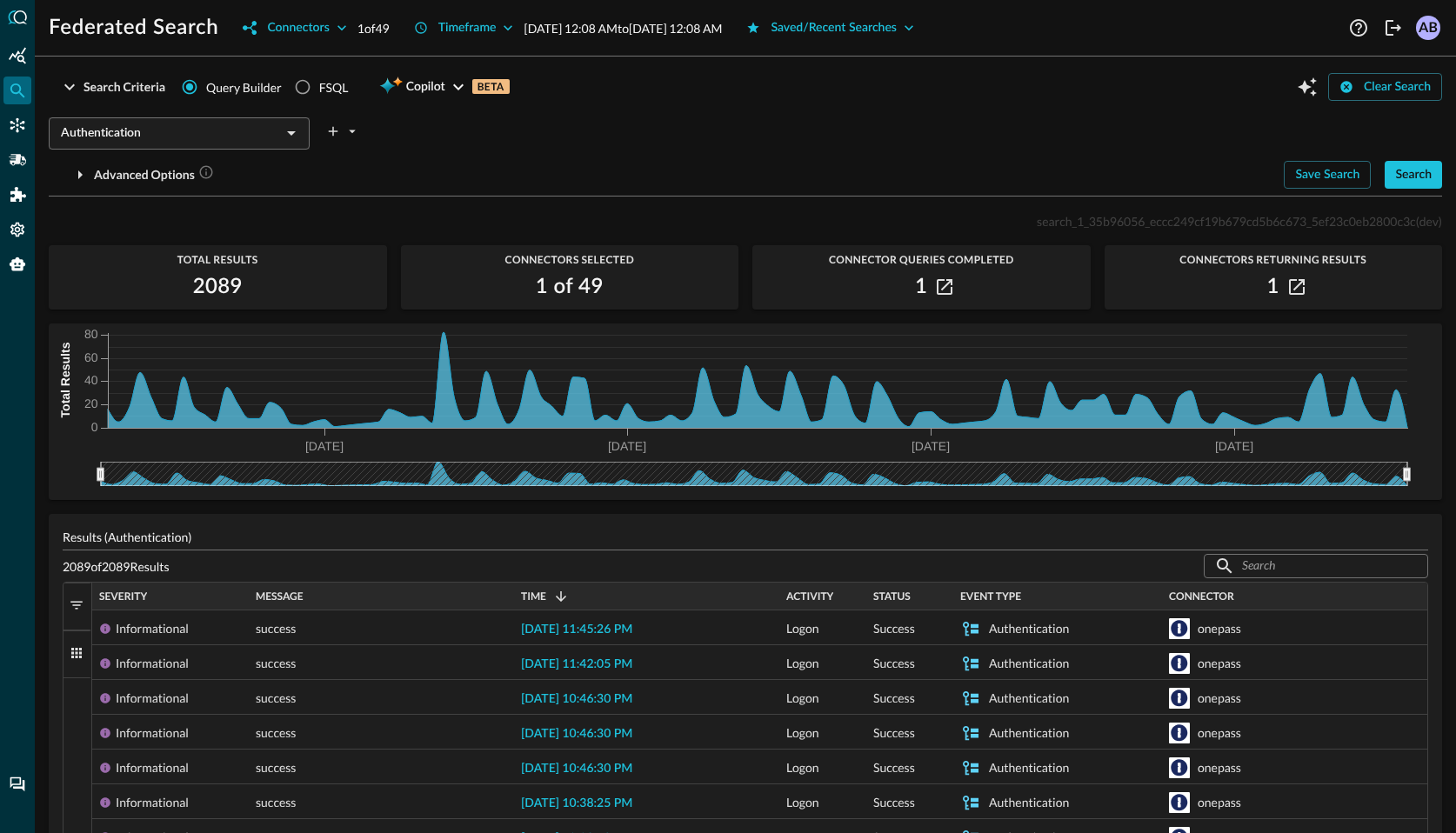
click at [1403, 158] on div "Authentication ​ Advanced Options Save Search Search Which Related Record Types…" at bounding box center [745, 150] width 1393 height 79
click at [1404, 169] on div "Search" at bounding box center [1413, 175] width 37 height 21
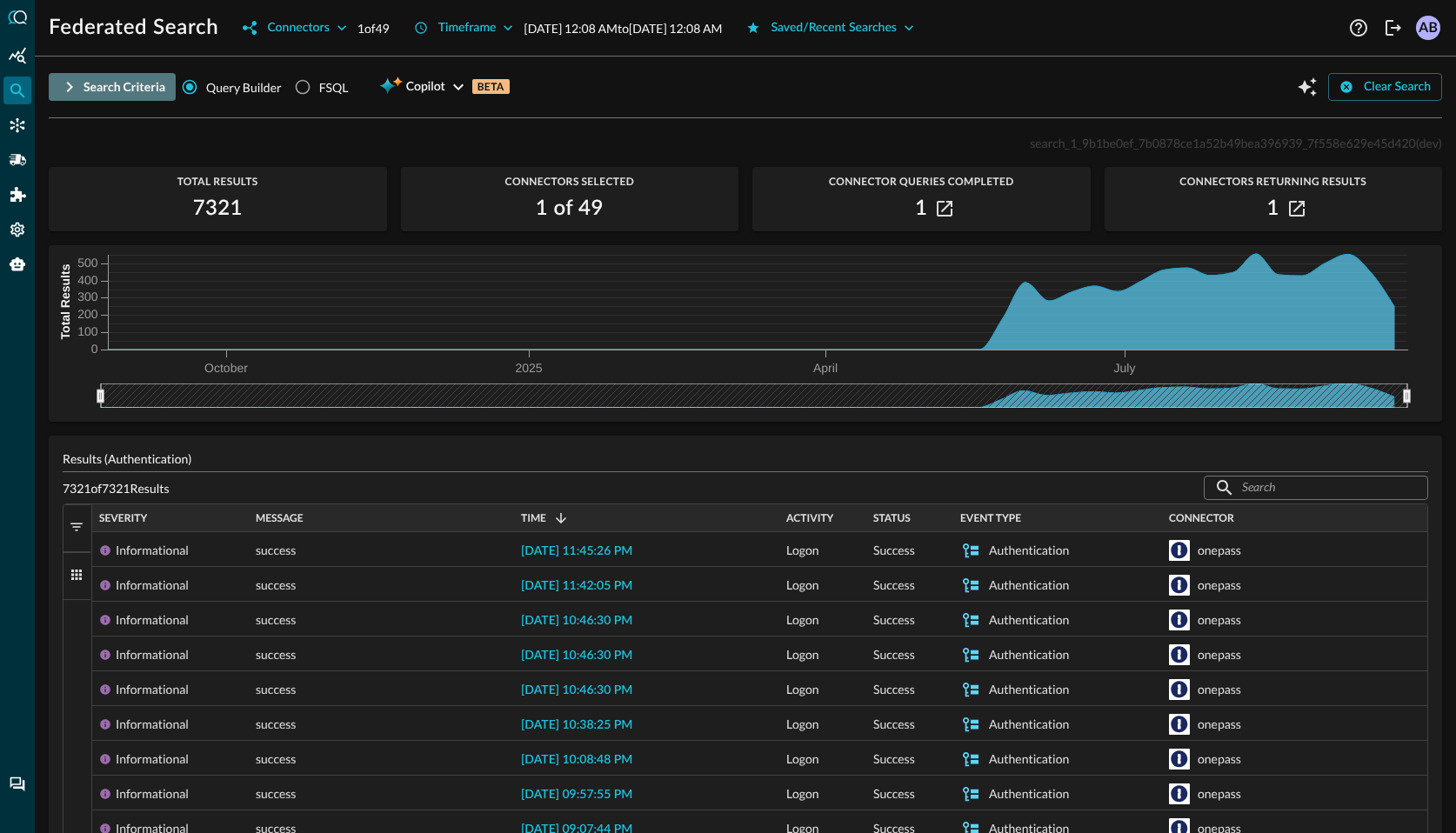
click at [91, 78] on div "Search Criteria" at bounding box center [123, 88] width 81 height 21
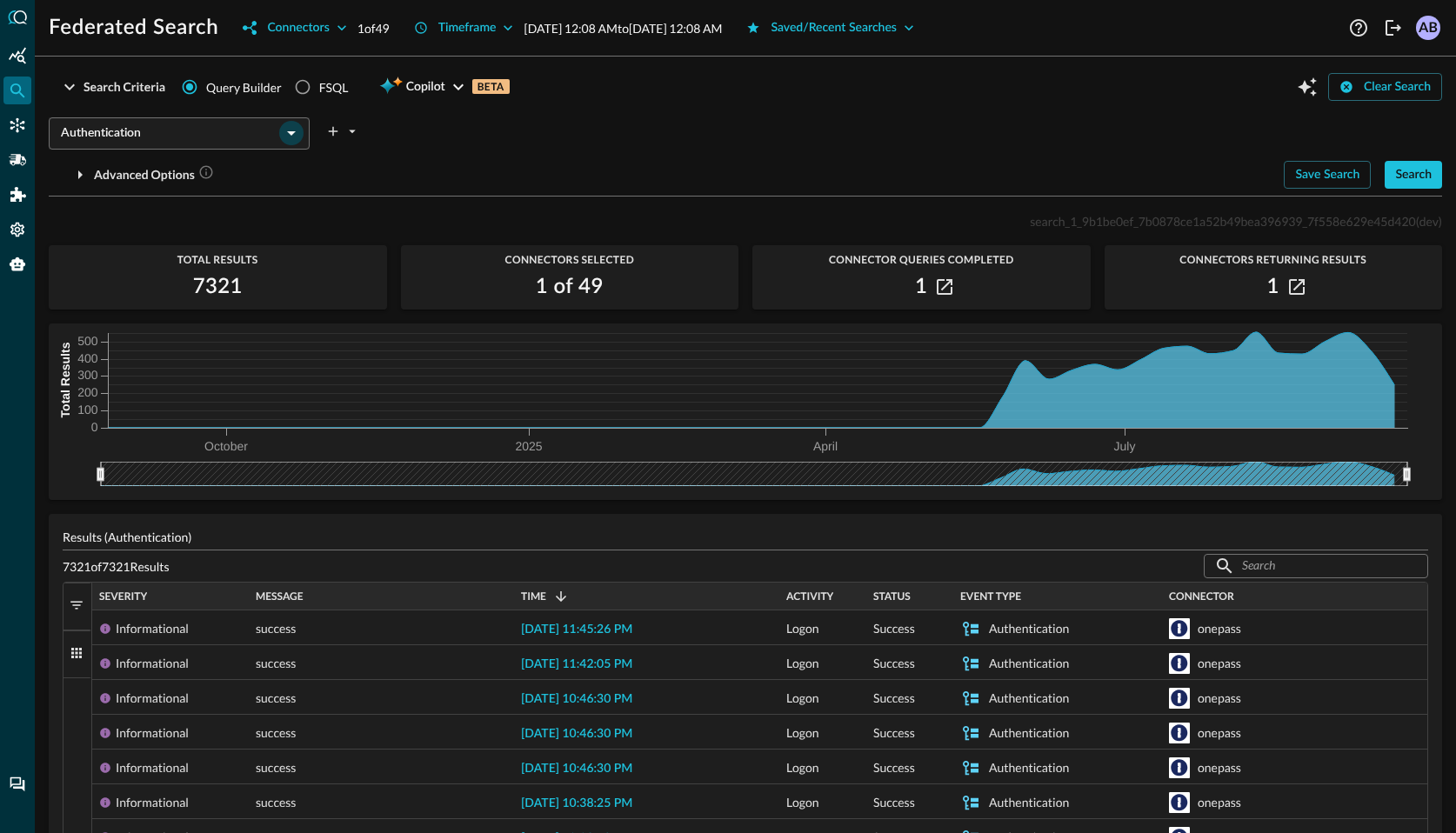
click at [289, 132] on icon "Open" at bounding box center [291, 133] width 9 height 4
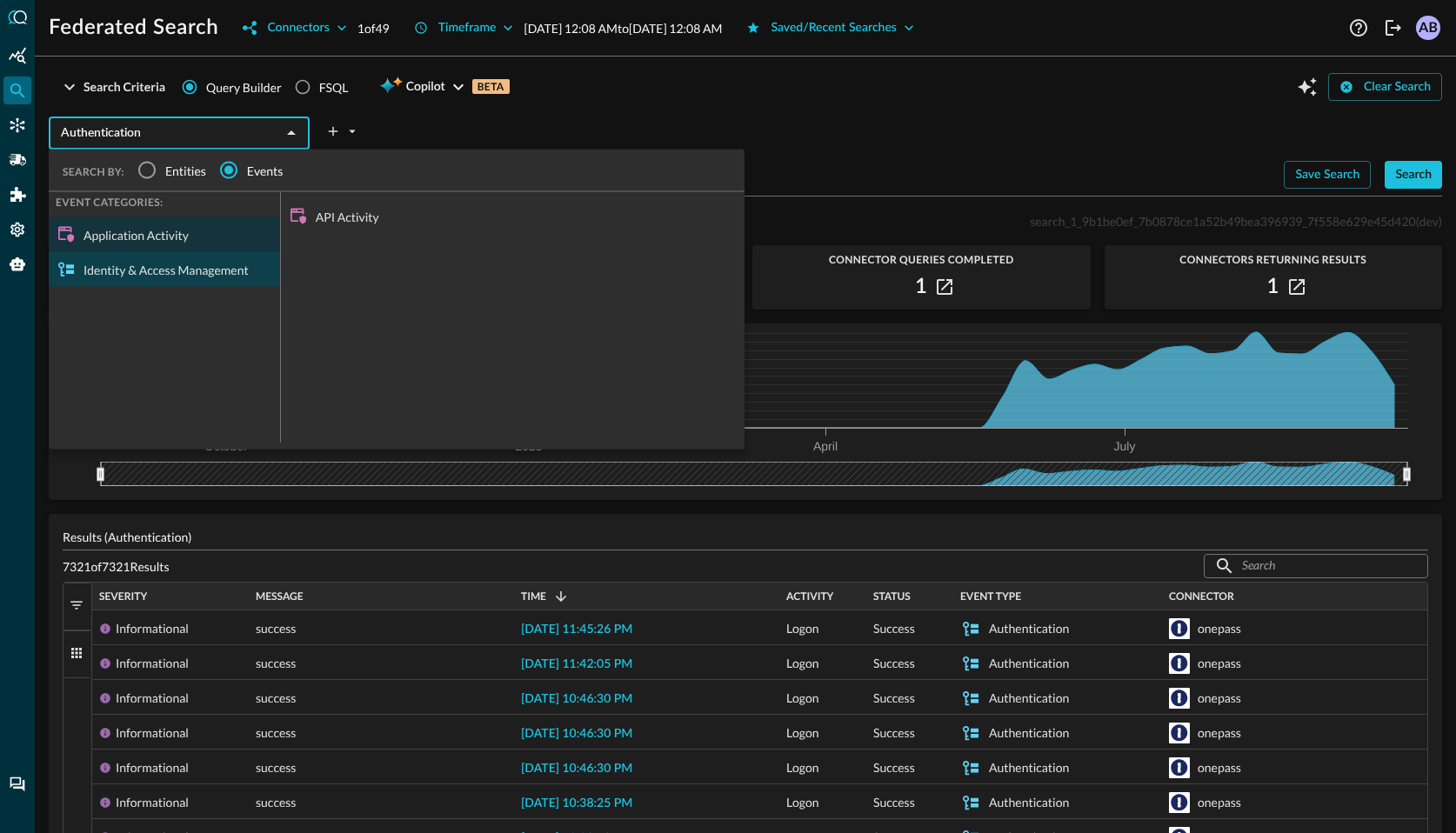
click at [190, 263] on div "Identity & Access Management" at bounding box center [164, 269] width 231 height 35
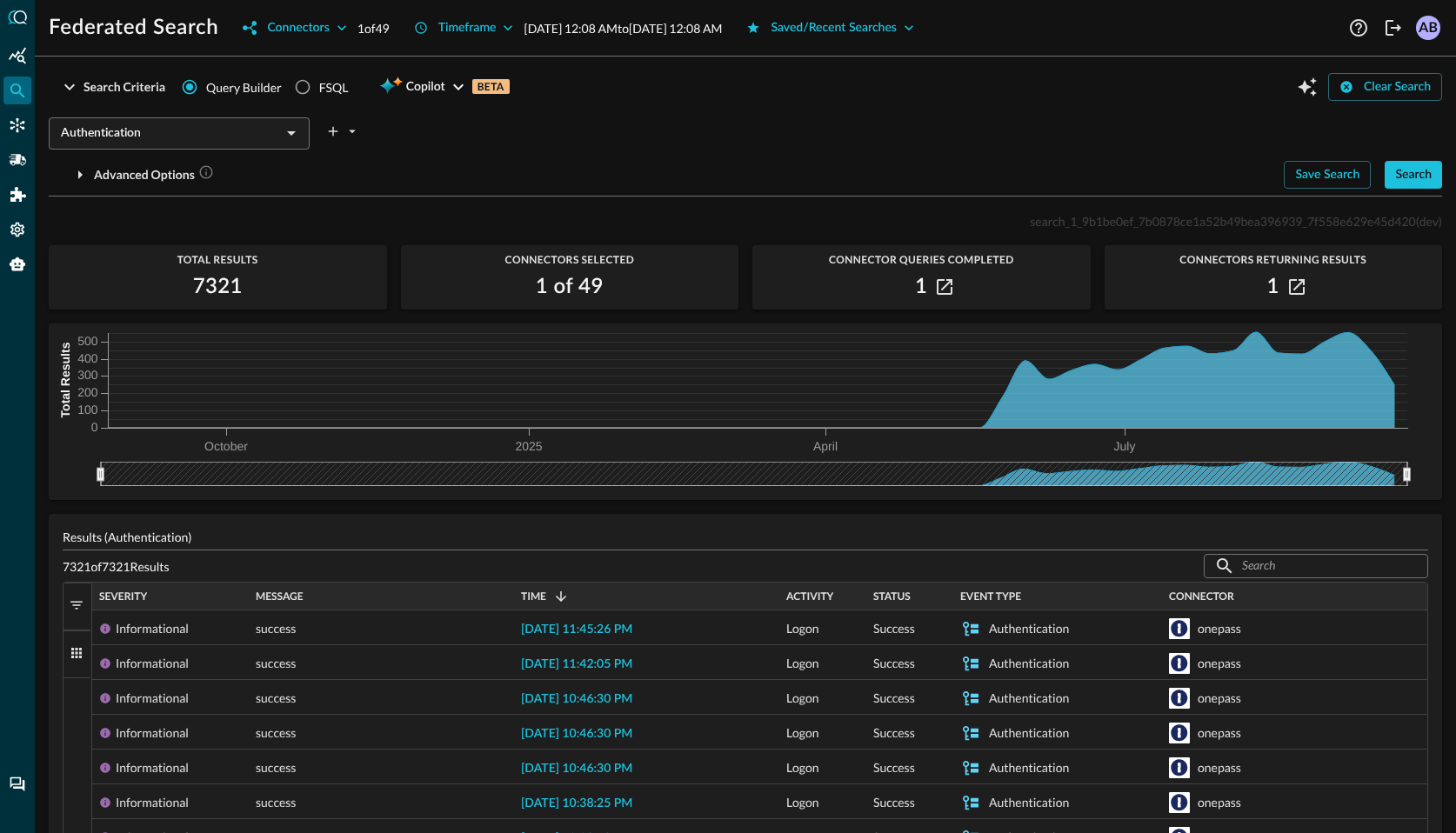
click at [206, 142] on input "Authentication" at bounding box center [164, 133] width 222 height 21
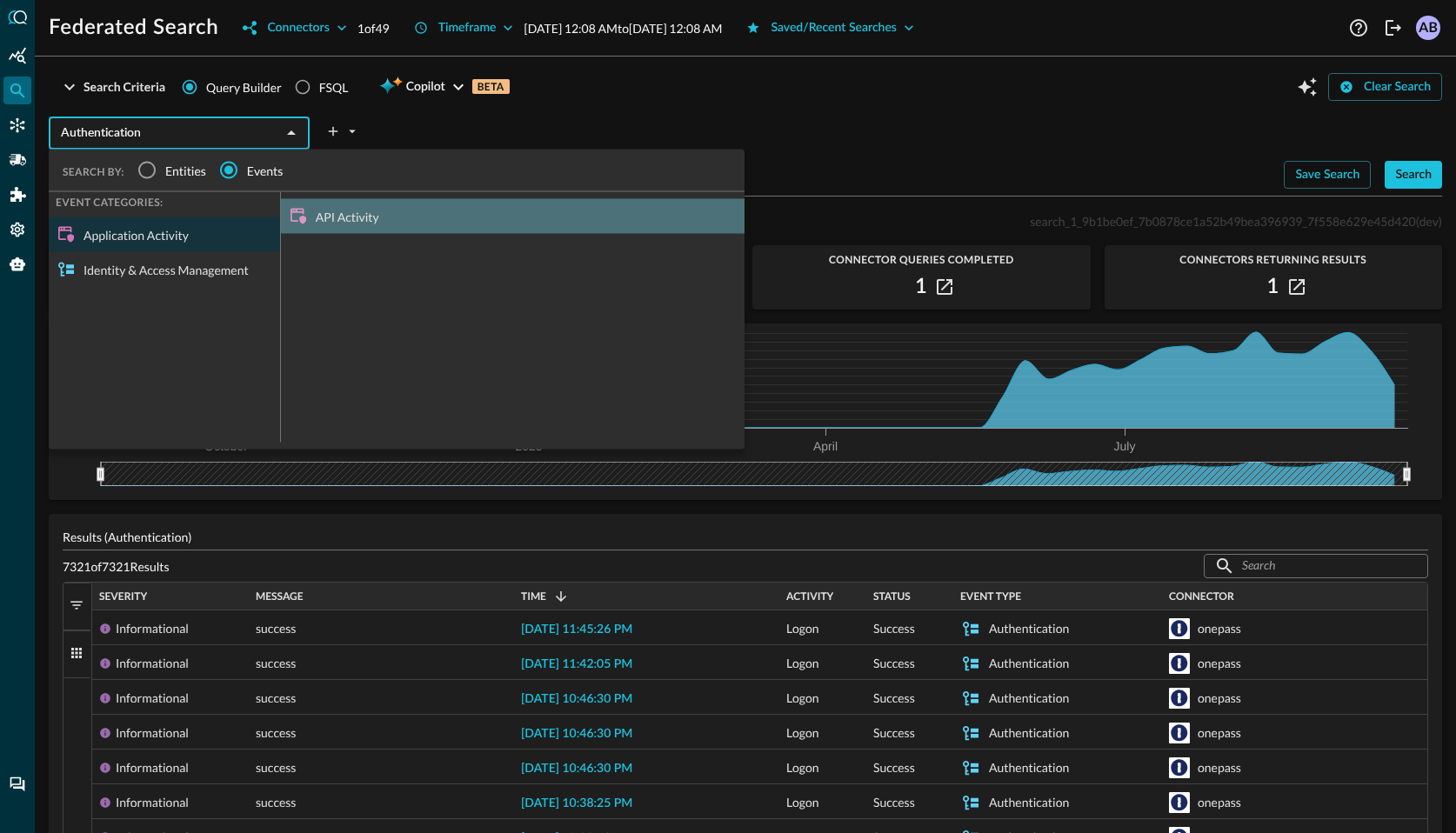
click at [327, 219] on div "API Activity" at bounding box center [512, 216] width 464 height 35
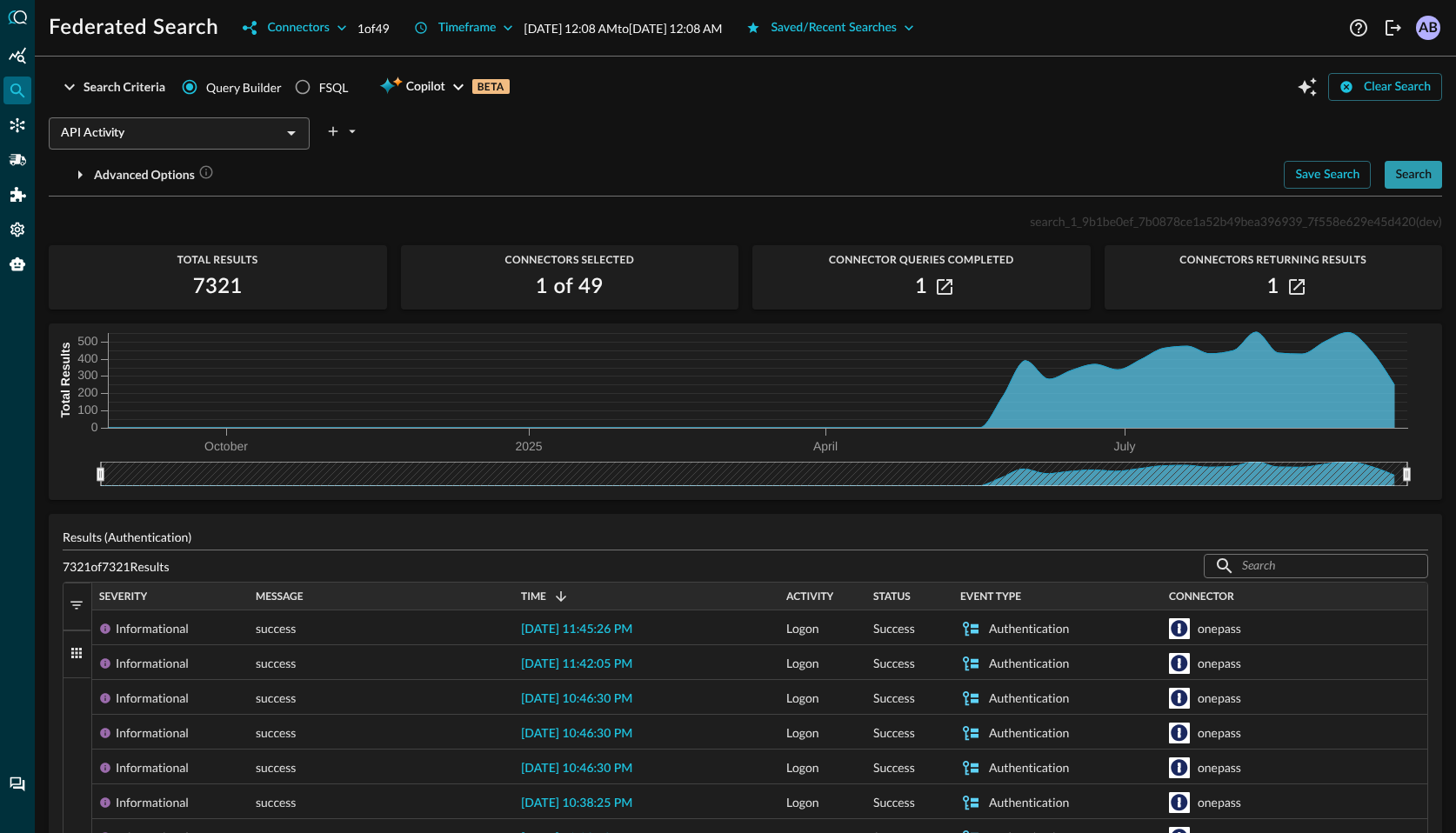
click at [1403, 178] on div "Search" at bounding box center [1413, 175] width 37 height 21
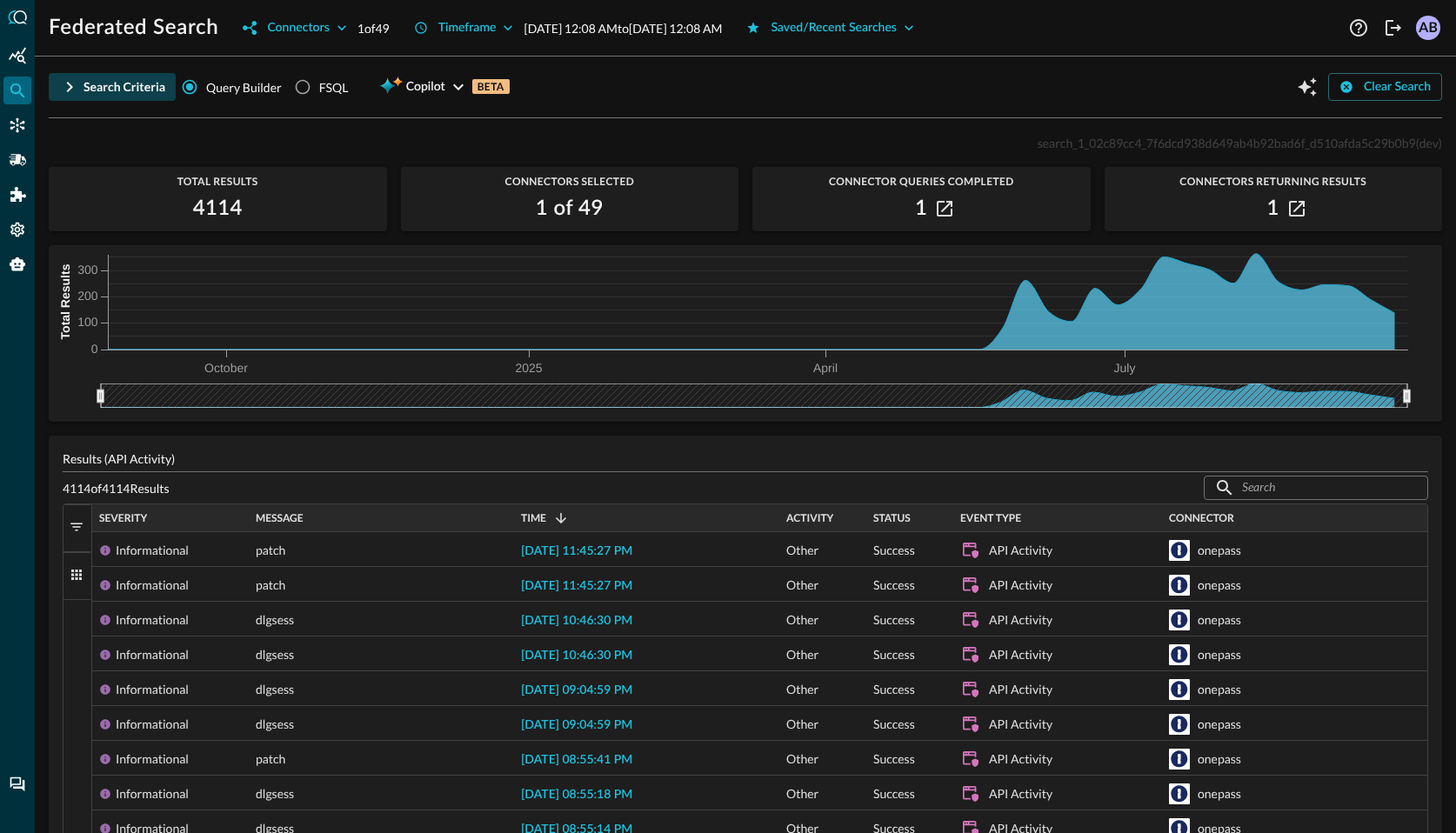
click at [105, 84] on div "Search Criteria" at bounding box center [123, 88] width 81 height 21
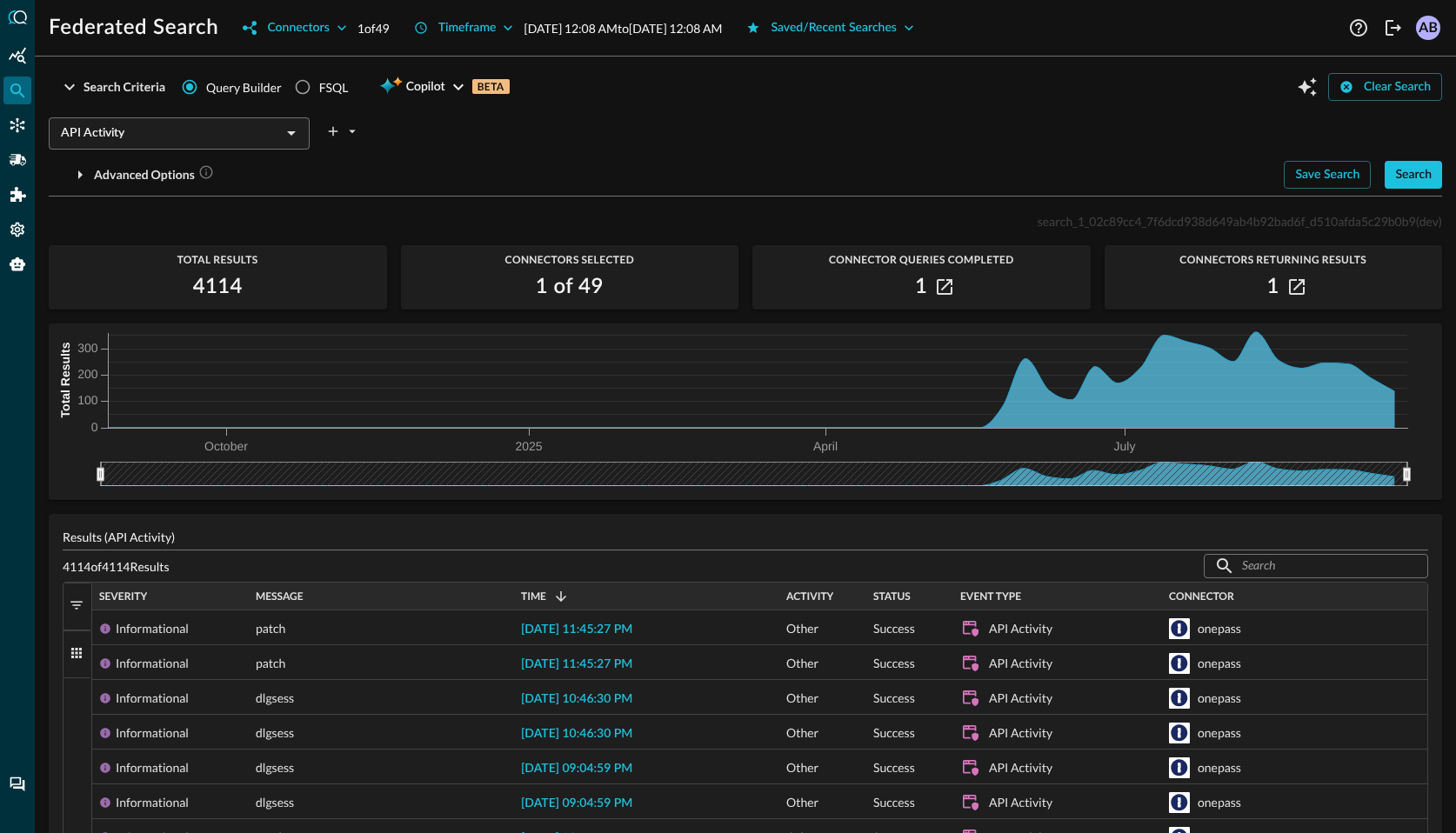
click at [225, 131] on input "API Activity" at bounding box center [164, 133] width 222 height 21
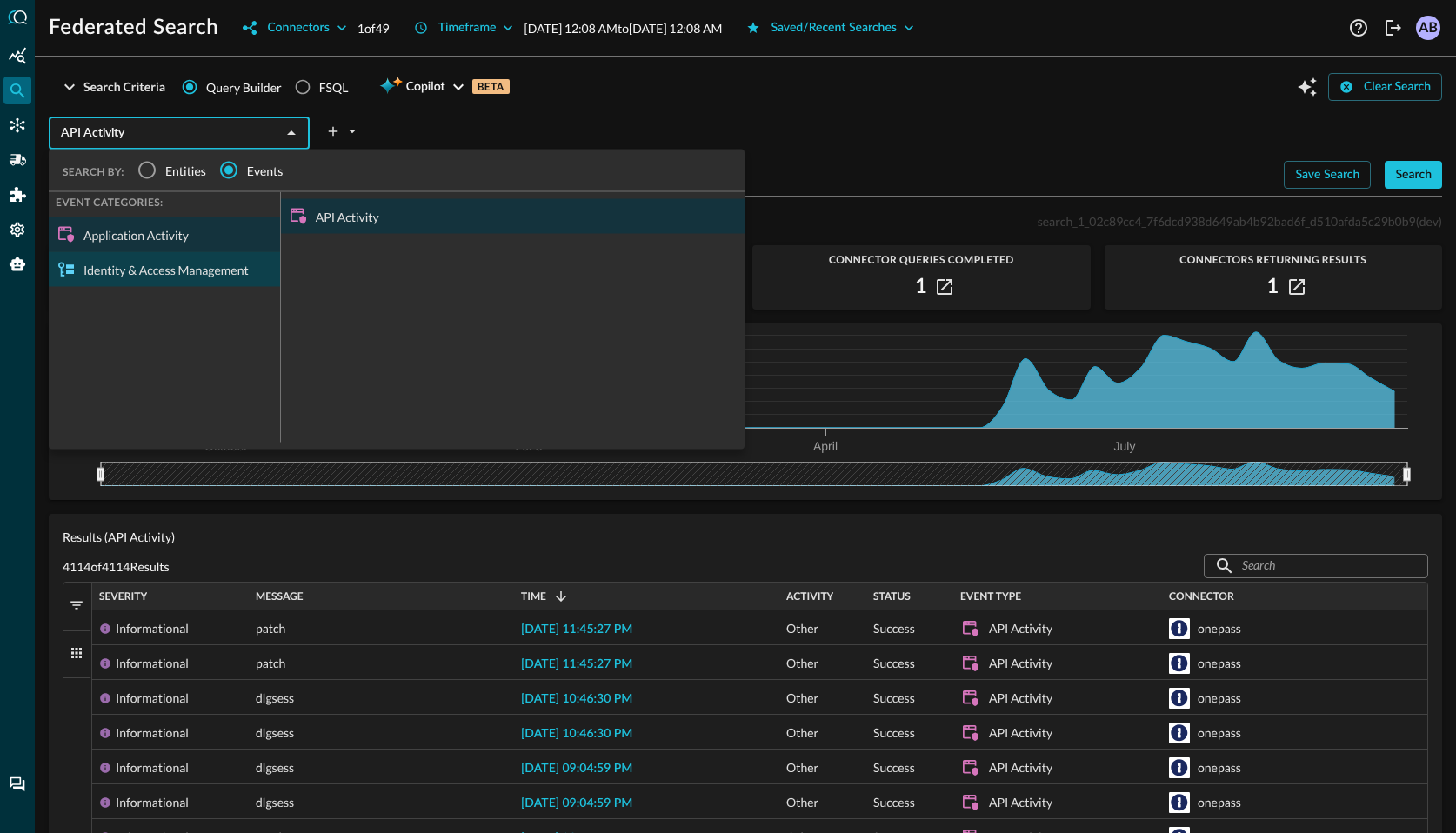
click at [199, 259] on div "Identity & Access Management" at bounding box center [164, 269] width 231 height 35
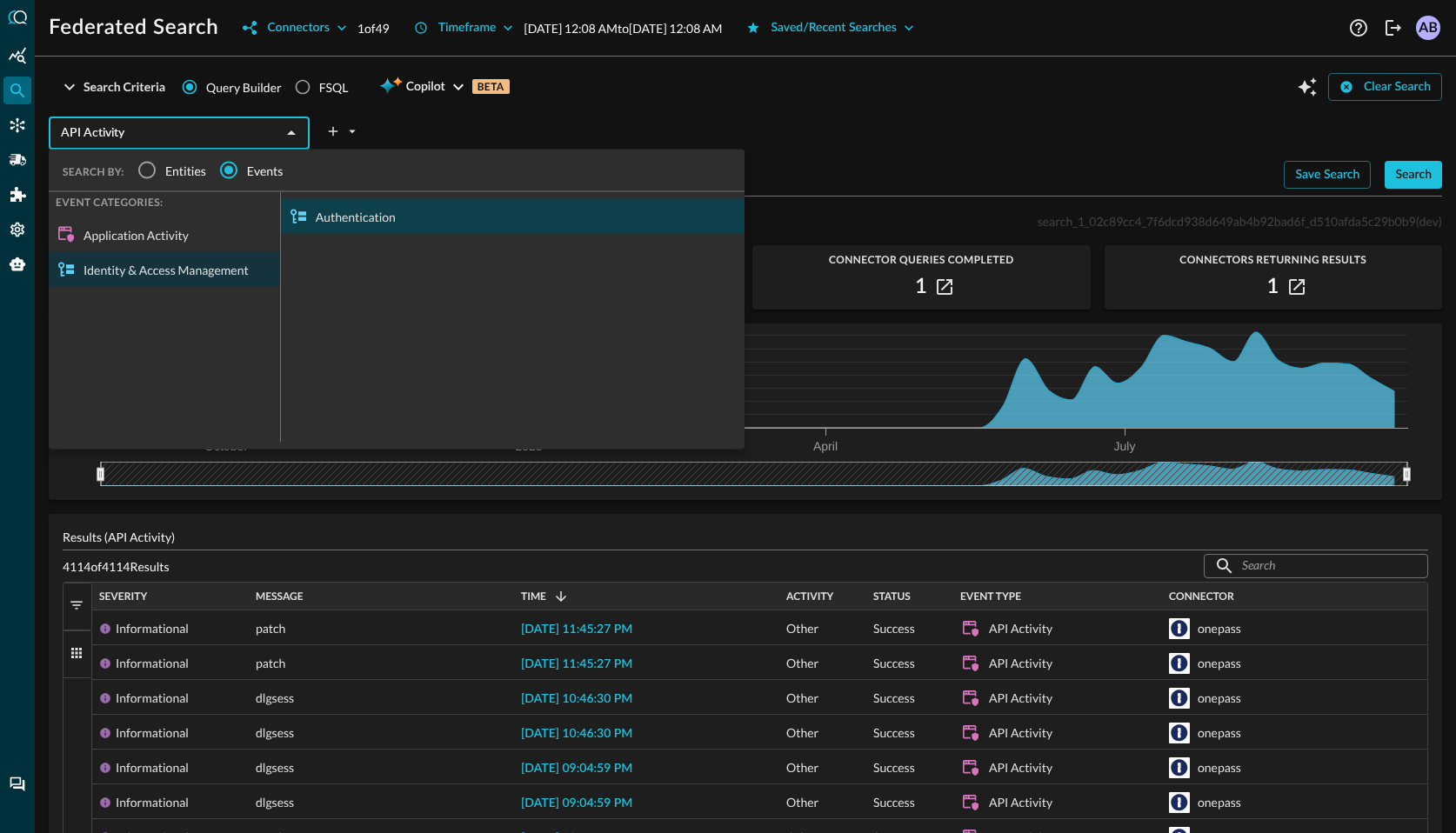
click at [345, 214] on div "Authentication" at bounding box center [512, 216] width 464 height 35
type input "Authentication"
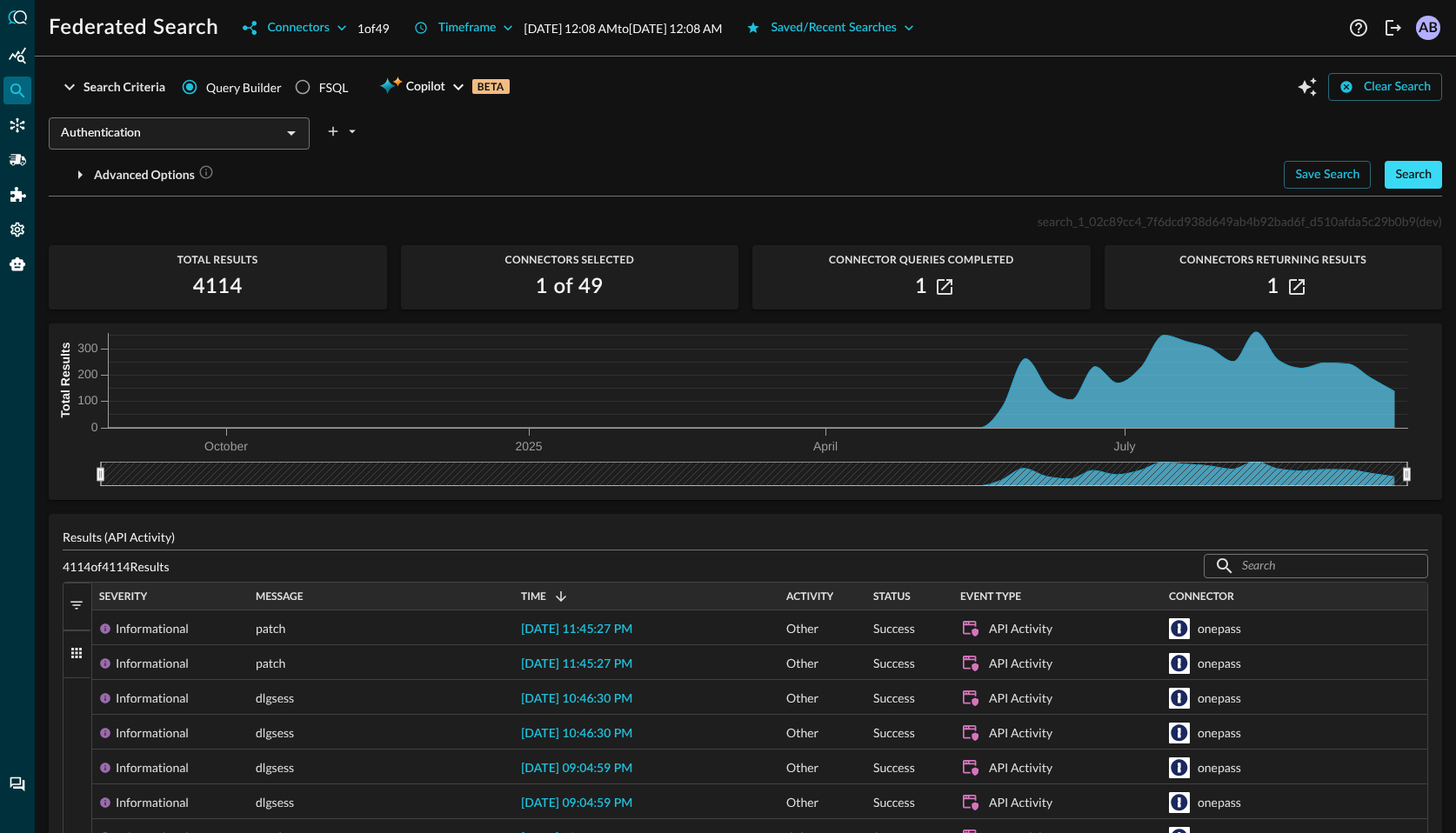
click at [1413, 180] on div "Search" at bounding box center [1413, 175] width 37 height 21
